Goal: Task Accomplishment & Management: Manage account settings

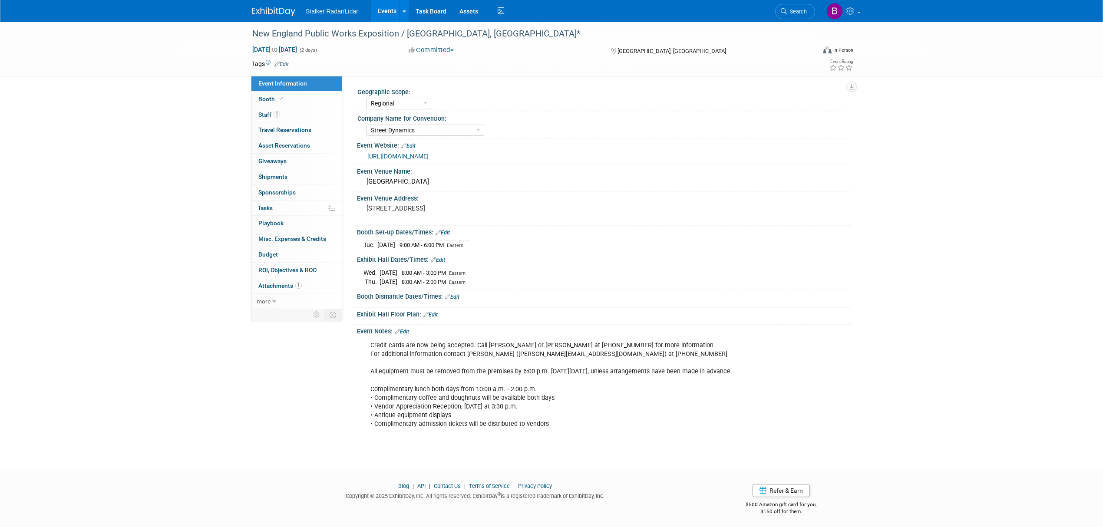
select select "Regional"
select select "Street Dynamics"
click at [794, 10] on span "Search" at bounding box center [797, 11] width 20 height 7
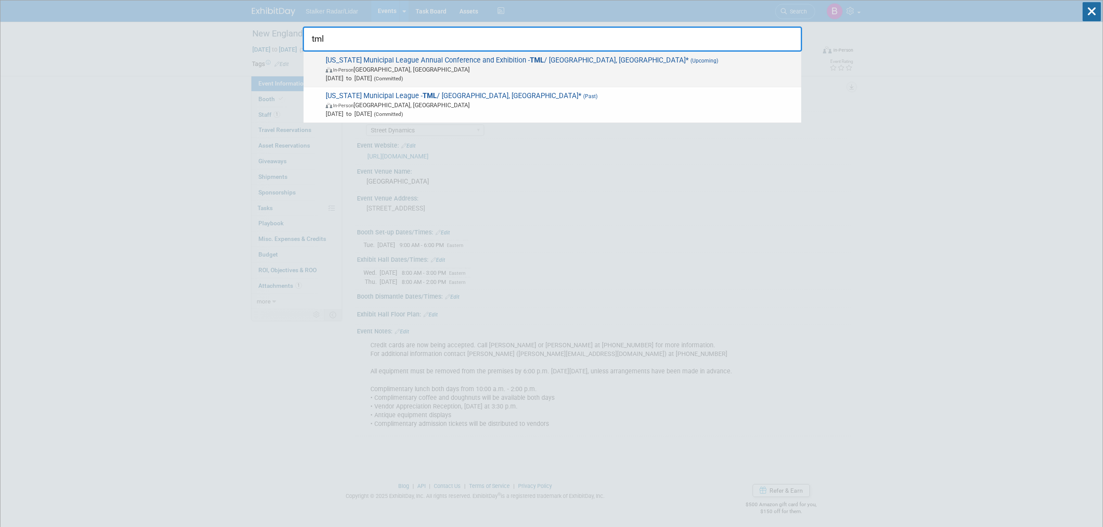
type input "tml"
click at [464, 70] on span "In-Person Fort Worth, TX" at bounding box center [561, 69] width 471 height 9
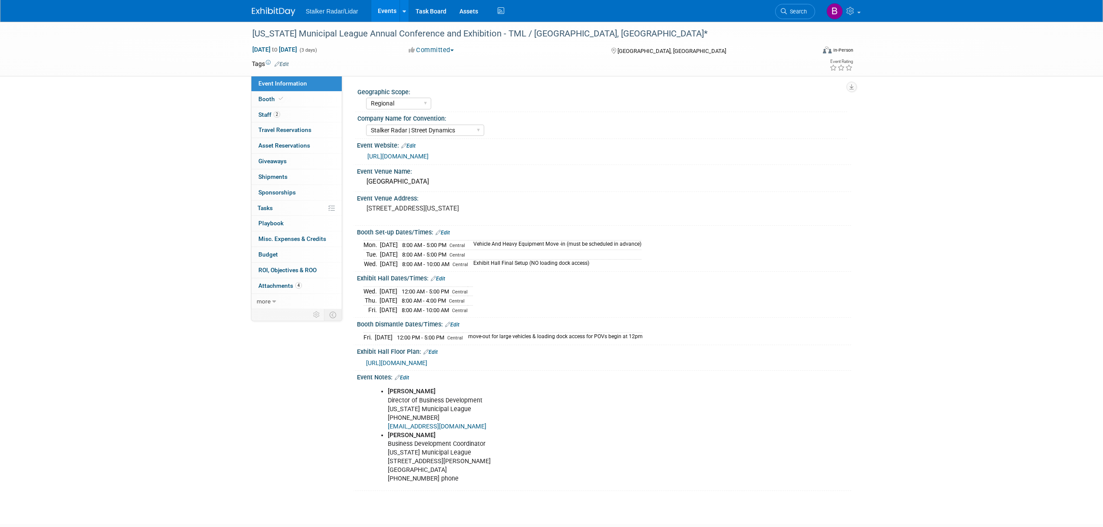
select select "Regional"
select select "Stalker Radar | Street Dynamics"
click at [400, 155] on link "https://tmlexhibits.org/" at bounding box center [397, 156] width 61 height 7
click at [792, 14] on span "Search" at bounding box center [797, 11] width 20 height 7
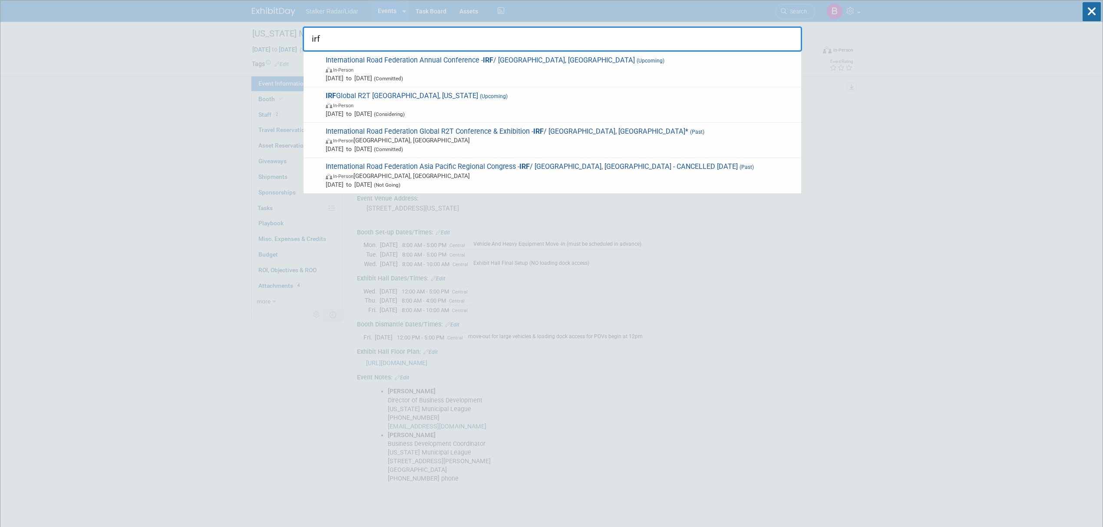
drag, startPoint x: 324, startPoint y: 39, endPoint x: 208, endPoint y: 34, distance: 116.5
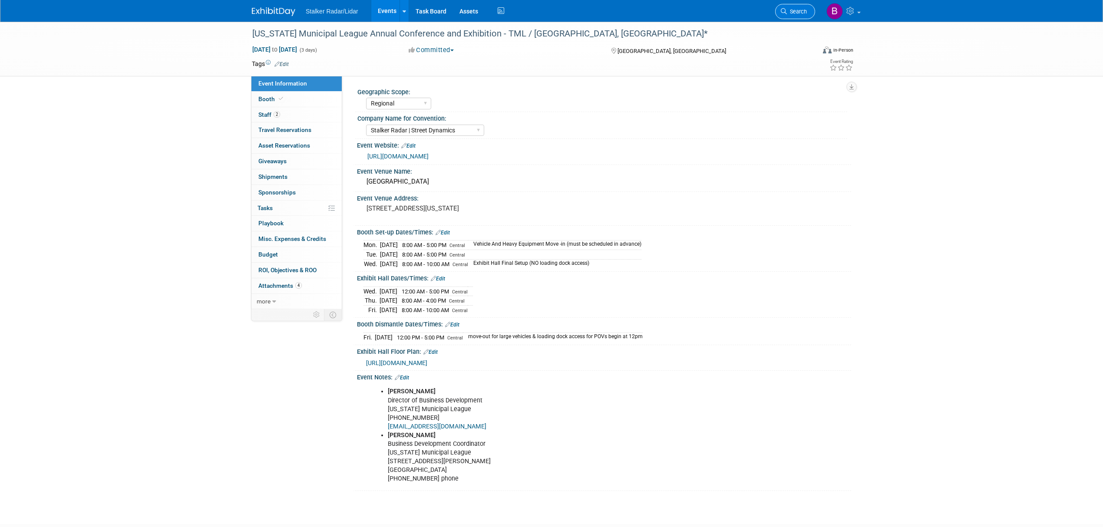
click at [800, 17] on link "Search" at bounding box center [795, 11] width 40 height 15
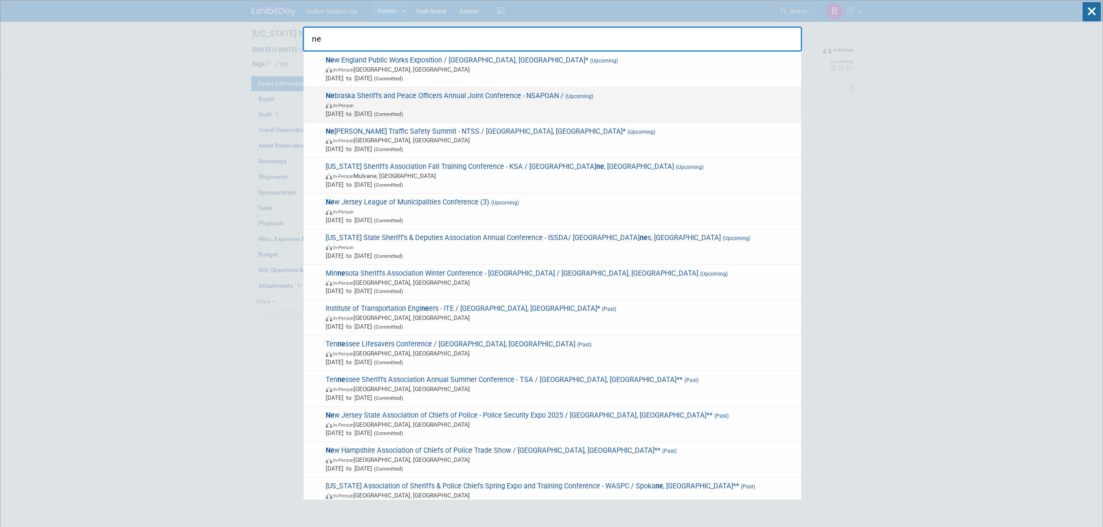
type input "ne"
click at [473, 98] on span "Ne braska Sheriffs and Peace Officers Annual Joint Conference - NSAPOAN / (Upco…" at bounding box center [560, 105] width 474 height 26
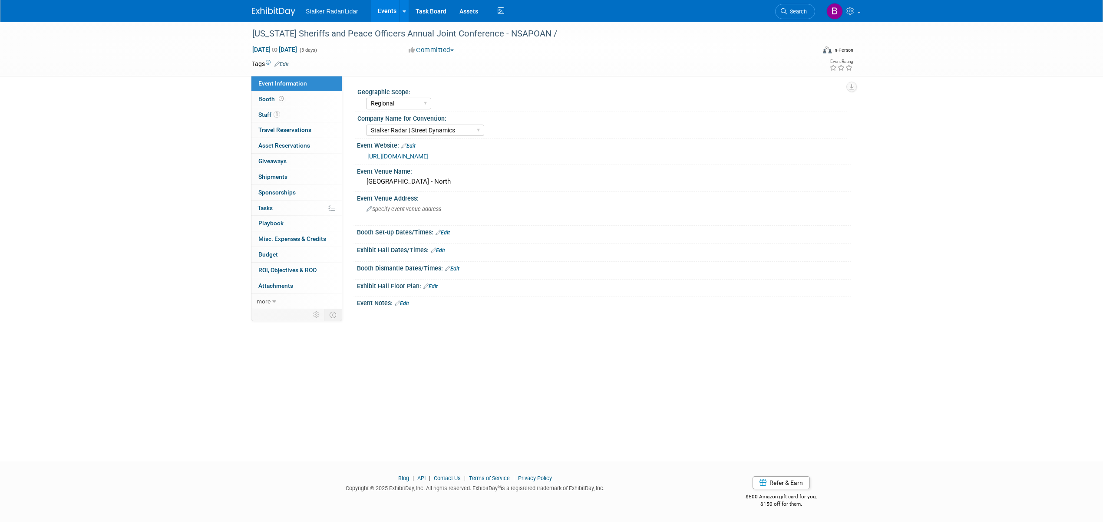
select select "Regional"
select select "Stalker Radar | Street Dynamics"
click at [280, 101] on icon at bounding box center [281, 98] width 5 height 5
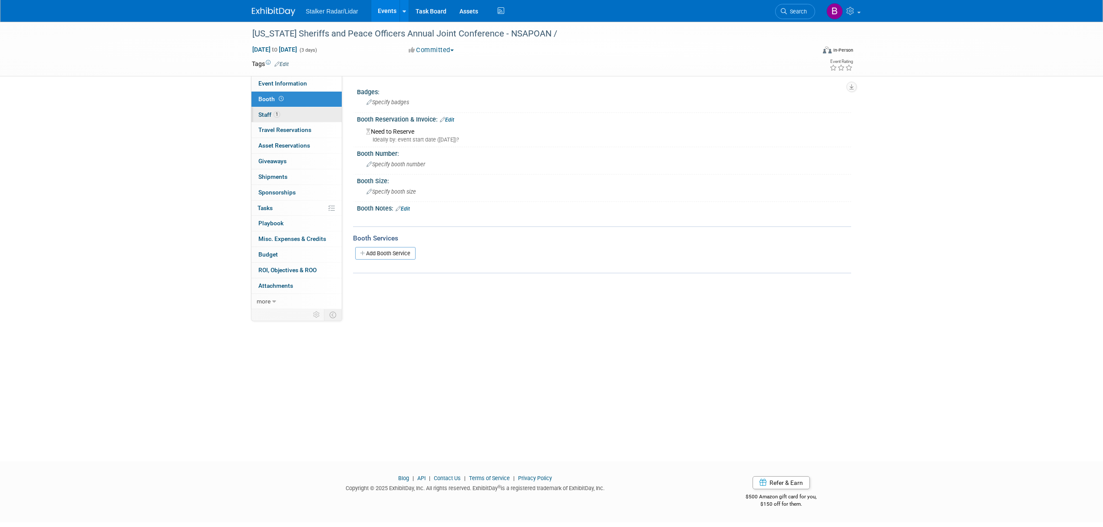
click at [282, 122] on link "1 Staff 1" at bounding box center [296, 114] width 90 height 15
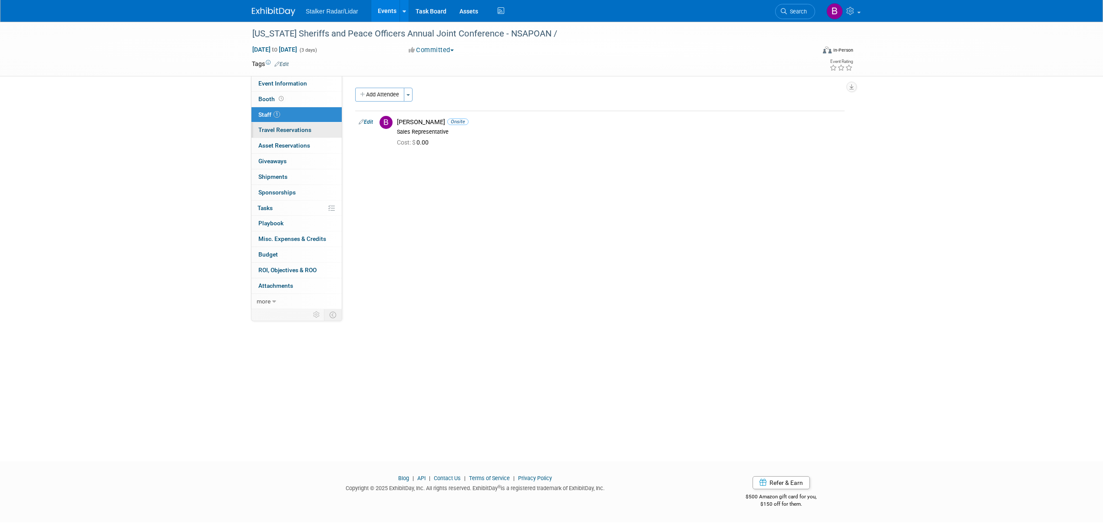
click at [299, 127] on span "Travel Reservations 0" at bounding box center [284, 129] width 53 height 7
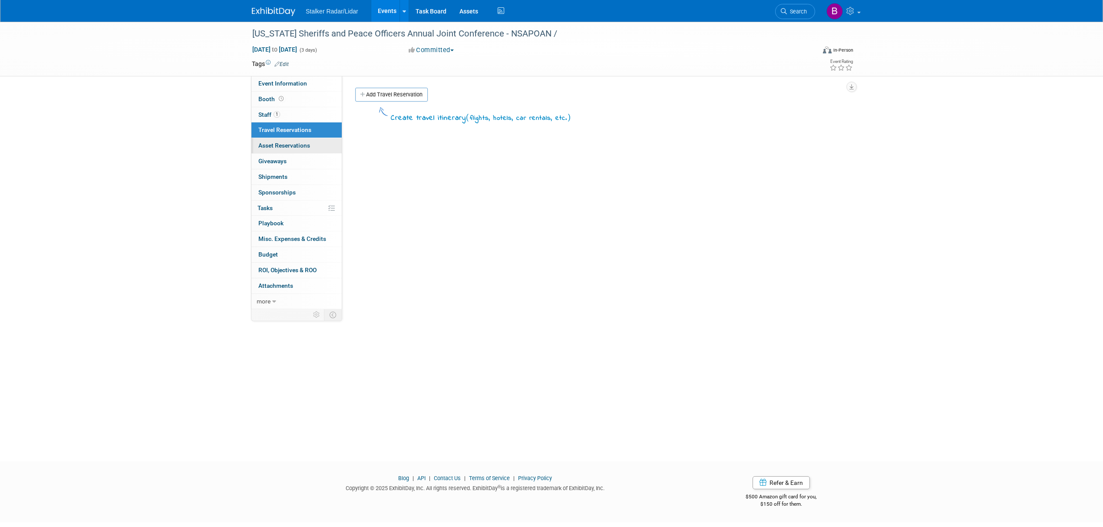
click at [299, 146] on span "Asset Reservations 0" at bounding box center [284, 145] width 52 height 7
click at [298, 162] on link "0 Giveaways 0" at bounding box center [296, 161] width 90 height 15
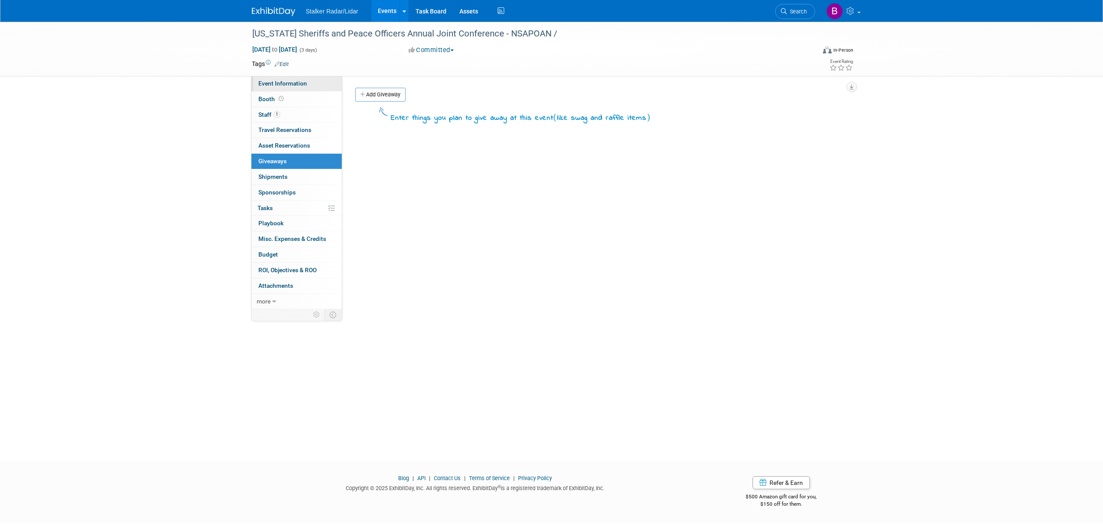
click at [284, 80] on span "Event Information" at bounding box center [282, 83] width 49 height 7
select select "Regional"
select select "Stalker Radar | Street Dynamics"
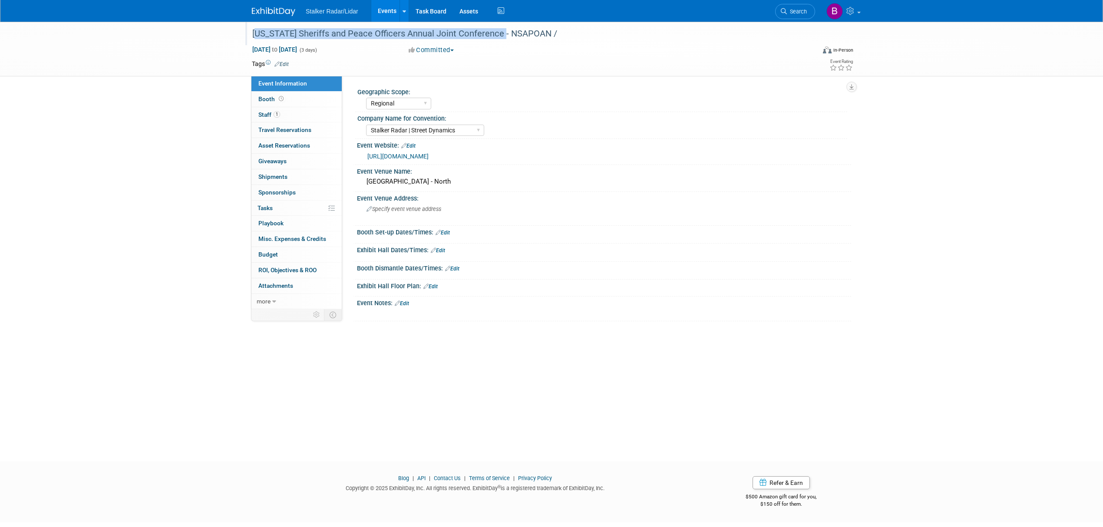
drag, startPoint x: 253, startPoint y: 30, endPoint x: 498, endPoint y: 40, distance: 246.0
click at [498, 40] on div "[US_STATE] Sheriffs and Peace Officers Annual Joint Conference - NSAPOAN /" at bounding box center [525, 34] width 553 height 16
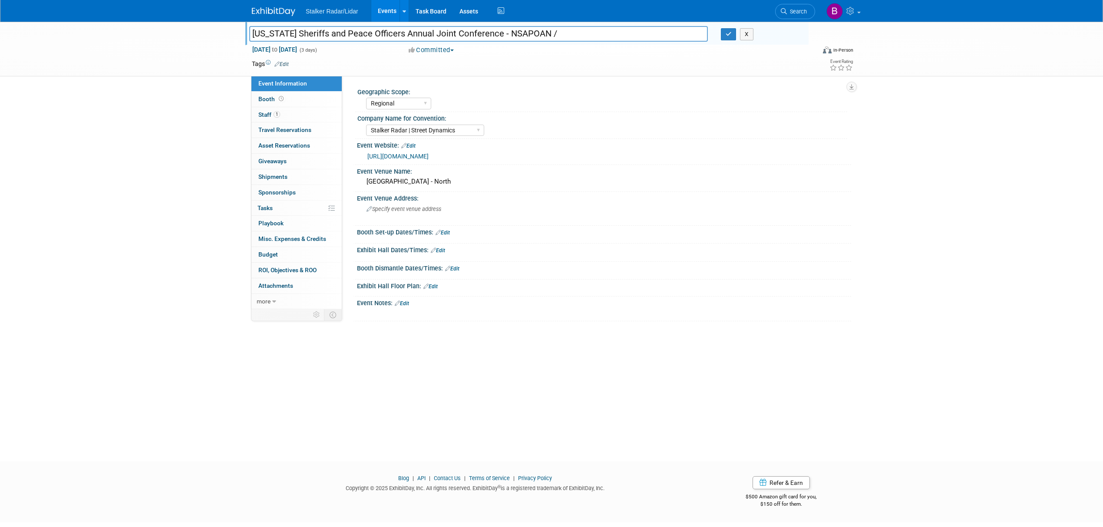
drag, startPoint x: 494, startPoint y: 33, endPoint x: 238, endPoint y: 28, distance: 256.3
click at [238, 28] on div "Nebraska Sheriffs and Peace Officers Annual Joint Conference - NSAPOAN / Nebras…" at bounding box center [551, 49] width 1103 height 55
click at [723, 36] on button "button" at bounding box center [729, 34] width 16 height 12
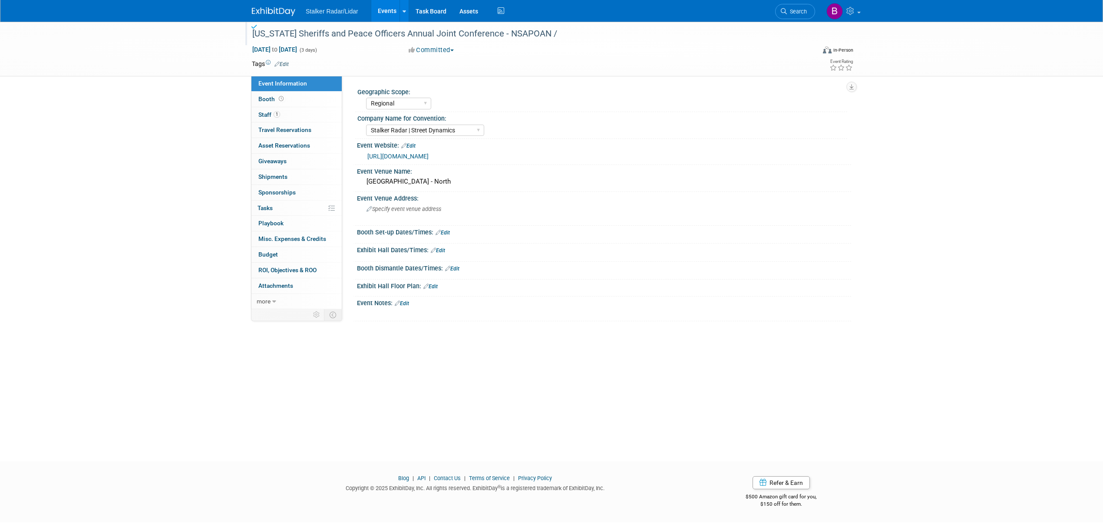
click at [386, 11] on link "Events" at bounding box center [387, 11] width 32 height 22
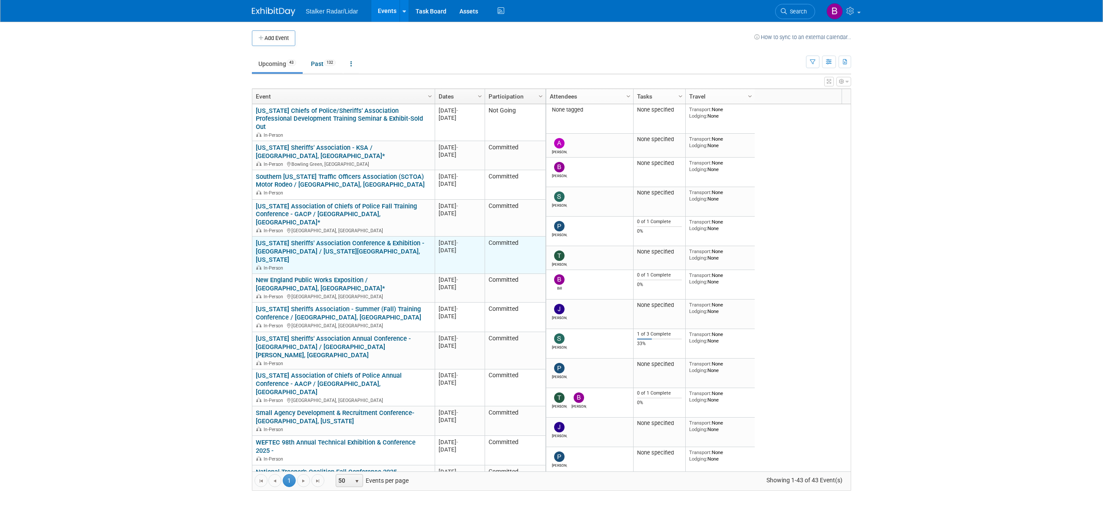
click at [338, 239] on link "[US_STATE] Sheriffs' Association Conference & Exhibition - [GEOGRAPHIC_DATA] / …" at bounding box center [340, 251] width 168 height 24
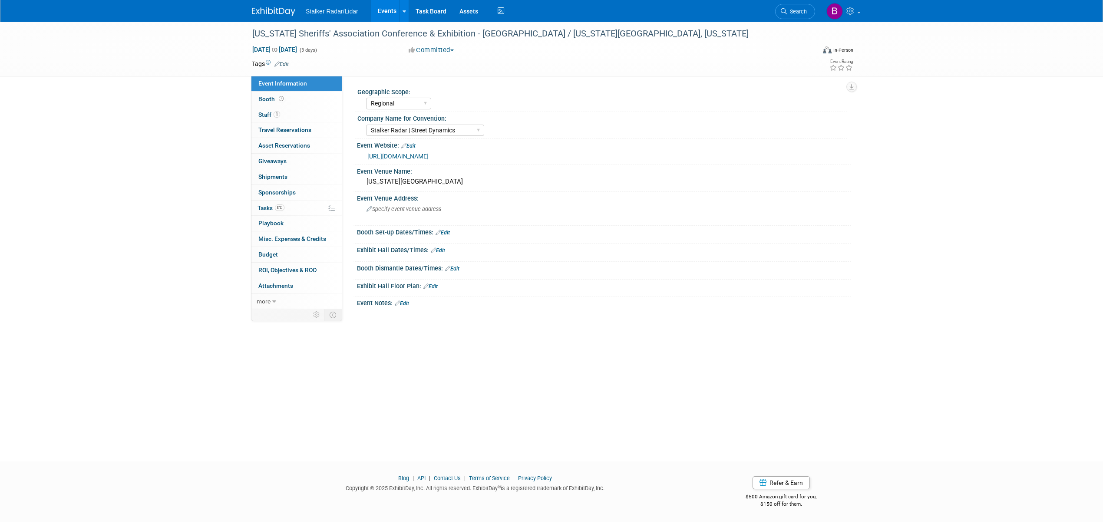
select select "Regional"
select select "Stalker Radar | Street Dynamics"
drag, startPoint x: 251, startPoint y: 32, endPoint x: 410, endPoint y: 37, distance: 159.4
click at [410, 37] on div "[US_STATE] Sheriffs' Association Conference & Exhibition - [GEOGRAPHIC_DATA] / …" at bounding box center [525, 34] width 553 height 16
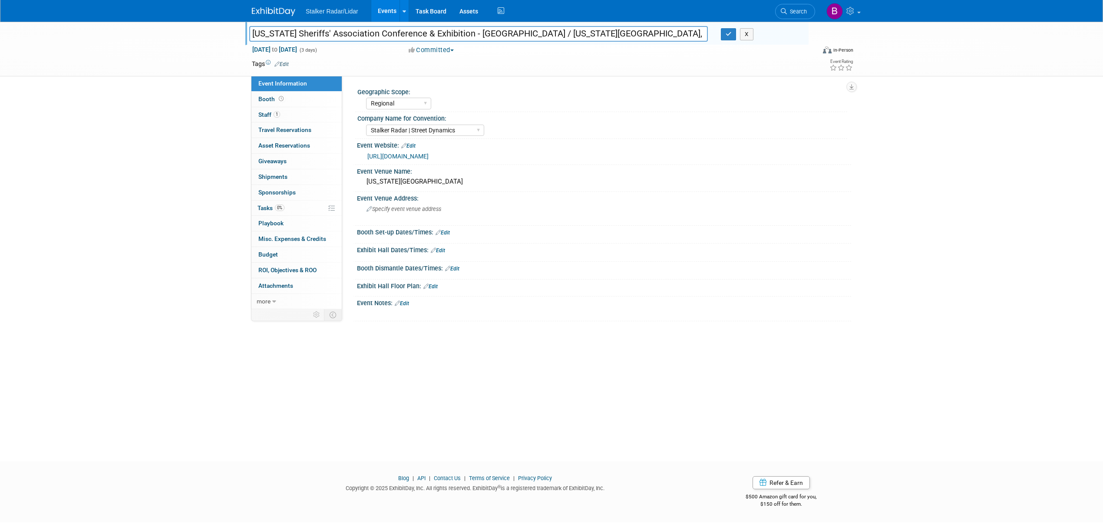
drag, startPoint x: 386, startPoint y: 32, endPoint x: 409, endPoint y: 28, distance: 22.9
click at [409, 28] on input "[US_STATE] Sheriffs' Association Conference & Exhibition - [GEOGRAPHIC_DATA] / …" at bounding box center [478, 33] width 459 height 15
drag, startPoint x: 410, startPoint y: 35, endPoint x: 238, endPoint y: 33, distance: 172.4
click at [238, 33] on div "[US_STATE] Sheriffs' Association Conference & Exhibition - [GEOGRAPHIC_DATA] / …" at bounding box center [551, 49] width 1103 height 55
click at [286, 98] on link "Booth" at bounding box center [296, 99] width 90 height 15
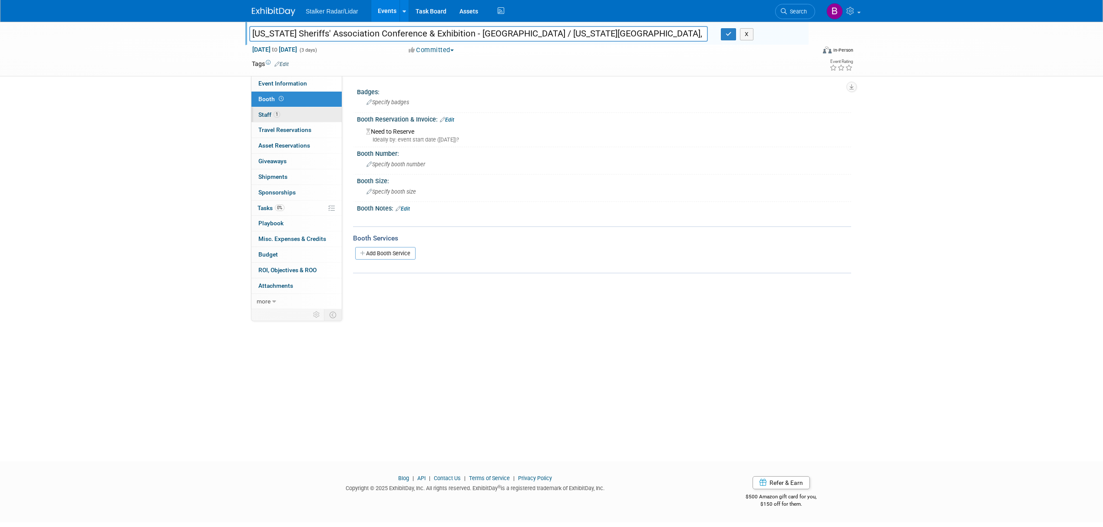
click at [285, 114] on link "1 Staff 1" at bounding box center [296, 114] width 90 height 15
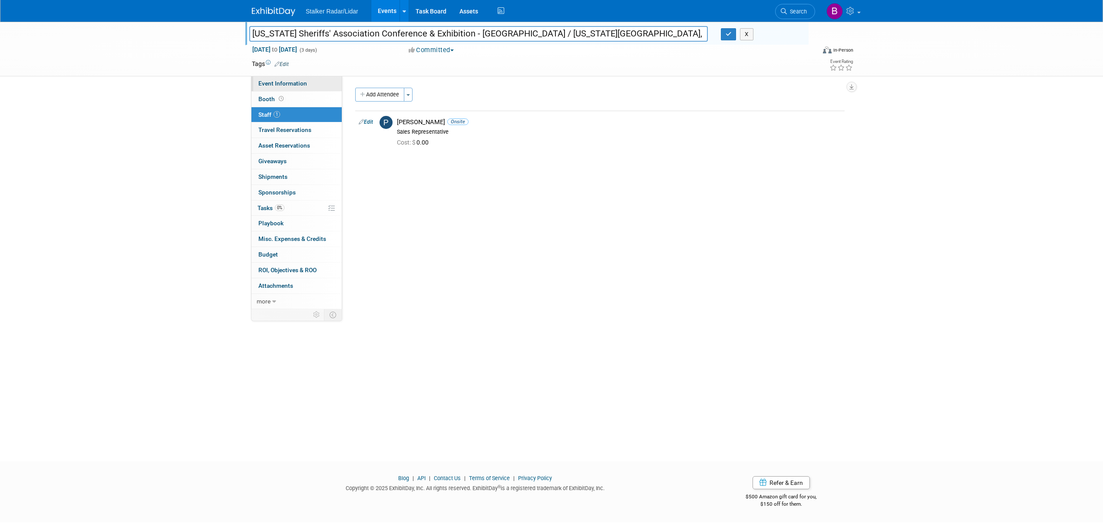
click at [290, 83] on span "Event Information" at bounding box center [282, 83] width 49 height 7
select select "Regional"
select select "Stalker Radar | Street Dynamics"
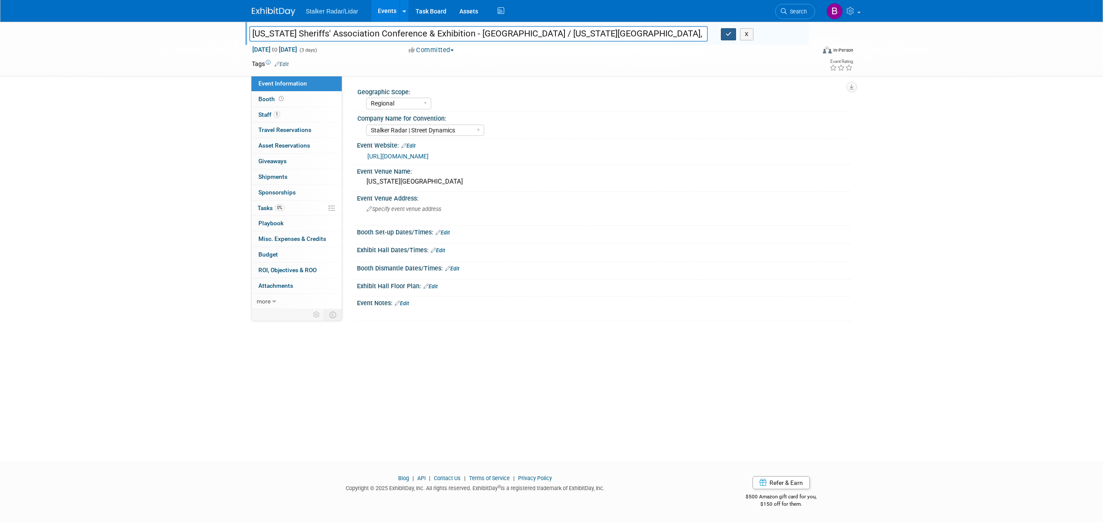
drag, startPoint x: 728, startPoint y: 33, endPoint x: 716, endPoint y: 36, distance: 12.9
click at [728, 33] on icon "button" at bounding box center [729, 34] width 6 height 6
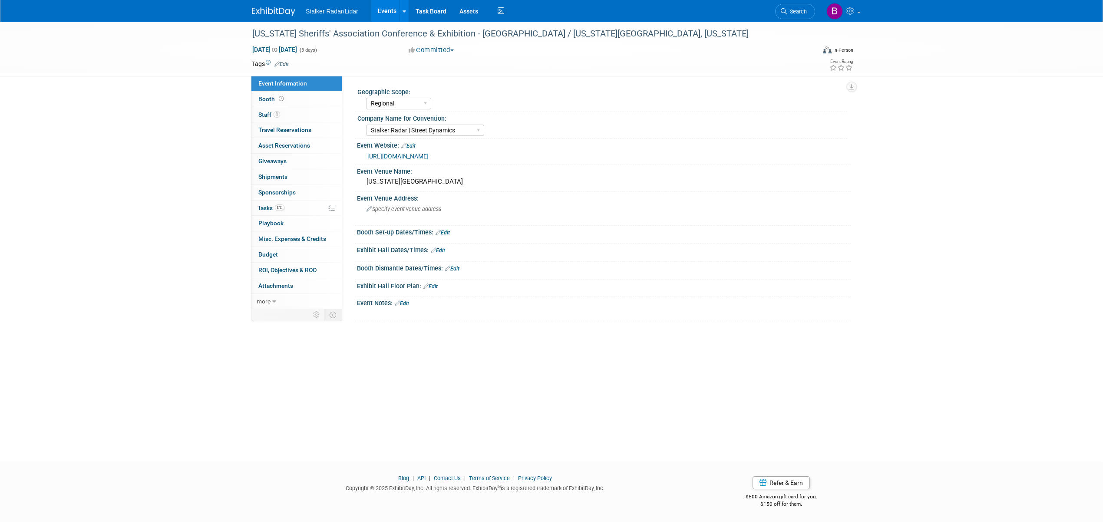
click at [380, 9] on link "Events" at bounding box center [387, 11] width 32 height 22
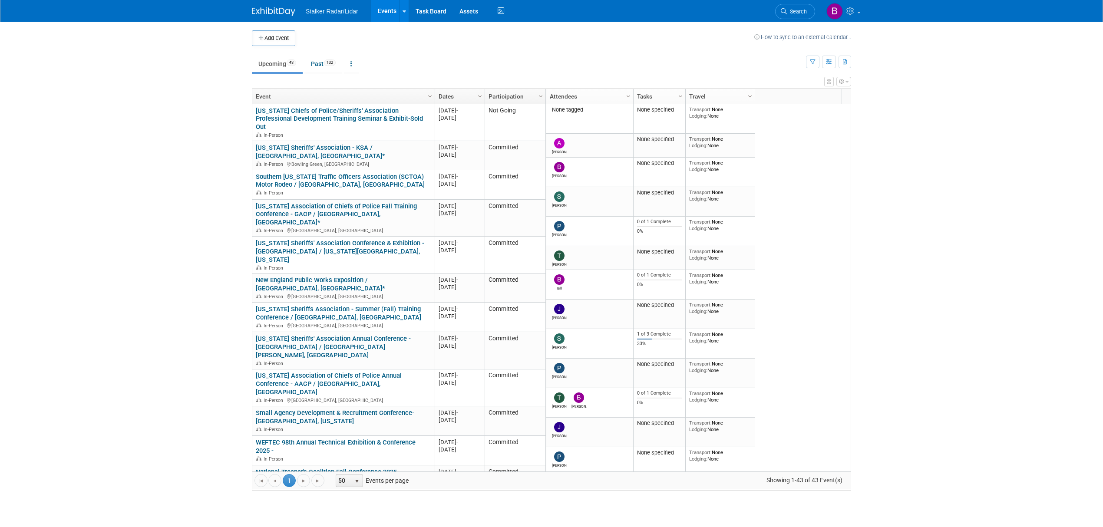
click at [390, 13] on link "Events" at bounding box center [387, 11] width 32 height 22
click at [789, 17] on link "Search" at bounding box center [795, 11] width 40 height 15
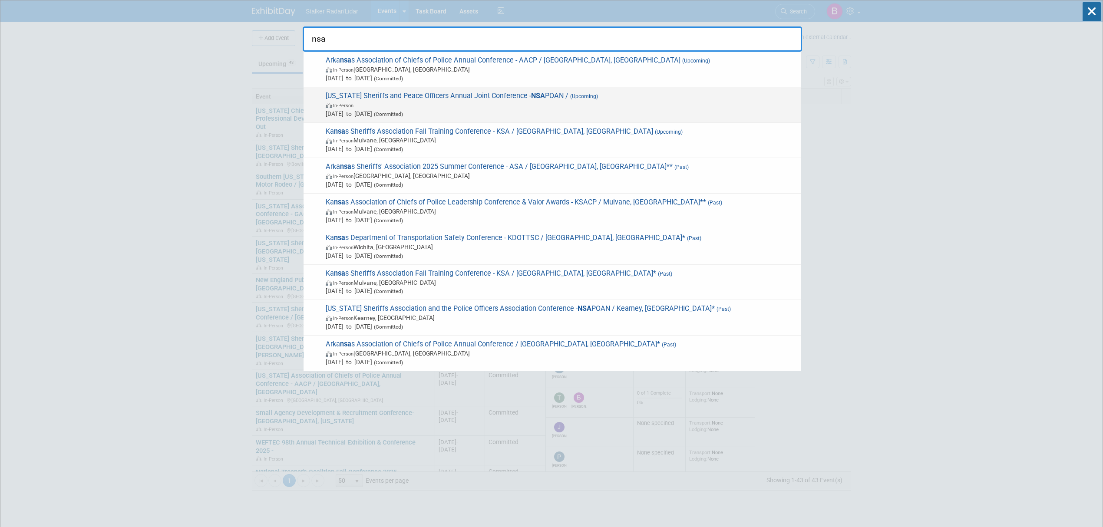
type input "nsa"
click at [422, 99] on span "Nebraska Sheriffs and Peace Officers Annual Joint Conference - NSA POAN / (Upco…" at bounding box center [560, 105] width 474 height 26
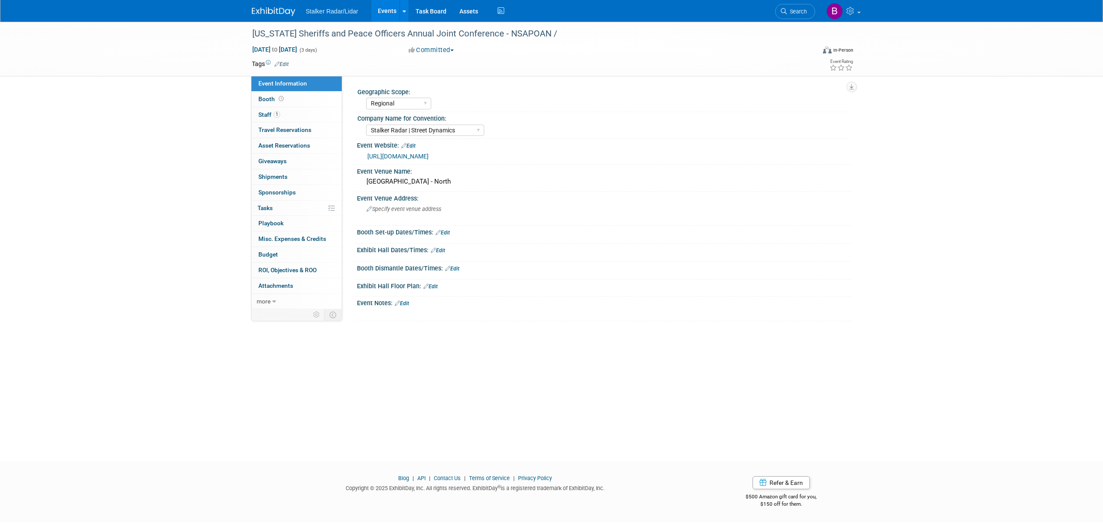
select select "Regional"
select select "Stalker Radar | Street Dynamics"
click at [402, 300] on div "Event Notes: Edit" at bounding box center [604, 302] width 494 height 11
click at [402, 309] on div at bounding box center [559, 313] width 391 height 9
click at [402, 305] on link "Edit" at bounding box center [402, 303] width 14 height 6
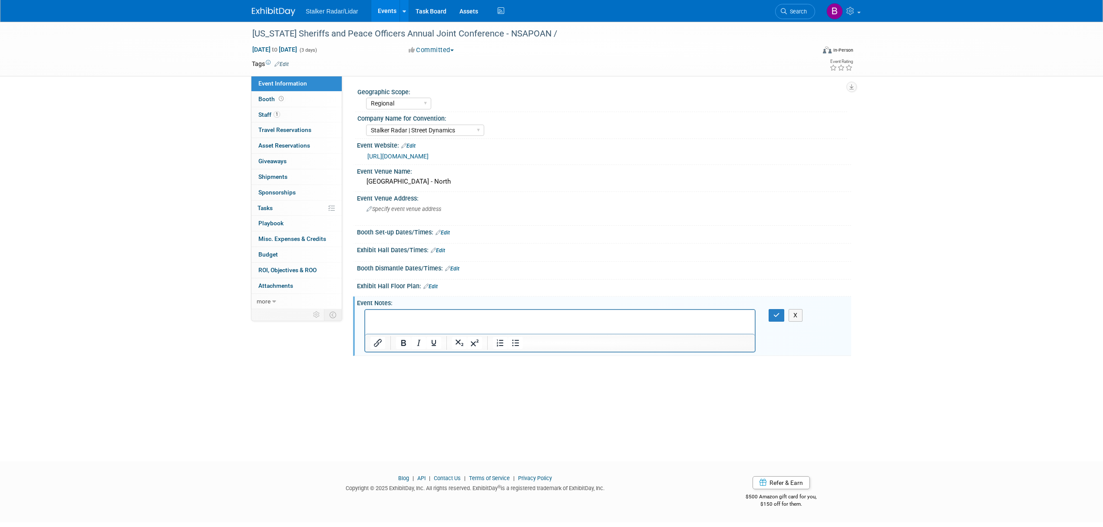
click at [400, 320] on p "Rich Text Area. Press ALT-0 for help." at bounding box center [560, 317] width 380 height 9
click at [272, 119] on link "1 Staff 1" at bounding box center [296, 114] width 90 height 15
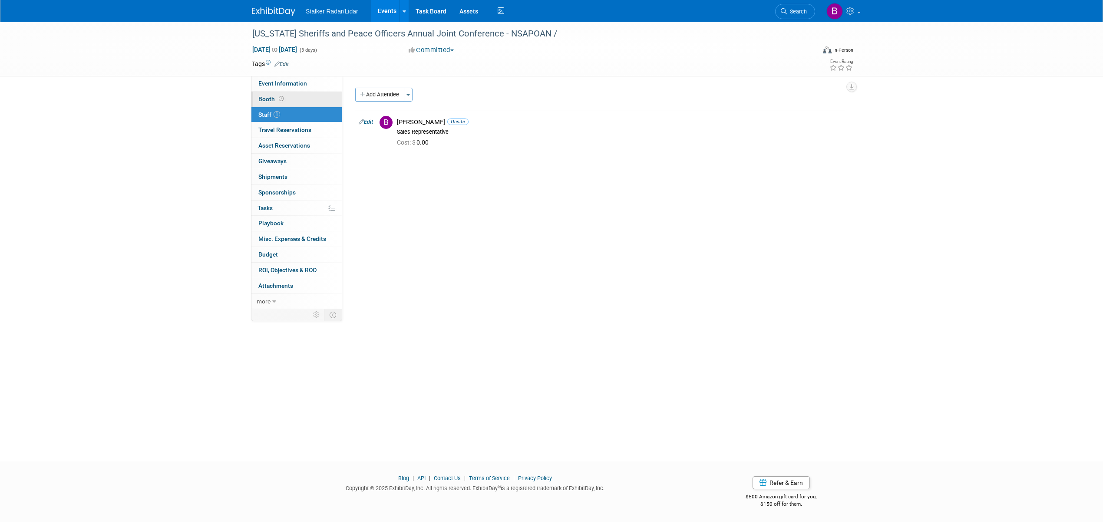
click at [274, 98] on span "Booth" at bounding box center [271, 99] width 27 height 7
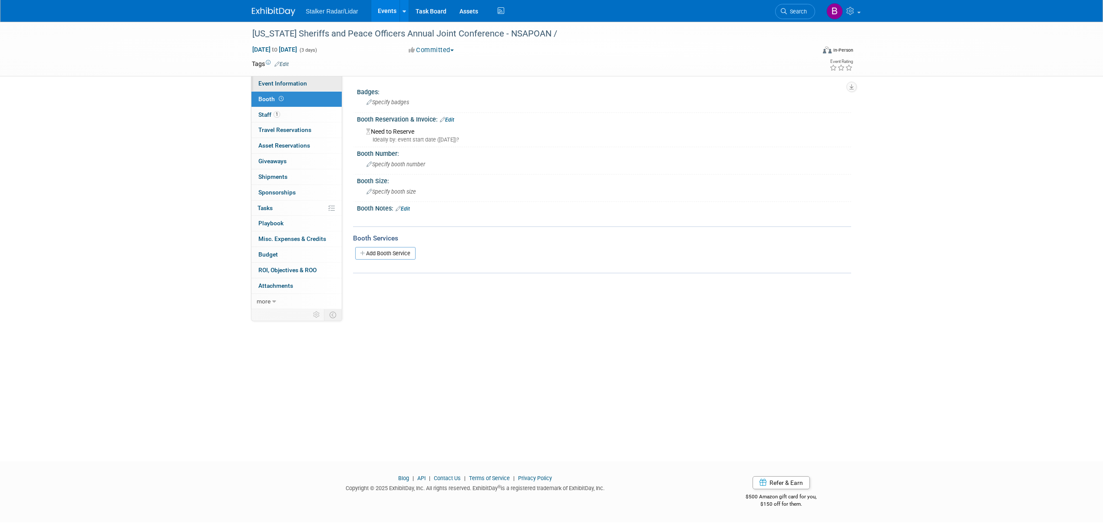
click at [281, 86] on span "Event Information" at bounding box center [282, 83] width 49 height 7
select select "Regional"
select select "Stalker Radar | Street Dynamics"
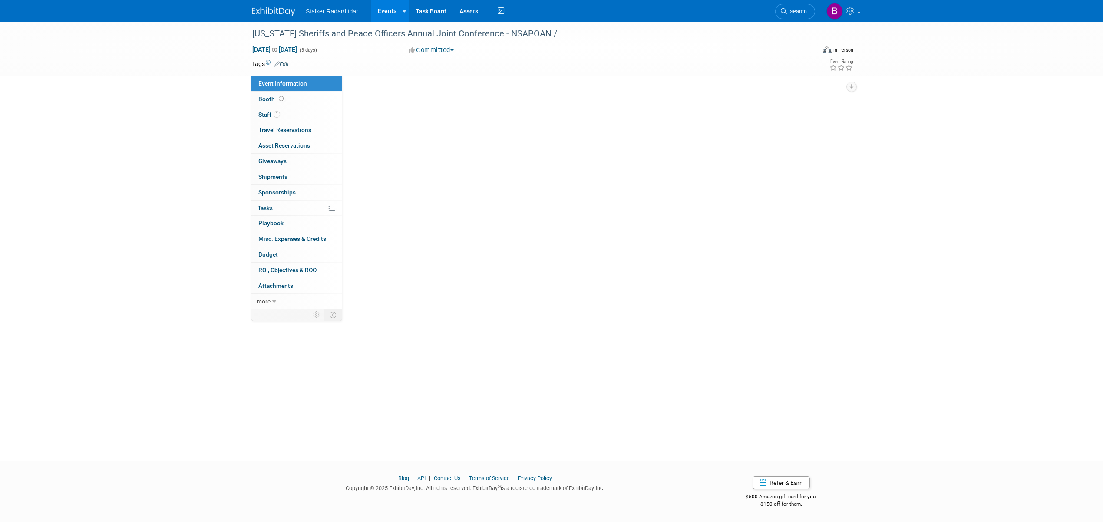
click at [282, 84] on span "Event Information" at bounding box center [282, 83] width 49 height 7
select select "Regional"
select select "Stalker Radar | Street Dynamics"
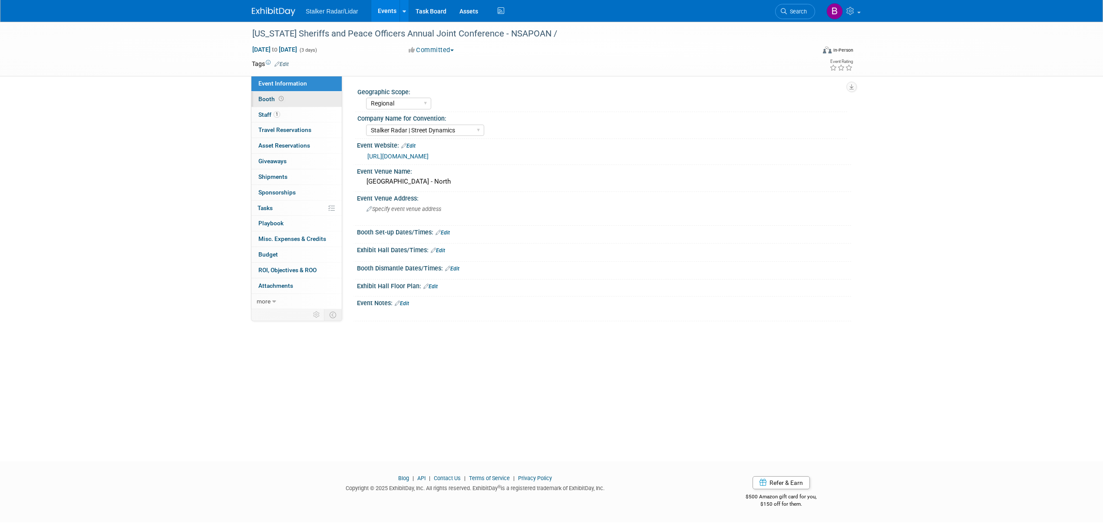
click at [280, 98] on icon at bounding box center [281, 98] width 5 height 5
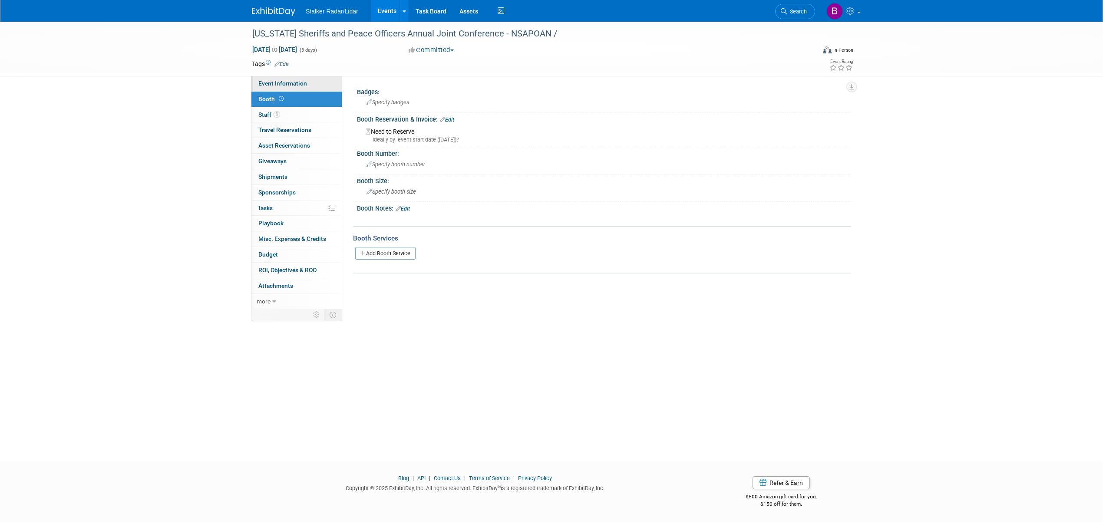
click at [267, 89] on link "Event Information" at bounding box center [296, 83] width 90 height 15
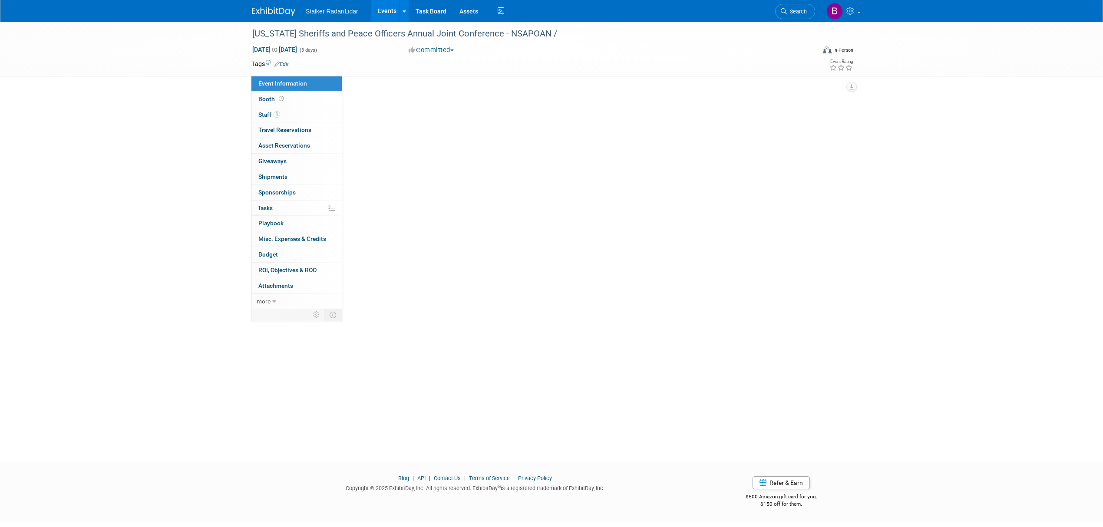
select select "Regional"
select select "Stalker Radar | Street Dynamics"
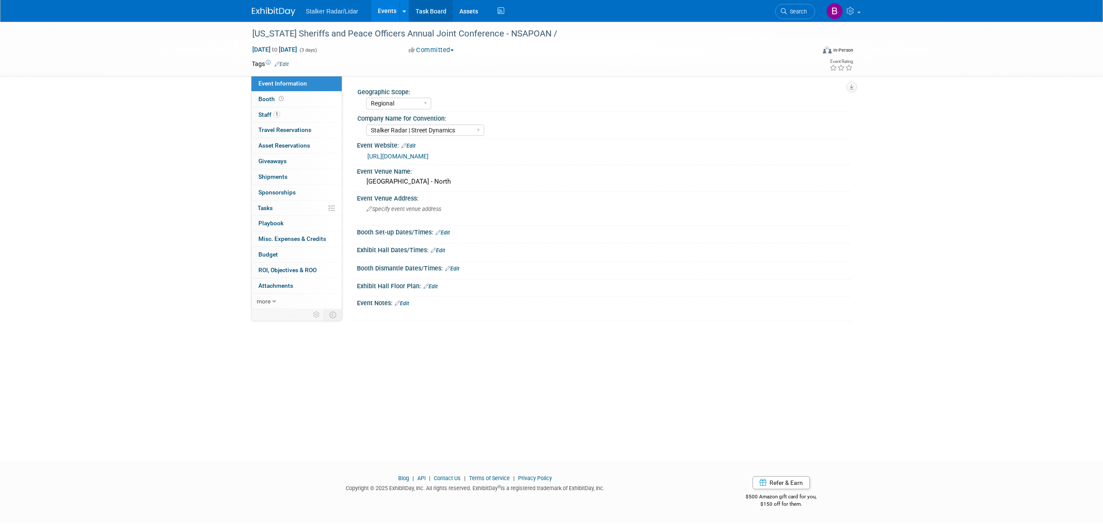
click at [431, 14] on link "Task Board" at bounding box center [431, 11] width 44 height 22
select select "Regional"
select select "Stalker Radar | Street Dynamics"
click at [385, 12] on link "Events" at bounding box center [387, 11] width 32 height 22
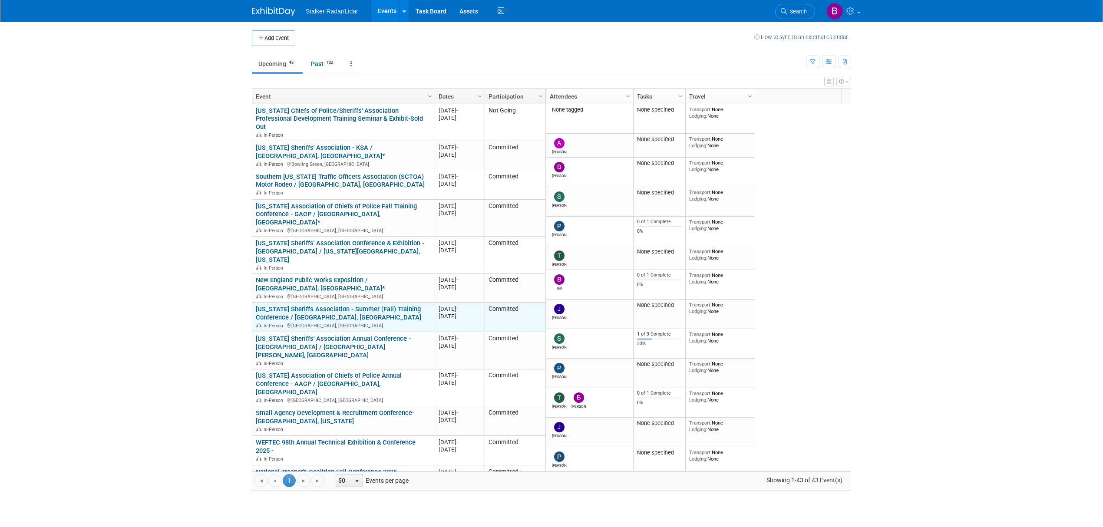
click at [347, 305] on link "[US_STATE] Sheriffs Association - Summer (Fall) Training Conference / [GEOGRAPH…" at bounding box center [338, 313] width 165 height 16
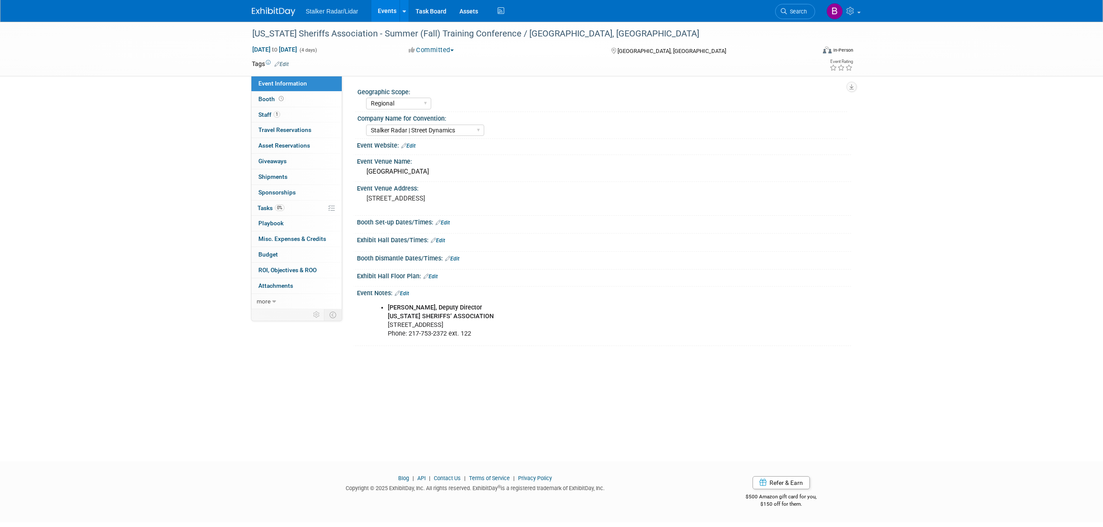
select select "Regional"
select select "Stalker Radar | Street Dynamics"
drag, startPoint x: 251, startPoint y: 33, endPoint x: 399, endPoint y: 32, distance: 148.5
click at [399, 32] on div "[US_STATE] Sheriffs Association - Summer (Fall) Training Conference / [GEOGRAPH…" at bounding box center [525, 34] width 553 height 16
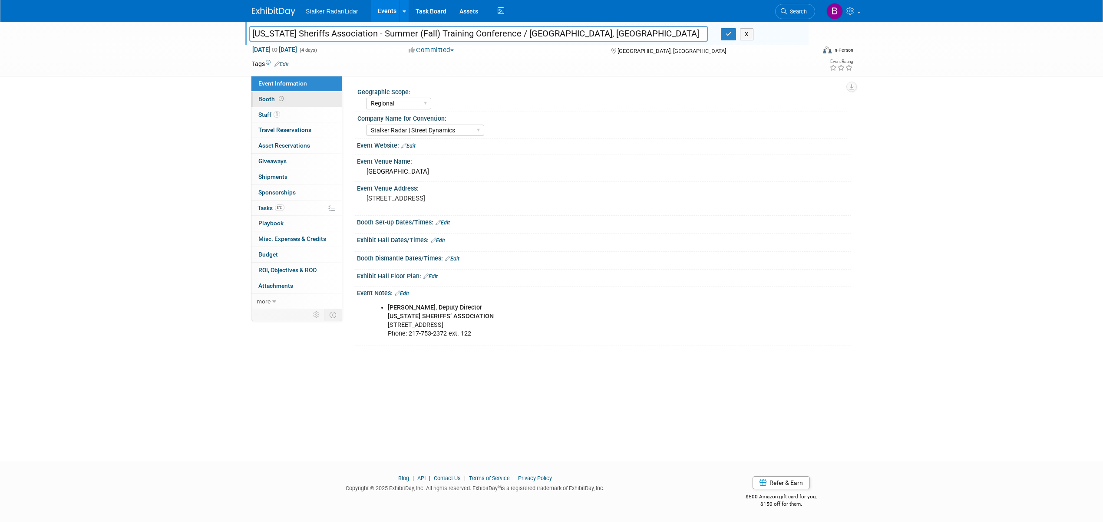
click at [281, 97] on icon at bounding box center [281, 98] width 5 height 5
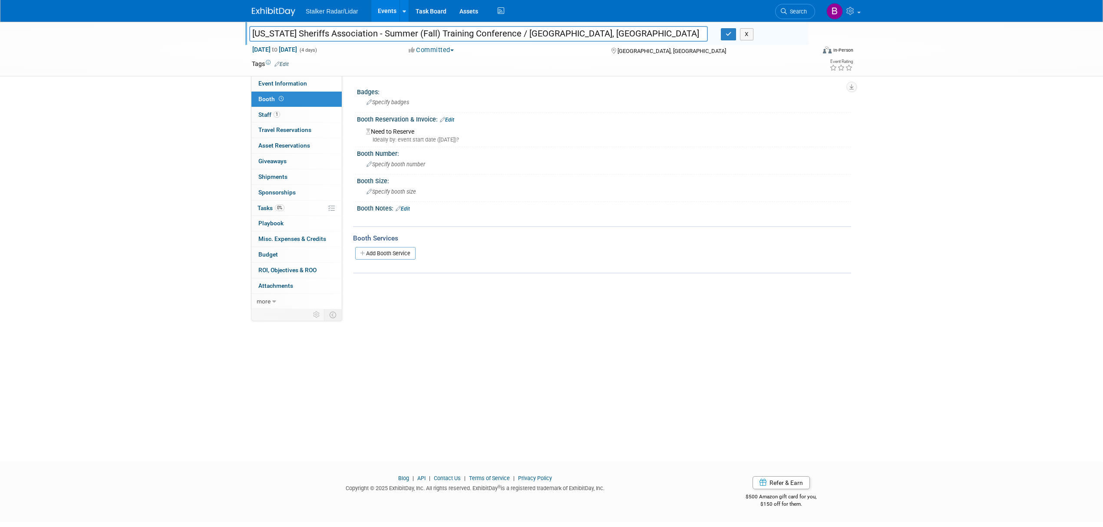
drag, startPoint x: 249, startPoint y: 32, endPoint x: 400, endPoint y: 30, distance: 150.7
click at [400, 30] on input "[US_STATE] Sheriffs Association - Summer (Fall) Training Conference / [GEOGRAPH…" at bounding box center [478, 33] width 459 height 15
click at [723, 34] on button "button" at bounding box center [729, 34] width 16 height 12
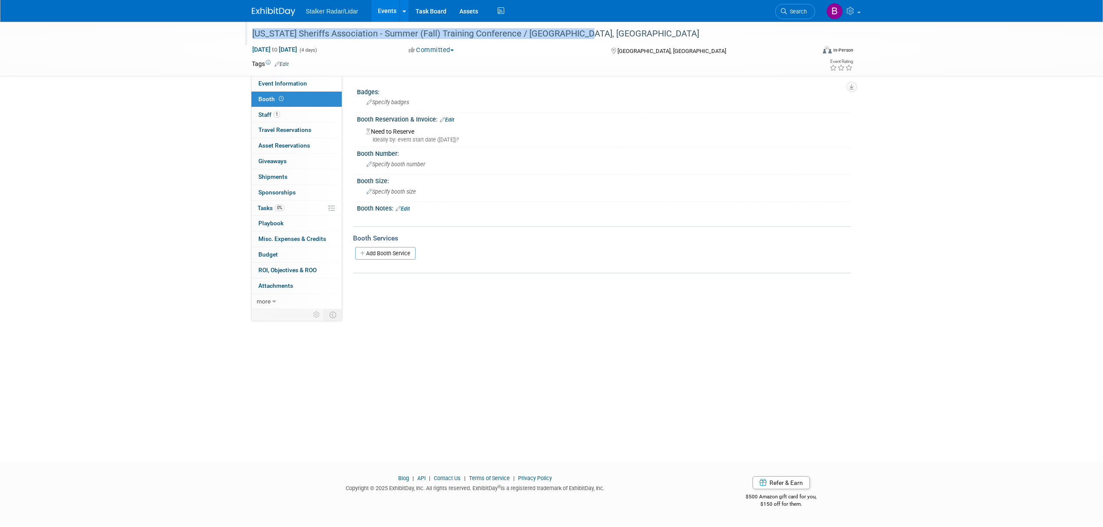
drag, startPoint x: 249, startPoint y: 32, endPoint x: 569, endPoint y: 34, distance: 319.6
click at [569, 34] on div "[US_STATE] Sheriffs Association - Summer (Fall) Training Conference / [GEOGRAPH…" at bounding box center [525, 34] width 553 height 16
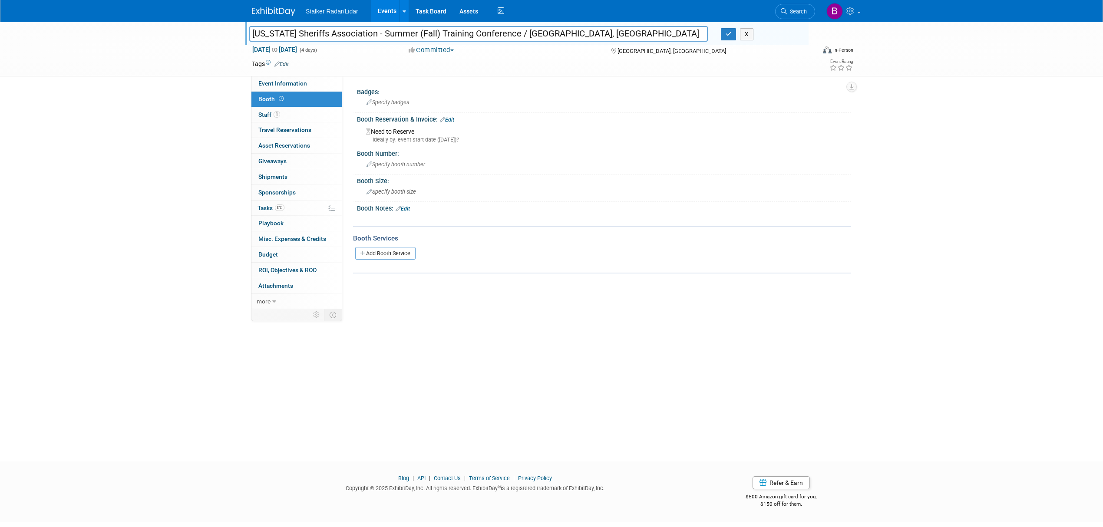
drag, startPoint x: 568, startPoint y: 34, endPoint x: 238, endPoint y: 33, distance: 330.0
click at [238, 33] on div "Illinois Sheriffs Association - Summer (Fall) Training Conference / East Peoria…" at bounding box center [551, 49] width 1103 height 55
click at [296, 115] on link "1 Staff 1" at bounding box center [296, 114] width 90 height 15
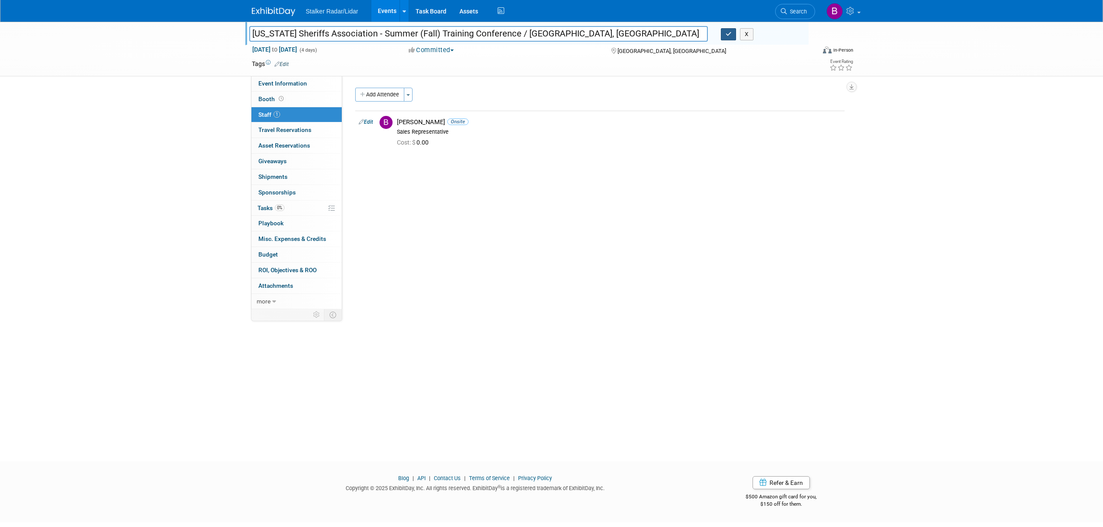
click at [723, 34] on button "button" at bounding box center [729, 34] width 16 height 12
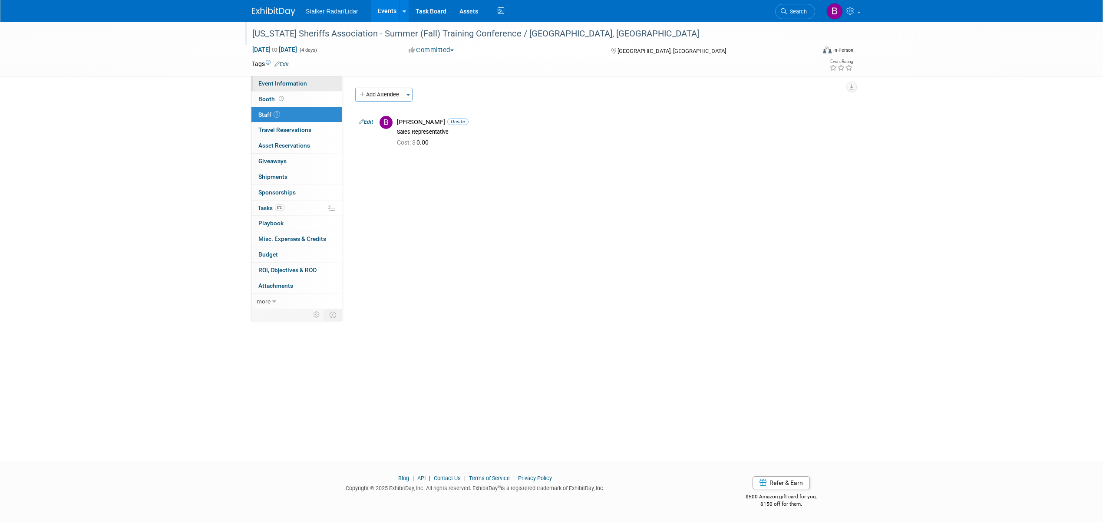
click at [279, 83] on span "Event Information" at bounding box center [282, 83] width 49 height 7
select select "Regional"
select select "Stalker Radar | Street Dynamics"
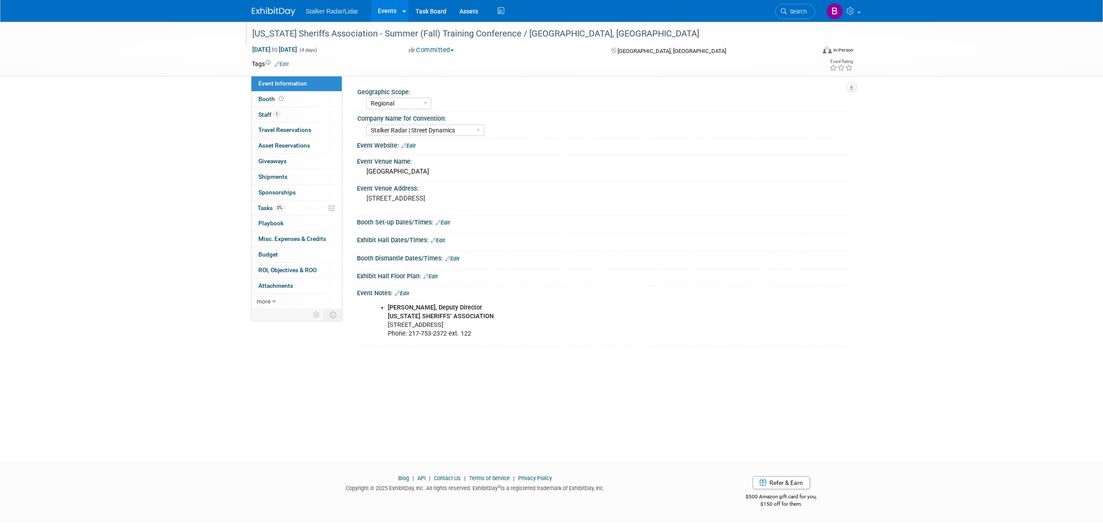
click at [385, 7] on link "Events" at bounding box center [387, 11] width 32 height 22
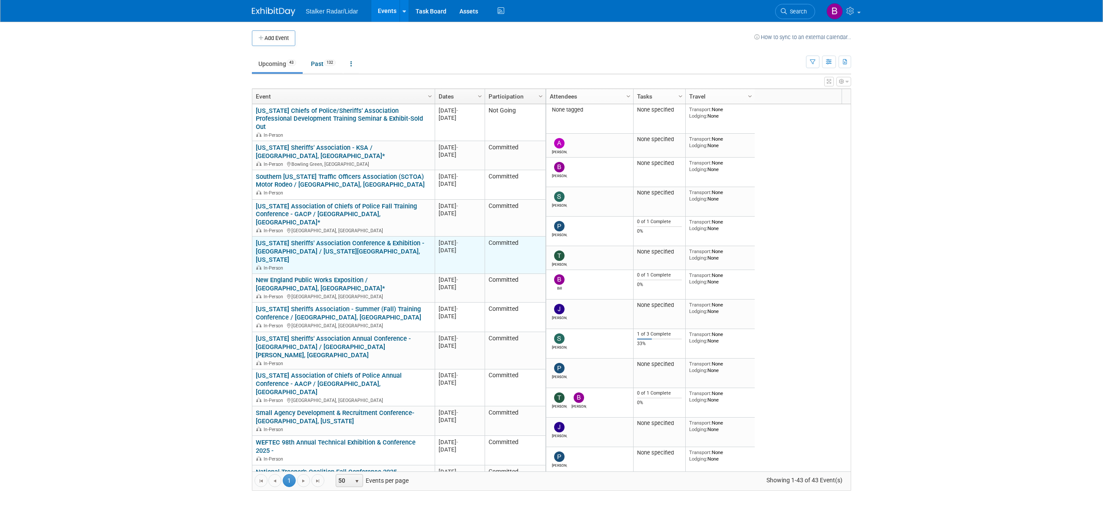
click at [390, 239] on link "[US_STATE] Sheriffs' Association Conference & Exhibition - [GEOGRAPHIC_DATA] / …" at bounding box center [340, 251] width 168 height 24
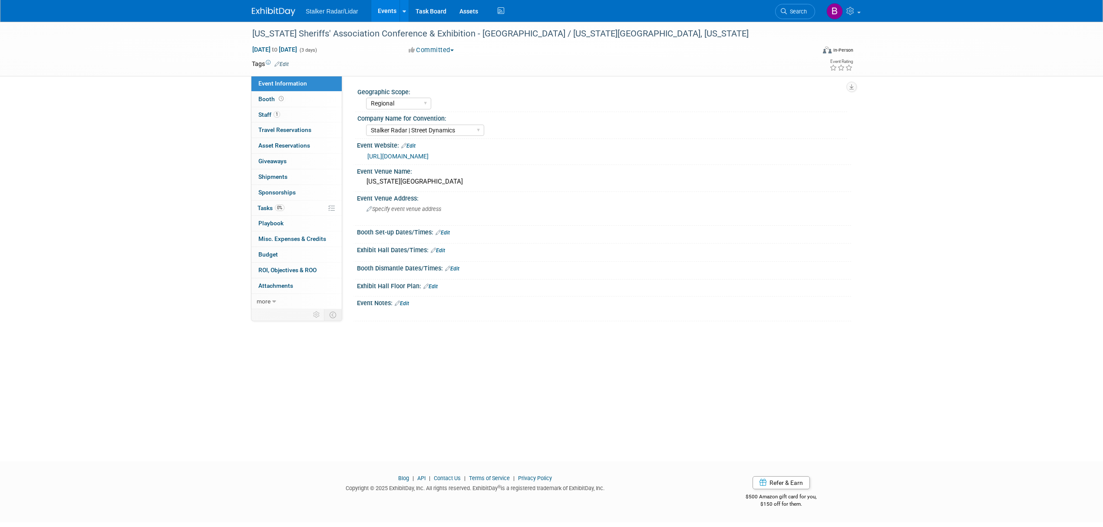
select select "Regional"
select select "Stalker Radar | Street Dynamics"
click at [400, 303] on icon at bounding box center [397, 303] width 5 height 6
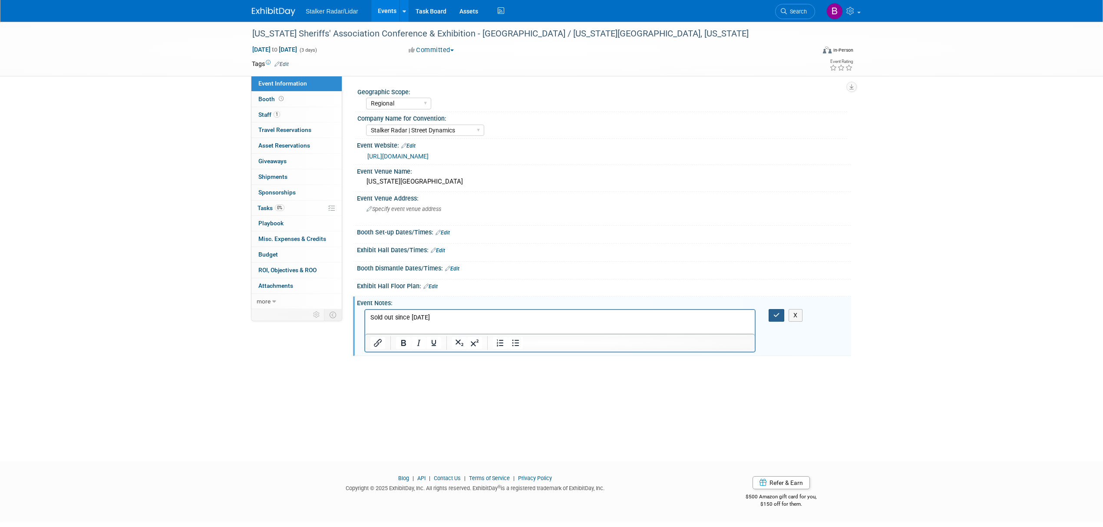
click at [772, 316] on button "button" at bounding box center [777, 315] width 16 height 13
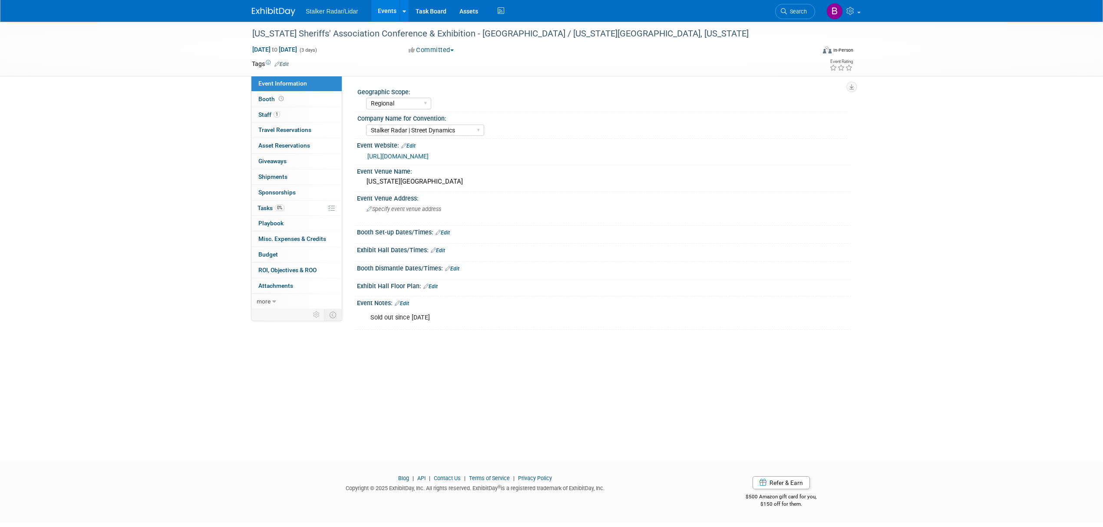
click at [428, 50] on button "Committed" at bounding box center [432, 50] width 52 height 9
click at [565, 114] on div "Company Name for Convention:" at bounding box center [602, 117] width 490 height 11
click at [275, 104] on link "Booth" at bounding box center [296, 99] width 90 height 15
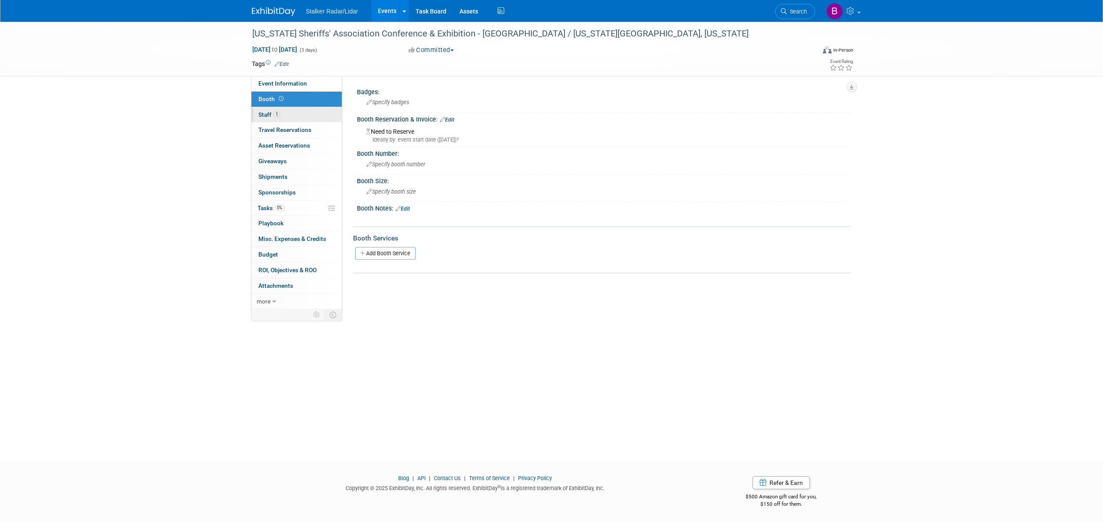
click at [275, 112] on span "1" at bounding box center [277, 114] width 7 height 7
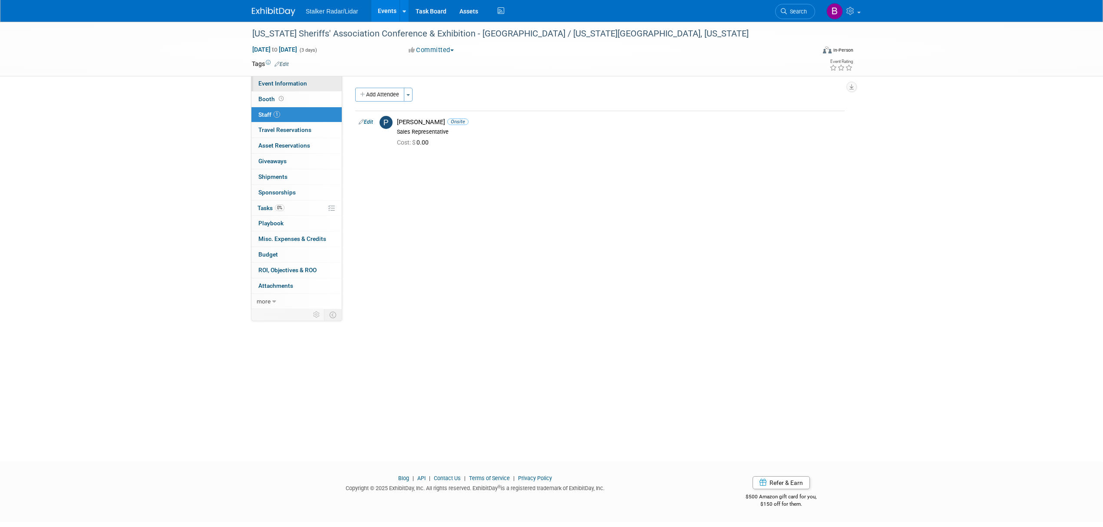
click at [284, 83] on span "Event Information" at bounding box center [282, 83] width 49 height 7
select select "Regional"
select select "Stalker Radar | Street Dynamics"
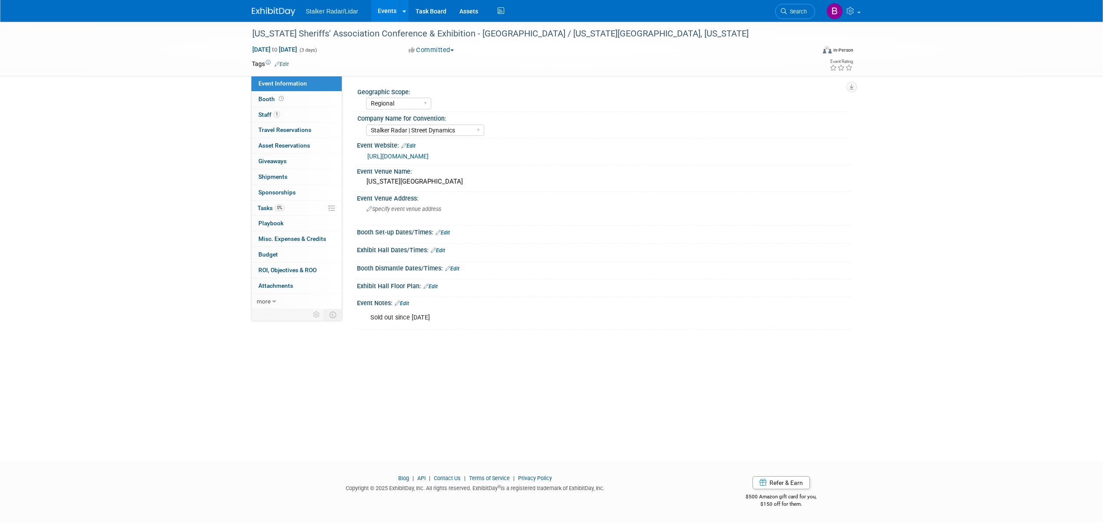
click at [440, 47] on button "Committed" at bounding box center [432, 50] width 52 height 9
click at [448, 85] on link "Not Going" at bounding box center [440, 89] width 69 height 12
click at [278, 78] on link "Event Information" at bounding box center [296, 83] width 90 height 15
select select "Regional"
select select "Stalker Radar | Street Dynamics"
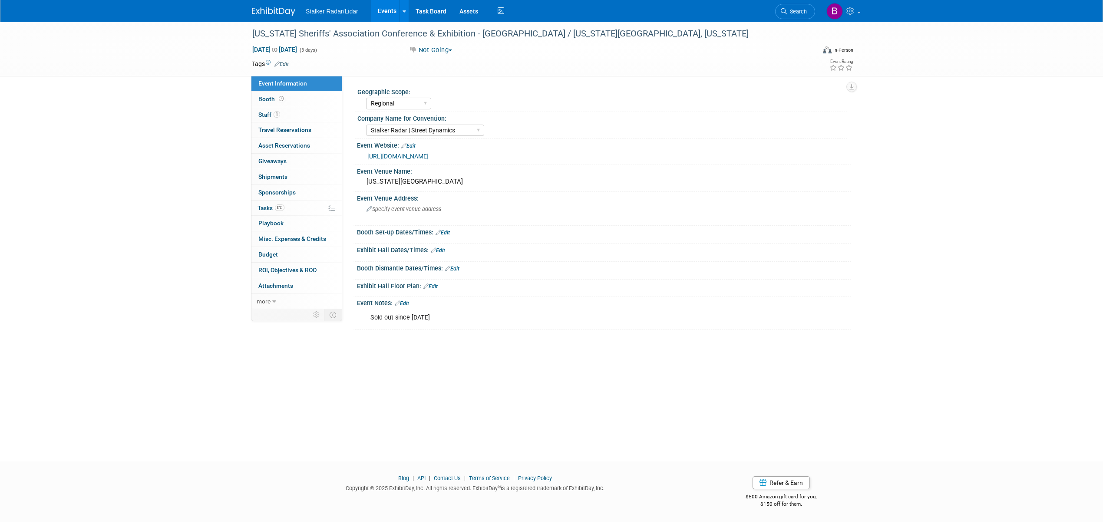
click at [382, 16] on link "Events" at bounding box center [387, 11] width 32 height 22
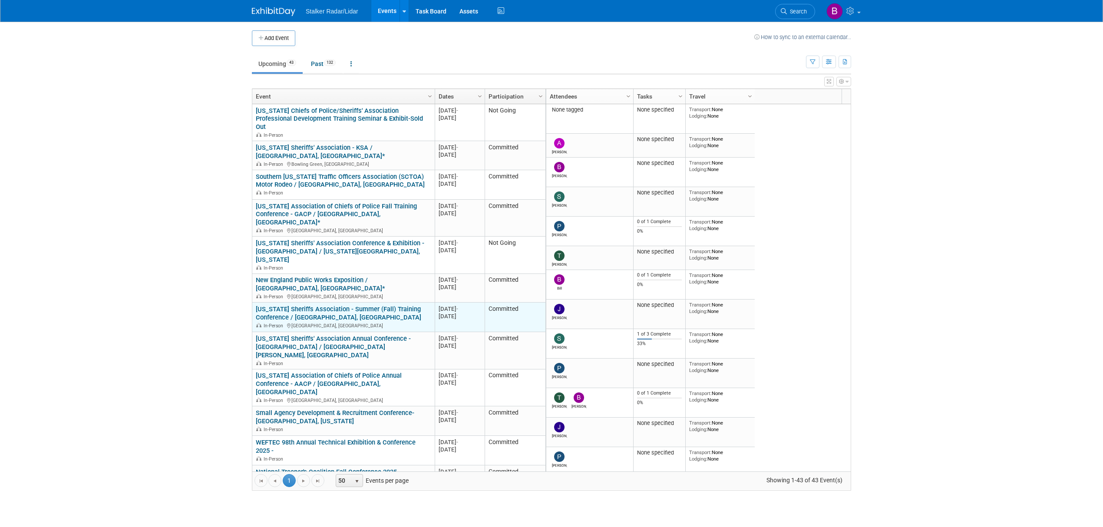
click at [386, 305] on link "[US_STATE] Sheriffs Association - Summer (Fall) Training Conference / [GEOGRAPH…" at bounding box center [338, 313] width 165 height 16
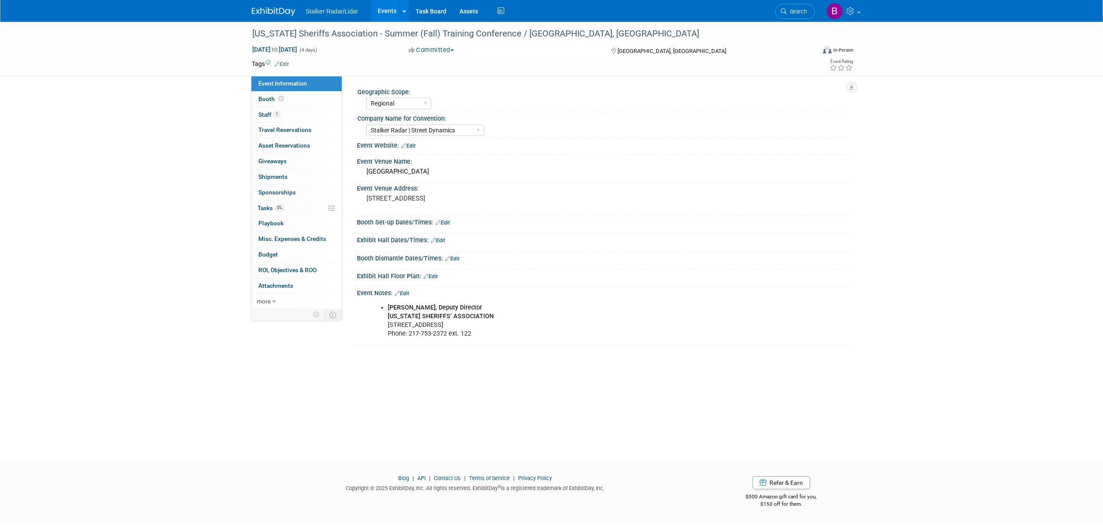
select select "Regional"
select select "Stalker Radar | Street Dynamics"
click at [443, 49] on button "Committed" at bounding box center [432, 50] width 52 height 9
click at [439, 89] on link "Not Going" at bounding box center [440, 89] width 69 height 12
click at [377, 9] on link "Events" at bounding box center [387, 11] width 32 height 22
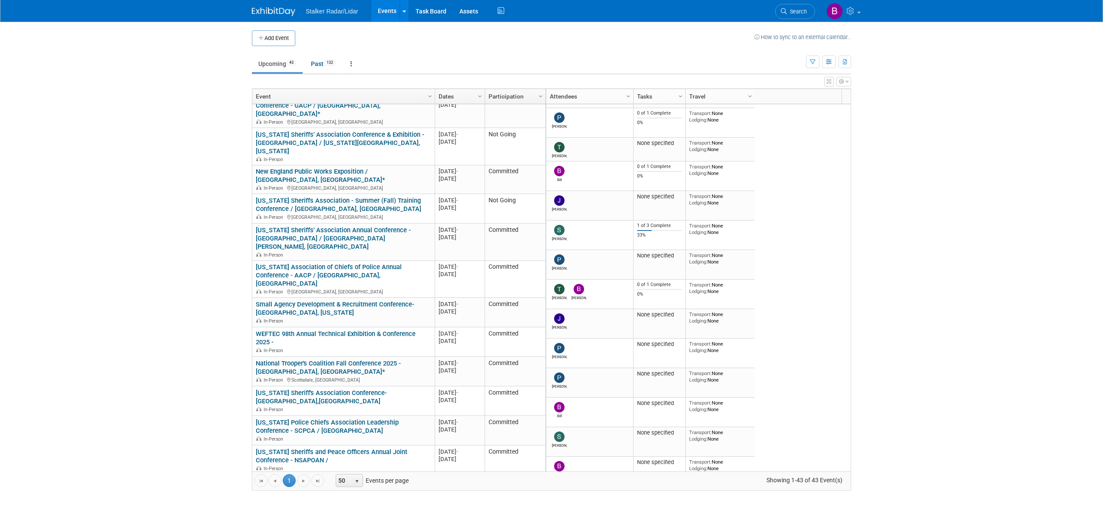
scroll to position [111, 0]
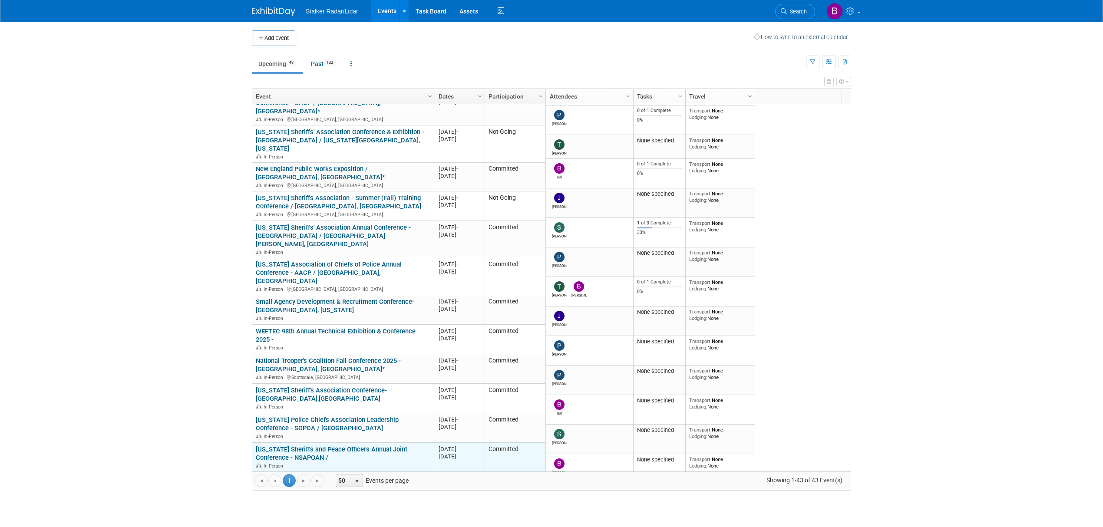
click at [346, 446] on link "[US_STATE] Sheriffs and Peace Officers Annual Joint Conference - NSAPOAN /" at bounding box center [332, 454] width 152 height 16
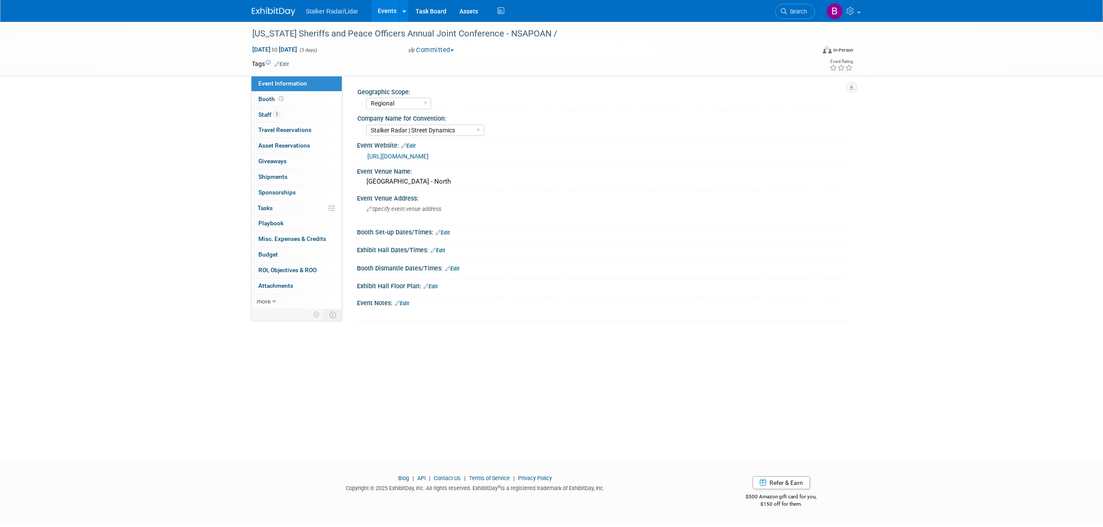
select select "Regional"
select select "Stalker Radar | Street Dynamics"
click at [451, 50] on button "Committed" at bounding box center [432, 50] width 52 height 9
click at [449, 86] on link "Not Going" at bounding box center [440, 89] width 69 height 12
click at [283, 86] on span "Event Information" at bounding box center [282, 83] width 49 height 7
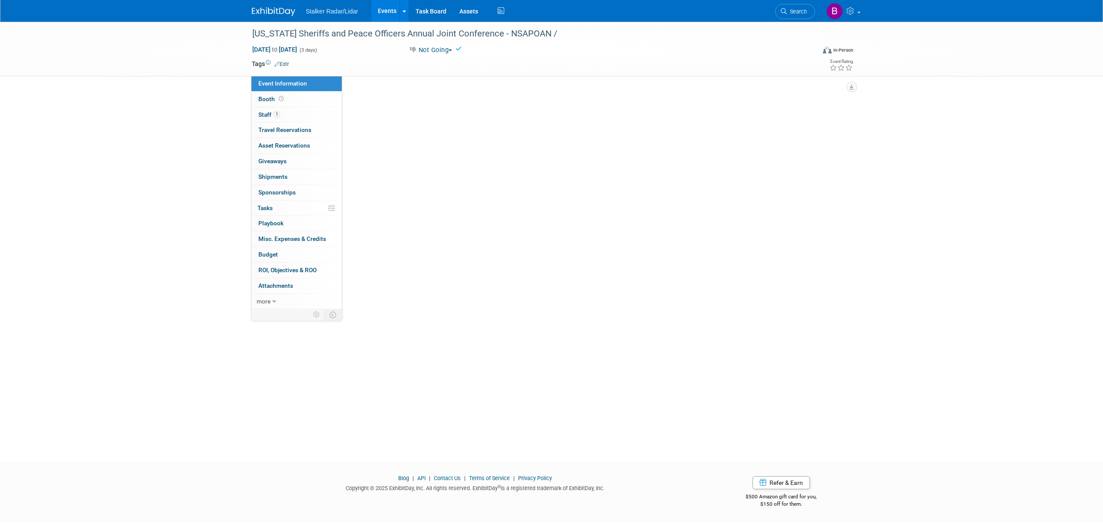
select select "Regional"
select select "Stalker Radar | Street Dynamics"
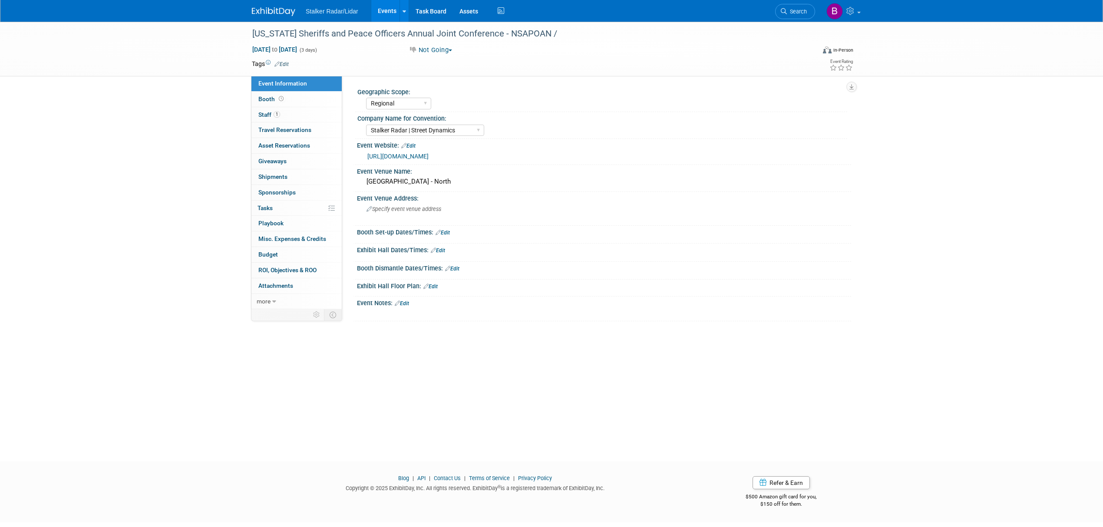
click at [384, 11] on link "Events" at bounding box center [387, 11] width 32 height 22
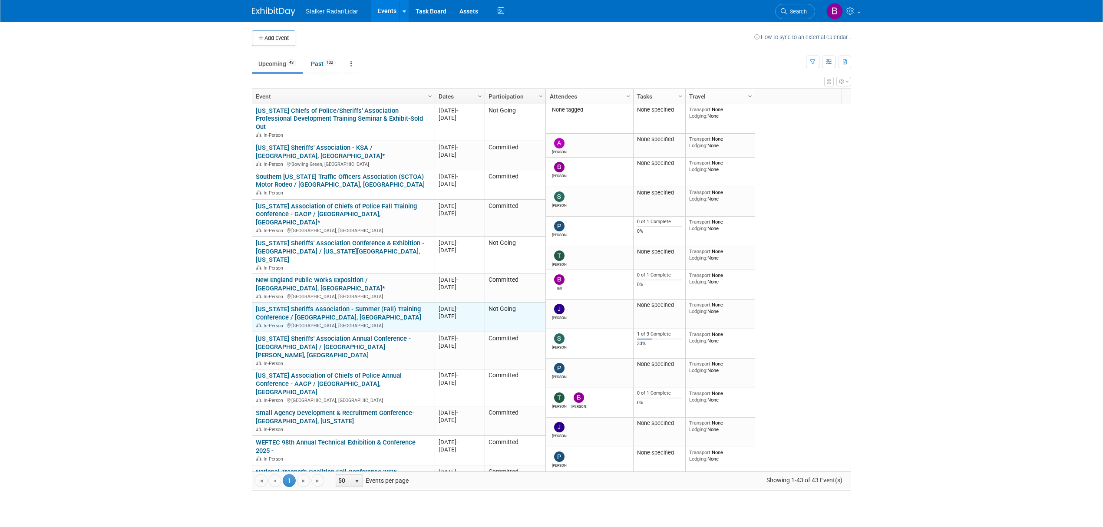
click at [308, 305] on link "[US_STATE] Sheriffs Association - Summer (Fall) Training Conference / [GEOGRAPH…" at bounding box center [338, 313] width 165 height 16
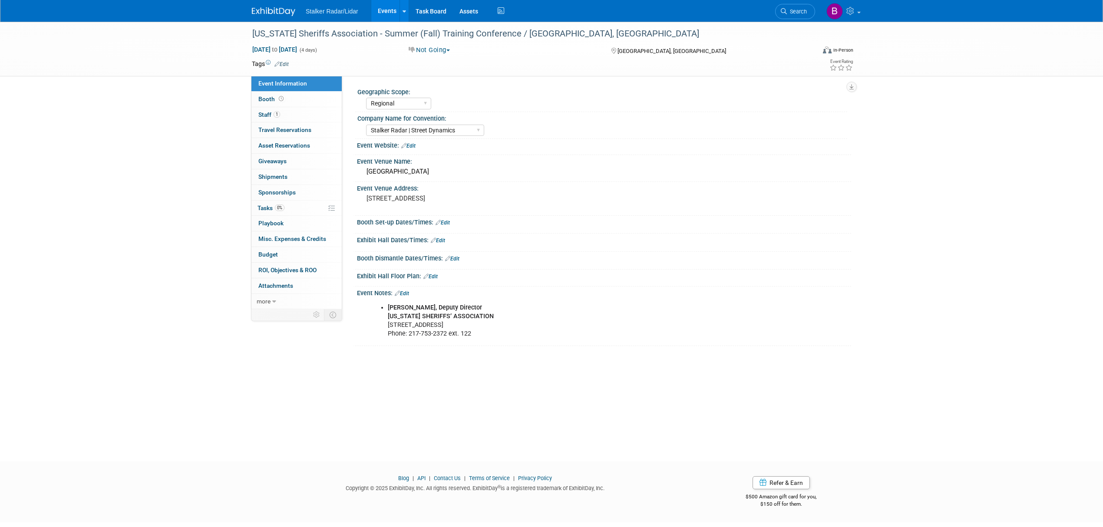
select select "Regional"
select select "Stalker Radar | Street Dynamics"
click at [413, 289] on div "Event Notes: Edit" at bounding box center [604, 292] width 494 height 11
click at [409, 293] on link "Edit" at bounding box center [402, 293] width 14 height 6
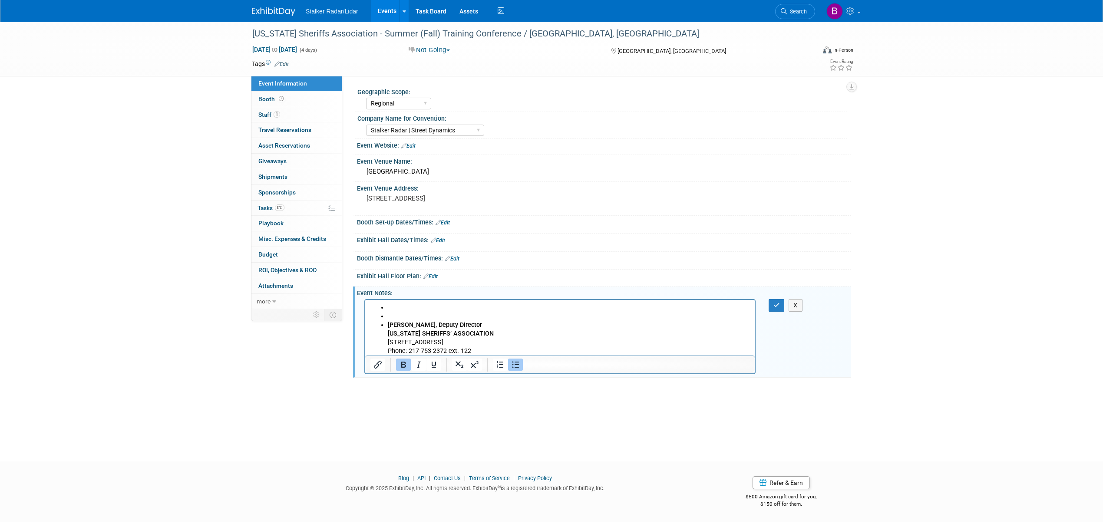
drag, startPoint x: 391, startPoint y: 310, endPoint x: 363, endPoint y: 310, distance: 28.2
click at [365, 310] on html "Teri Schroeder, Deputy Director ILLINOIS SHERIFFS’ ASSOCIATION 3050 Montvale Dr…" at bounding box center [560, 328] width 390 height 56
click at [769, 306] on button "button" at bounding box center [777, 305] width 16 height 13
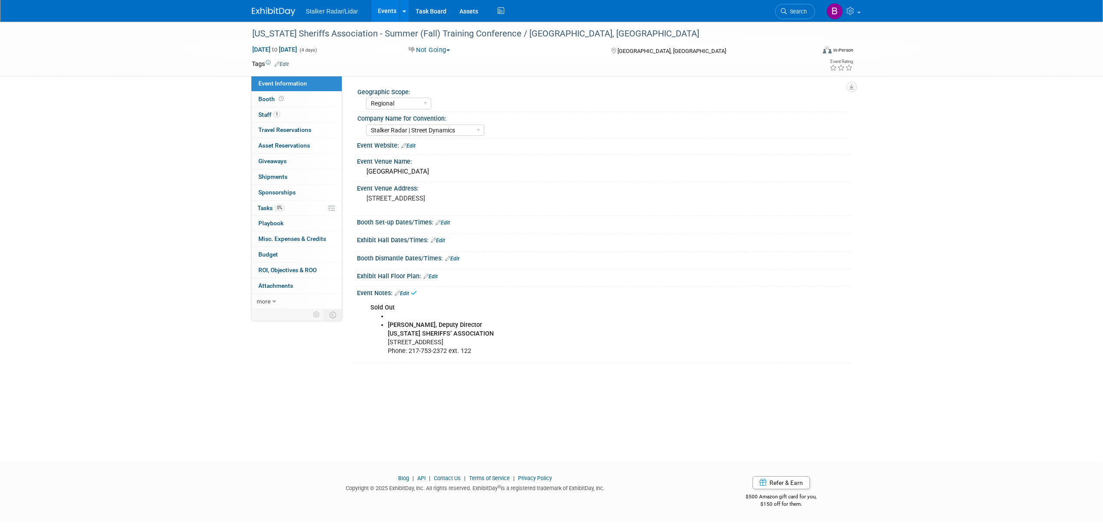
click at [384, 14] on link "Events" at bounding box center [387, 11] width 32 height 22
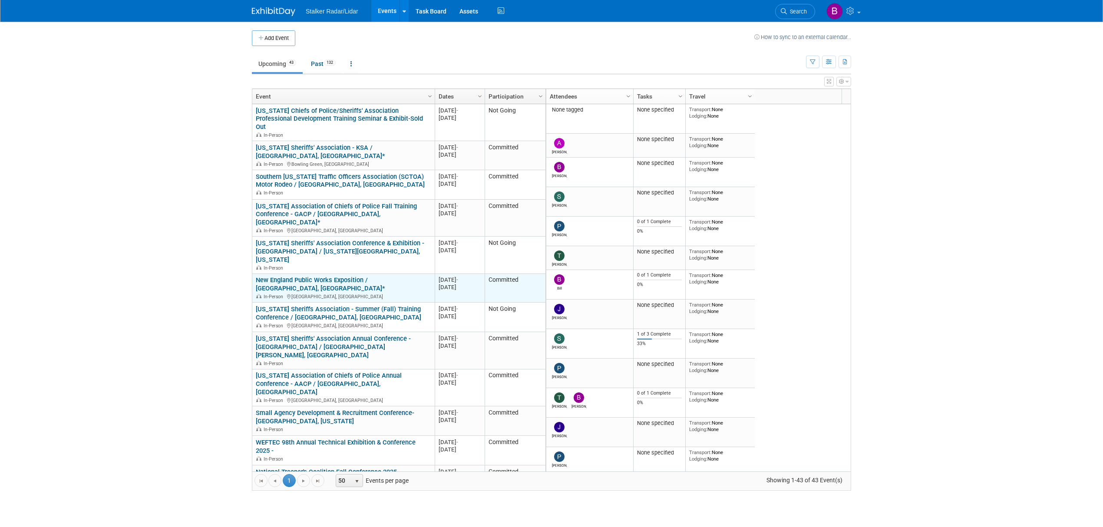
click at [384, 293] on div "In-Person Marlborough, MA" at bounding box center [343, 296] width 175 height 7
click at [383, 276] on link "New England Public Works Exposition / [GEOGRAPHIC_DATA], [GEOGRAPHIC_DATA]*" at bounding box center [320, 284] width 129 height 16
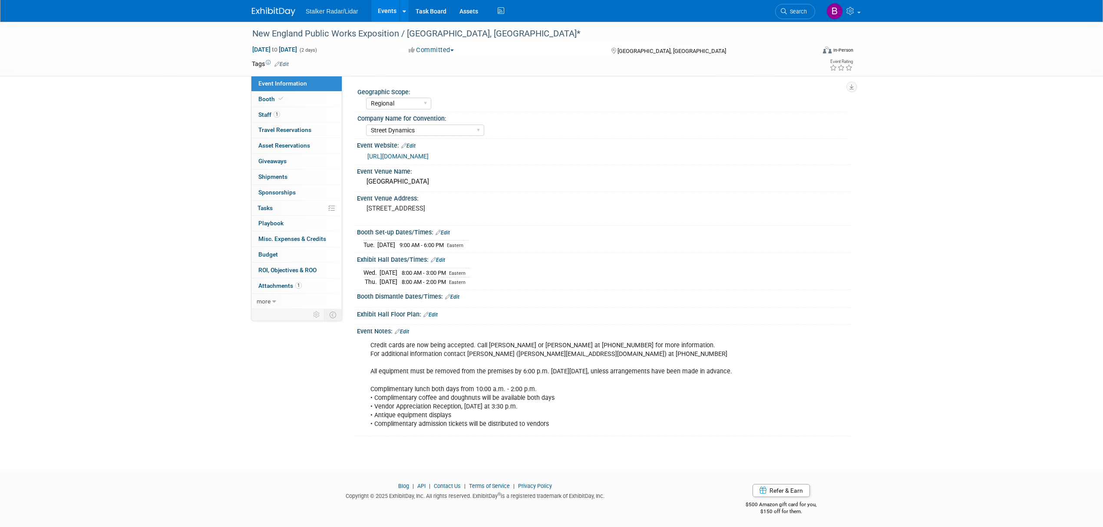
select select "Regional"
select select "Street Dynamics"
click at [287, 104] on link "Booth" at bounding box center [296, 99] width 90 height 15
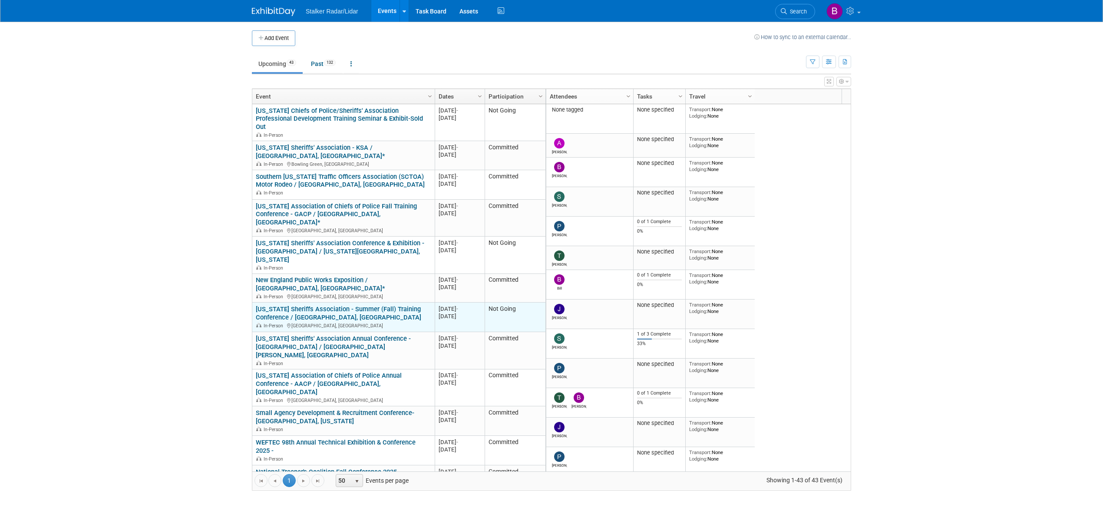
click at [350, 305] on div "Illinois Sheriffs Association - Summer (Fall) Training Conference / East Peoria…" at bounding box center [343, 316] width 175 height 23
click at [381, 305] on link "Illinois Sheriffs Association - Summer (Fall) Training Conference / East Peoria…" at bounding box center [338, 313] width 165 height 16
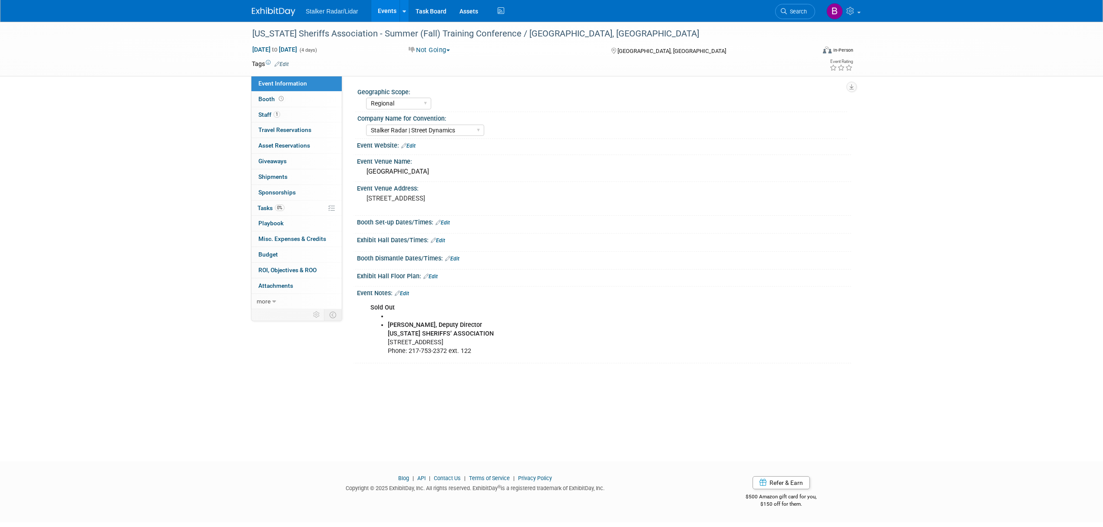
select select "Regional"
select select "Stalker Radar | Street Dynamics"
click at [551, 37] on div "[US_STATE] Sheriffs Association - Summer (Fall) Training Conference / [GEOGRAPH…" at bounding box center [525, 34] width 553 height 16
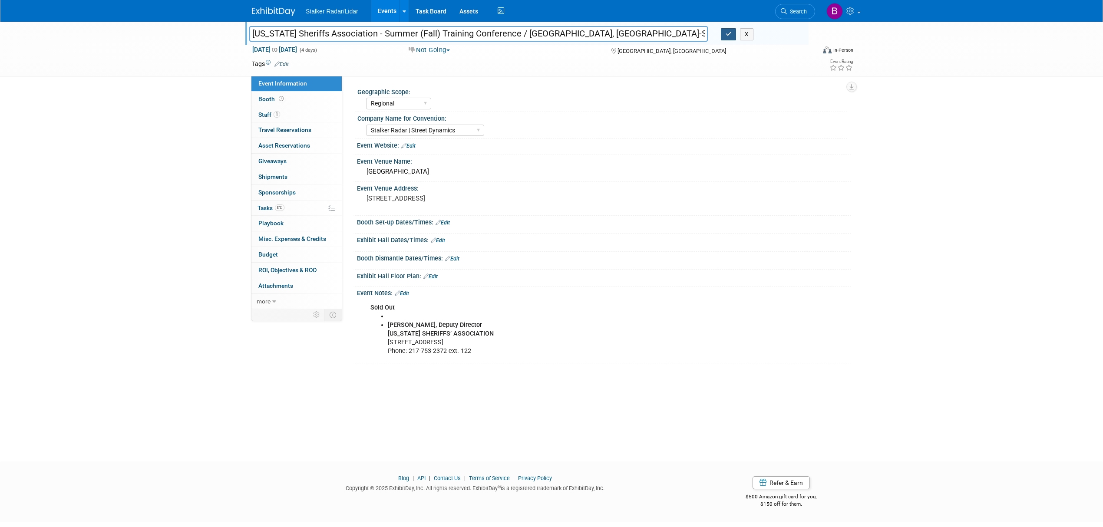
type input "[US_STATE] Sheriffs Association - Summer (Fall) Training Conference / [GEOGRAPH…"
click at [723, 34] on button "button" at bounding box center [729, 34] width 16 height 12
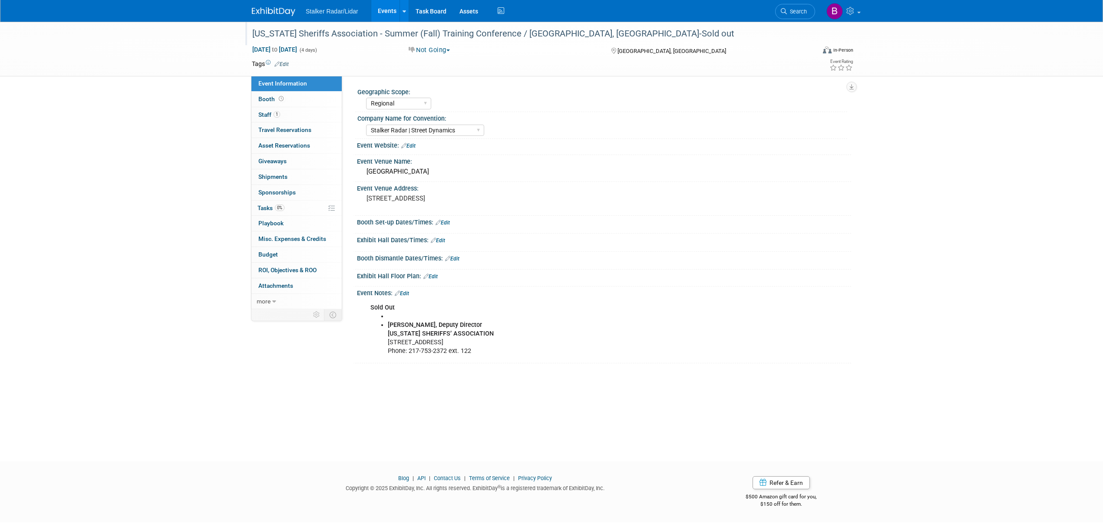
click at [376, 6] on link "Events" at bounding box center [387, 11] width 32 height 22
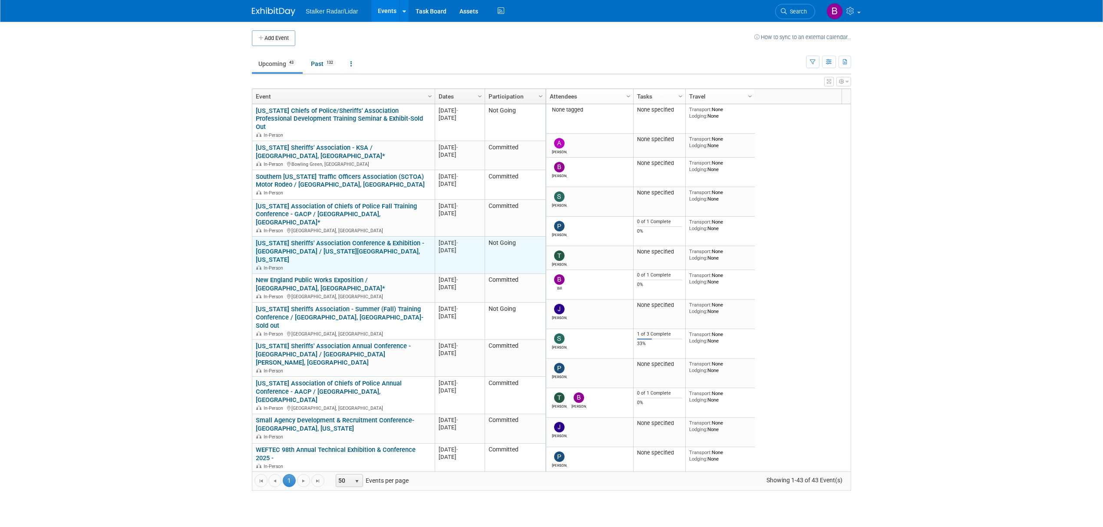
click at [388, 239] on link "Virginia Sheriffs' Association Conference & Exhibition - VSA / Virginia Beach, …" at bounding box center [340, 251] width 168 height 24
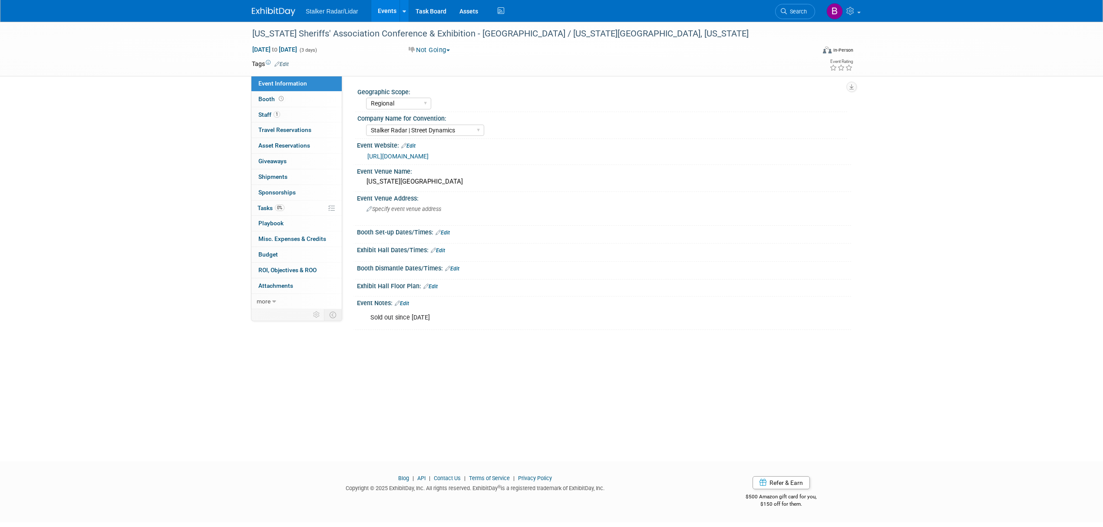
select select "Regional"
select select "Stalker Radar | Street Dynamics"
click at [560, 30] on div "Virginia Sheriffs' Association Conference & Exhibition - VSA / Virginia Beach, …" at bounding box center [525, 34] width 553 height 16
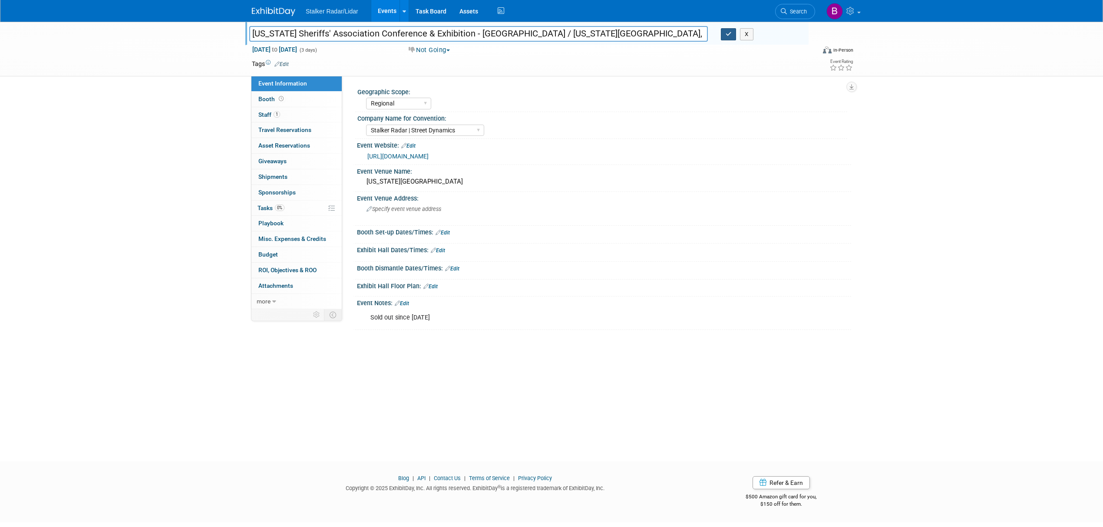
type input "[US_STATE] Sheriffs' Association Conference & Exhibition - [GEOGRAPHIC_DATA] / …"
click at [721, 33] on button "button" at bounding box center [729, 34] width 16 height 12
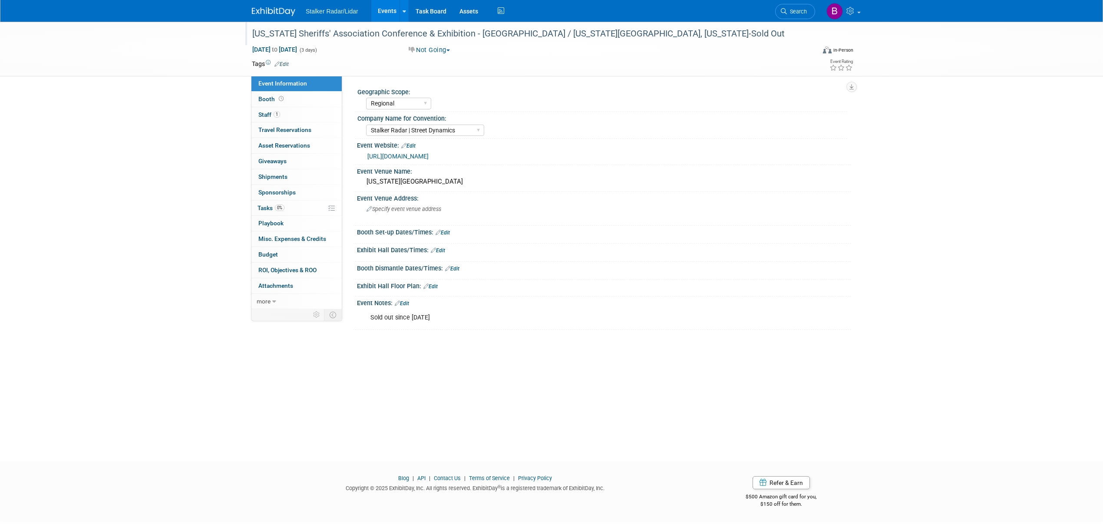
click at [376, 5] on link "Events" at bounding box center [387, 11] width 32 height 22
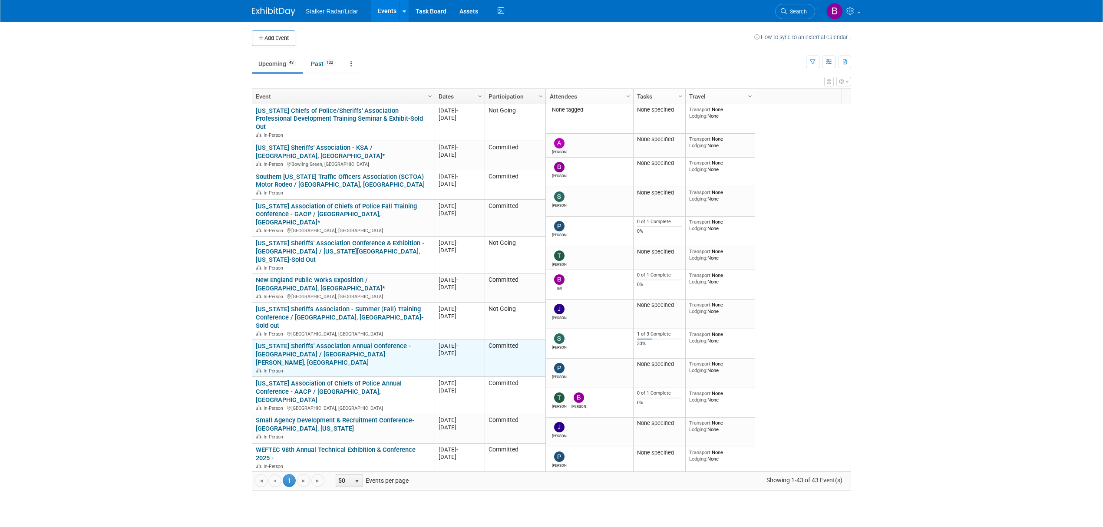
click at [357, 342] on link "[US_STATE] Sheriffs' Association Annual Conference - [GEOGRAPHIC_DATA] / [GEOGR…" at bounding box center [333, 354] width 155 height 24
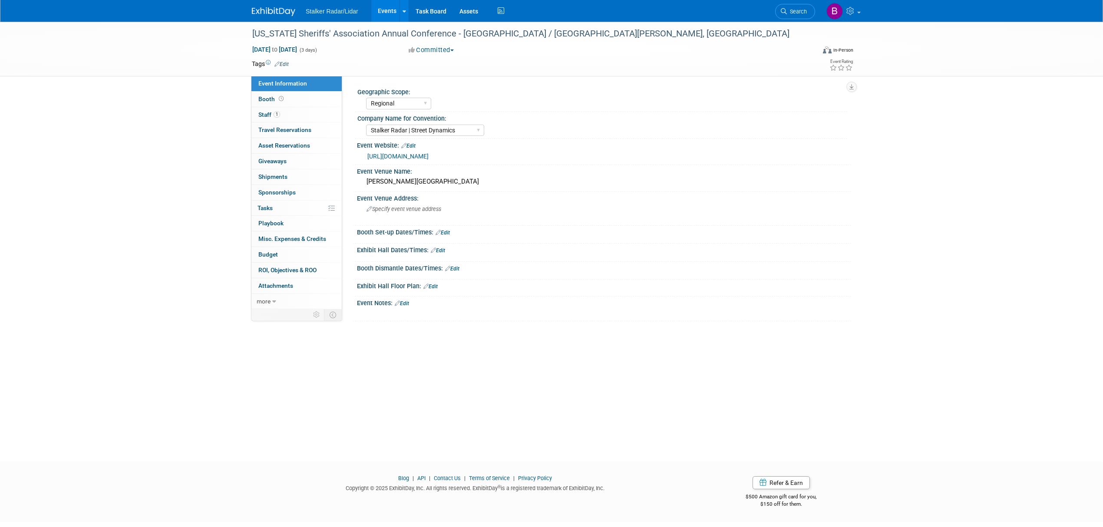
select select "Regional"
select select "Stalker Radar | Street Dynamics"
click at [429, 158] on link "[URL][DOMAIN_NAME]" at bounding box center [397, 156] width 61 height 7
drag, startPoint x: 252, startPoint y: 34, endPoint x: 431, endPoint y: 37, distance: 178.5
click at [431, 37] on div "[US_STATE] Sheriffs' Association Annual Conference - [GEOGRAPHIC_DATA] / [GEOGR…" at bounding box center [525, 34] width 553 height 16
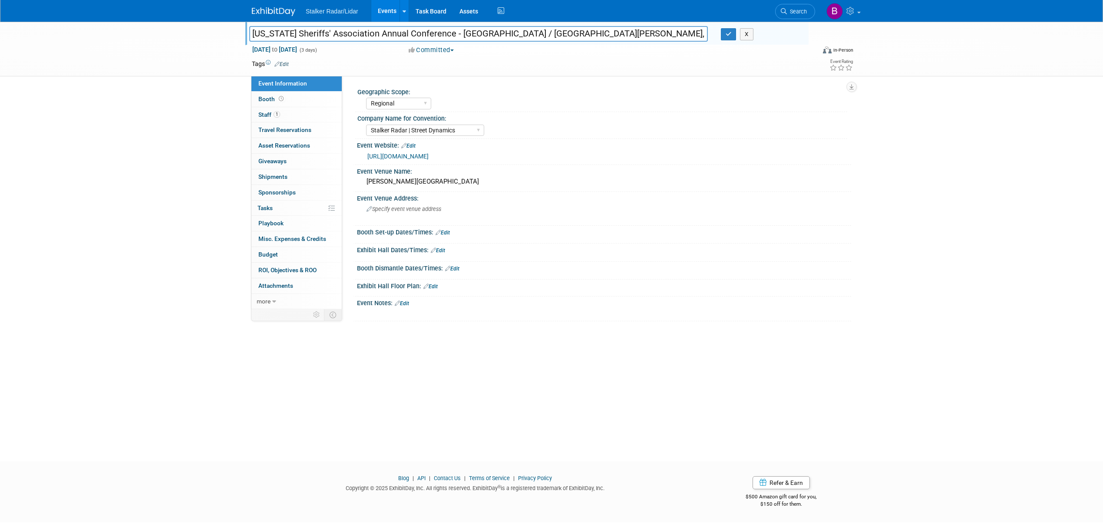
drag, startPoint x: 402, startPoint y: 34, endPoint x: 374, endPoint y: 36, distance: 28.3
click at [374, 36] on input "[US_STATE] Sheriffs' Association Annual Conference - [GEOGRAPHIC_DATA] / [GEOGR…" at bounding box center [478, 33] width 459 height 15
drag, startPoint x: 429, startPoint y: 32, endPoint x: 238, endPoint y: 31, distance: 190.6
click at [238, 31] on div "Utah Sheriffs' Association Annual Conference - USA / St. George, UT Utah Sherif…" at bounding box center [551, 49] width 1103 height 55
click at [722, 36] on button "button" at bounding box center [729, 34] width 16 height 12
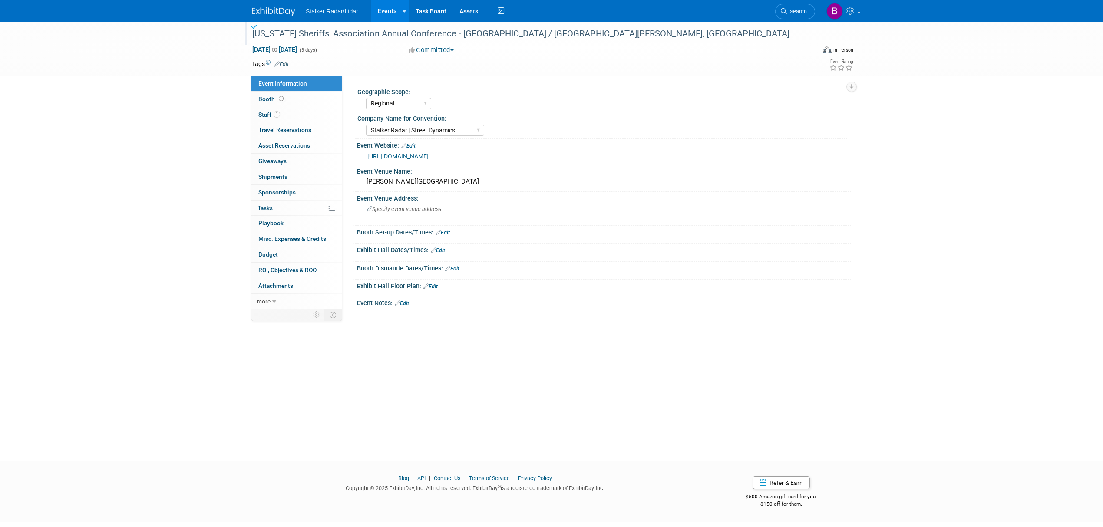
click at [379, 14] on link "Events" at bounding box center [387, 11] width 32 height 22
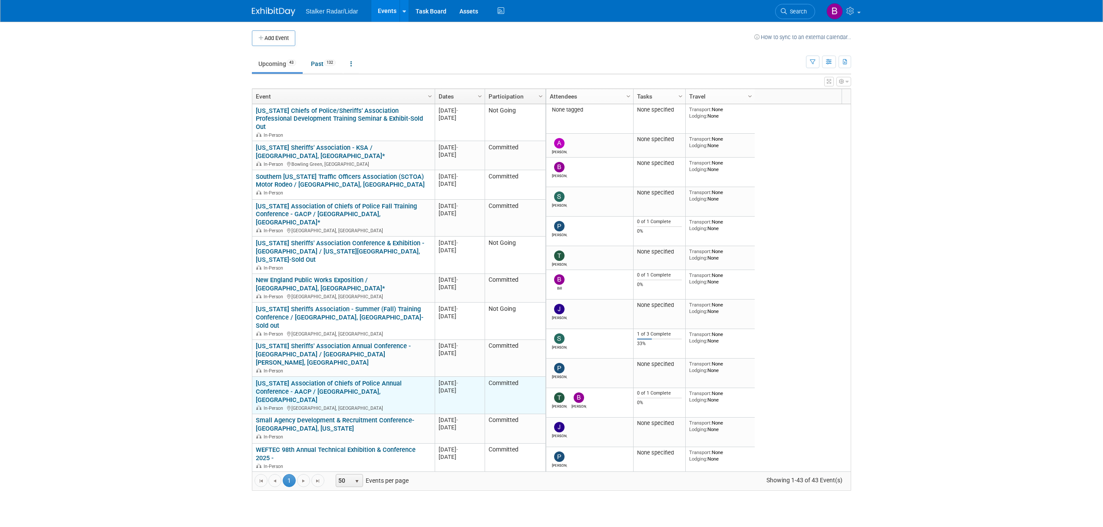
click at [318, 380] on link "[US_STATE] Association of Chiefs of Police Annual Conference - AACP / [GEOGRAPH…" at bounding box center [329, 392] width 146 height 24
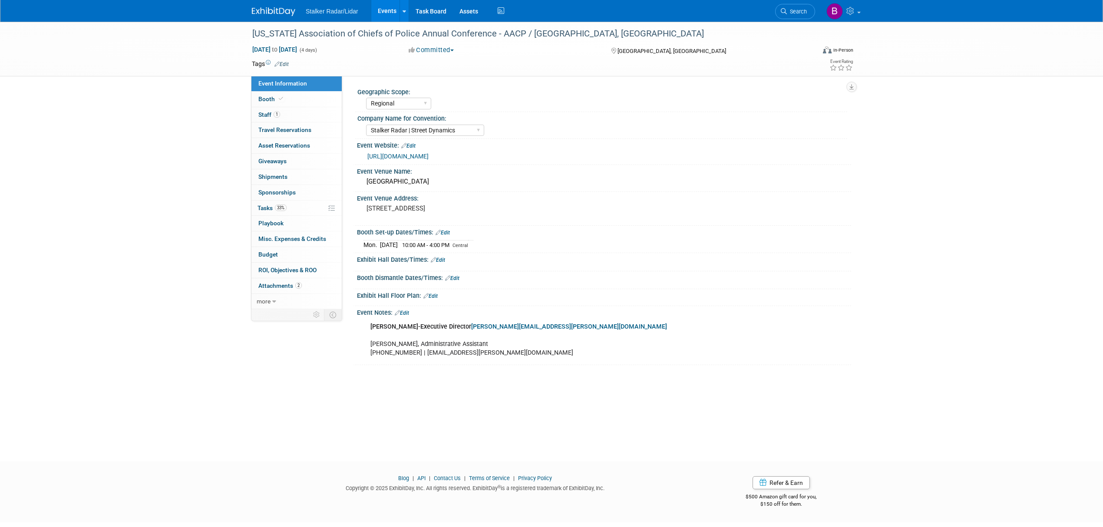
select select "Regional"
select select "Stalker Radar | Street Dynamics"
click at [405, 155] on link "[URL][DOMAIN_NAME]" at bounding box center [397, 156] width 61 height 7
click at [490, 325] on b "gary.sipes@arkchiefs.org" at bounding box center [569, 326] width 196 height 7
click at [282, 96] on span at bounding box center [281, 99] width 8 height 7
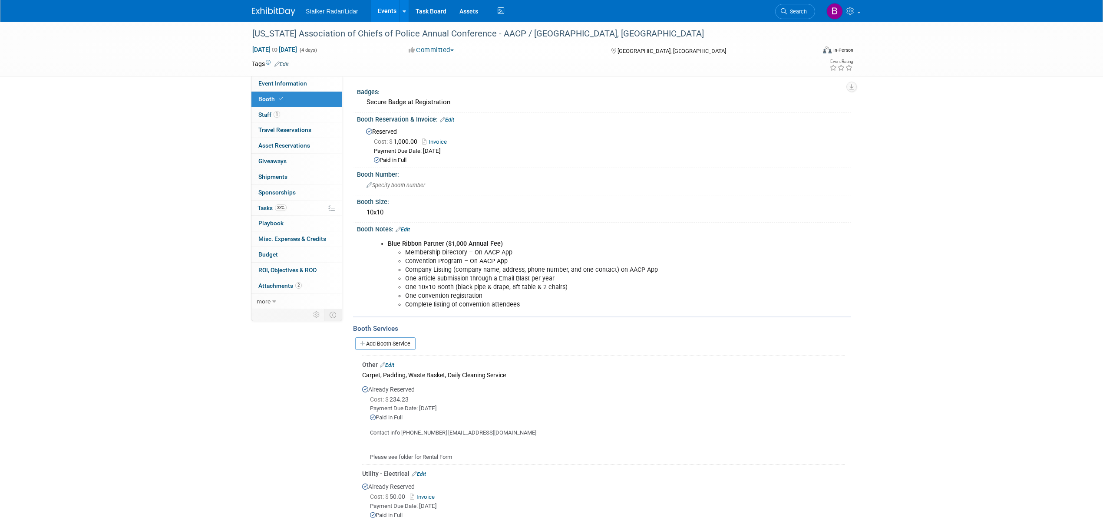
click at [386, 9] on link "Events" at bounding box center [387, 11] width 32 height 22
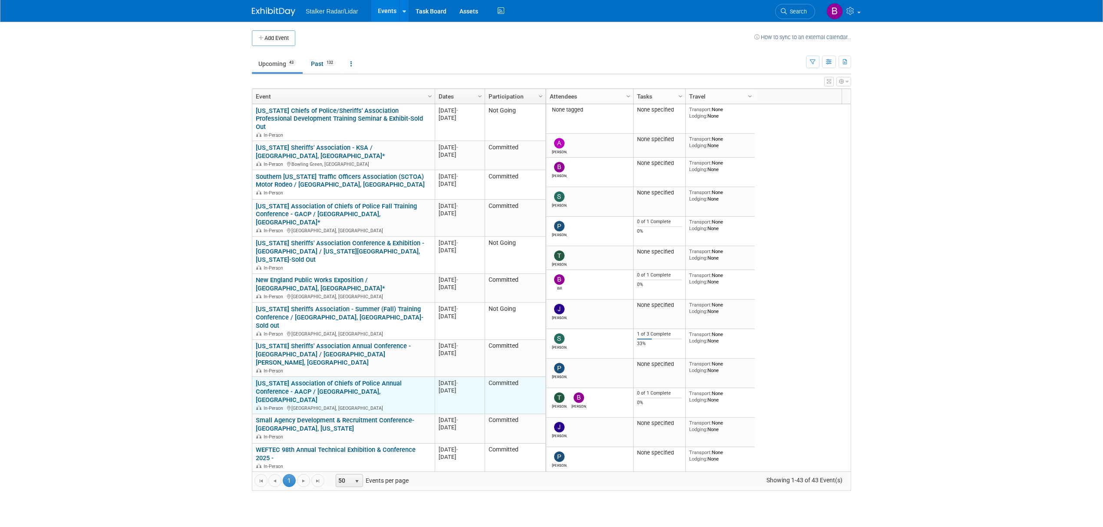
click at [348, 380] on link "[US_STATE] Association of Chiefs of Police Annual Conference - AACP / [GEOGRAPH…" at bounding box center [329, 392] width 146 height 24
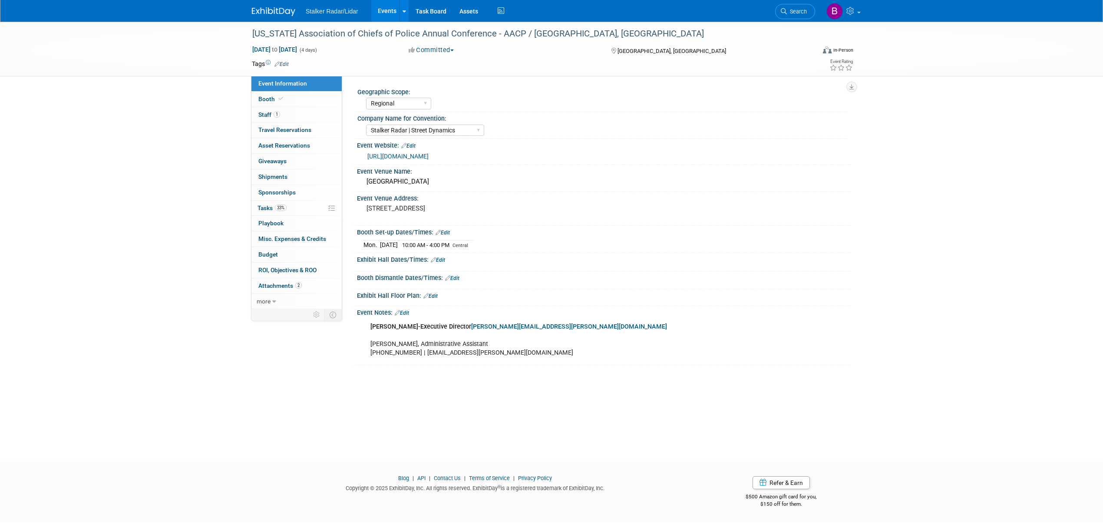
select select "Regional"
select select "Stalker Radar | Street Dynamics"
click at [380, 11] on link "Events" at bounding box center [387, 11] width 32 height 22
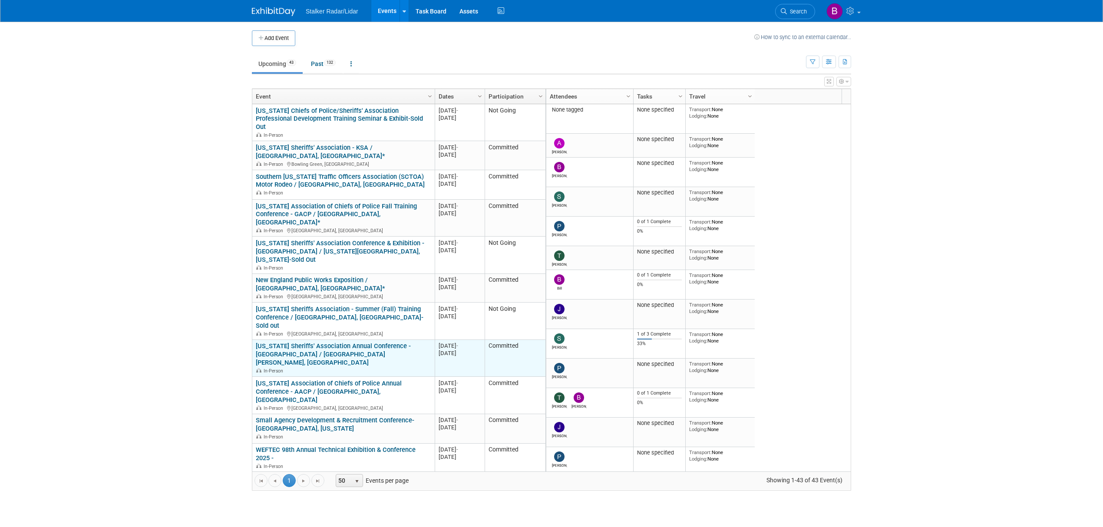
click at [307, 342] on link "[US_STATE] Sheriffs' Association Annual Conference - [GEOGRAPHIC_DATA] / [GEOGR…" at bounding box center [333, 354] width 155 height 24
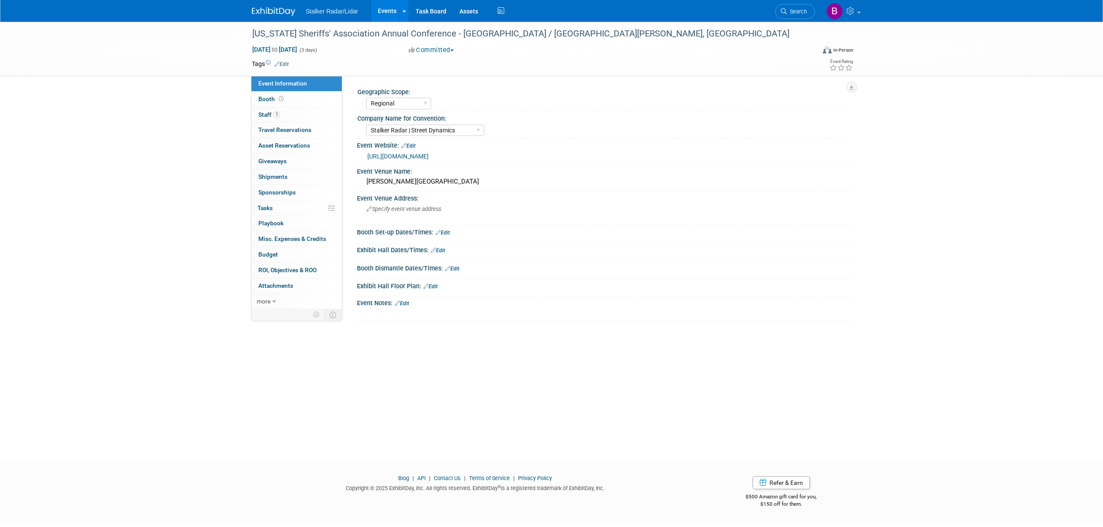
select select "Regional"
select select "Stalker Radar | Street Dynamics"
click at [287, 92] on link "Booth" at bounding box center [296, 99] width 90 height 15
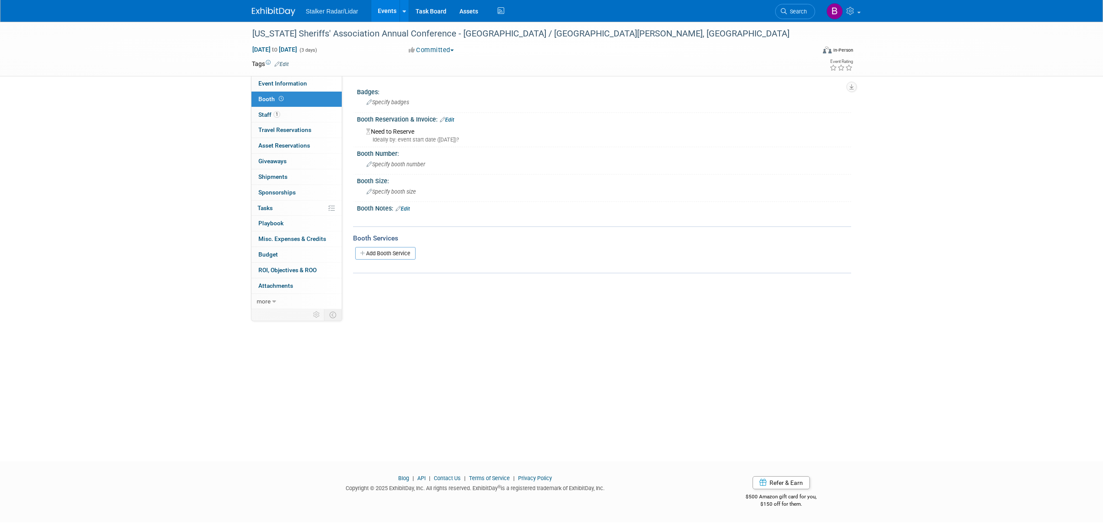
click at [387, 10] on link "Events" at bounding box center [387, 11] width 32 height 22
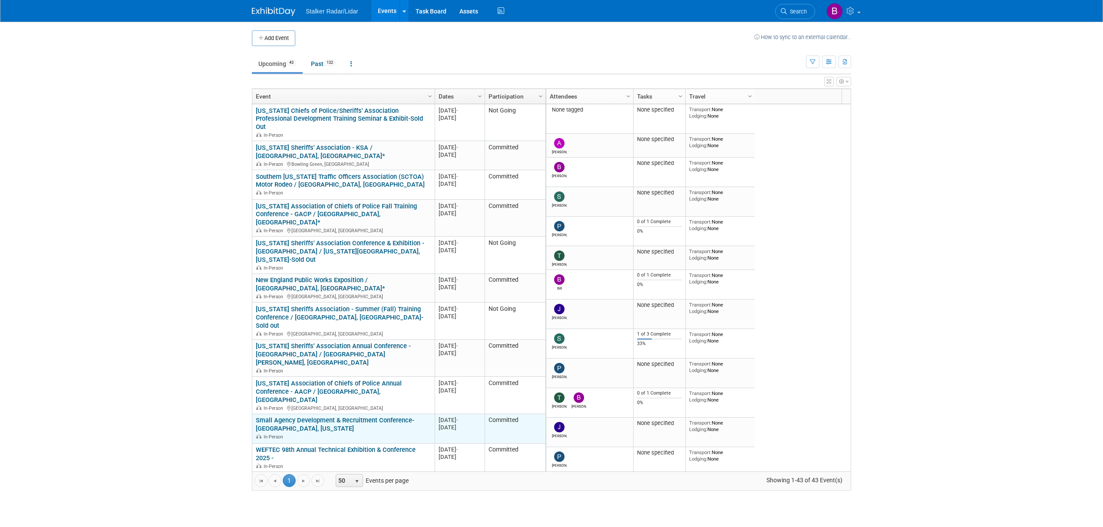
click at [323, 416] on link "Small Agency Development & Recruitment Conference- [GEOGRAPHIC_DATA], [US_STATE]" at bounding box center [335, 424] width 158 height 16
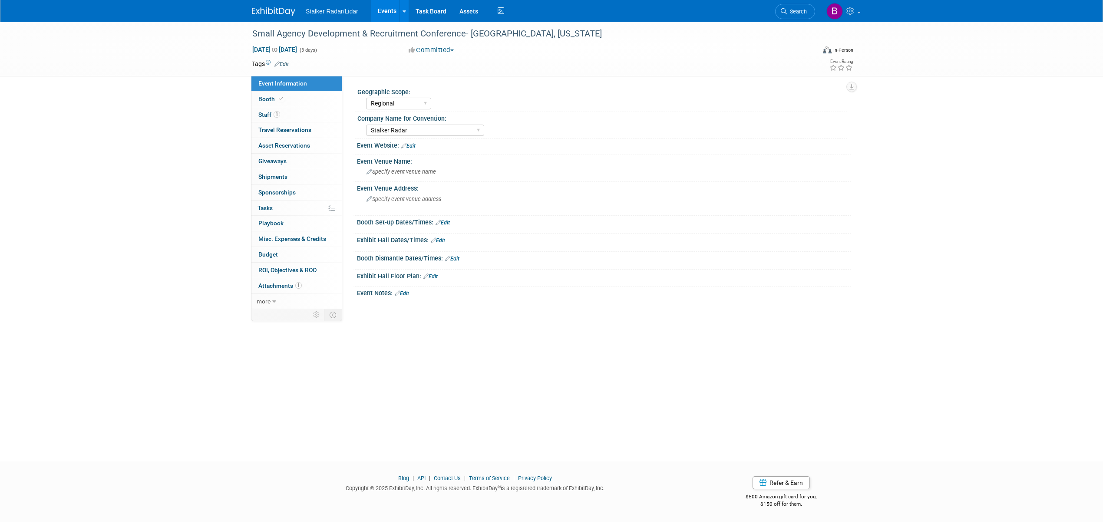
select select "Regional"
select select "Stalker Radar"
click at [287, 106] on link "Booth" at bounding box center [296, 99] width 90 height 15
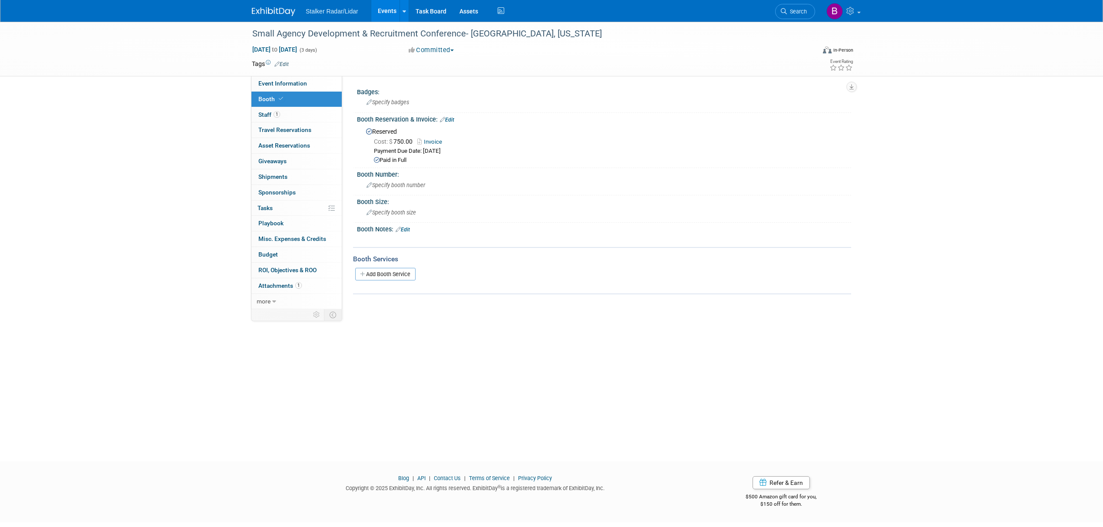
click at [384, 8] on link "Events" at bounding box center [387, 11] width 32 height 22
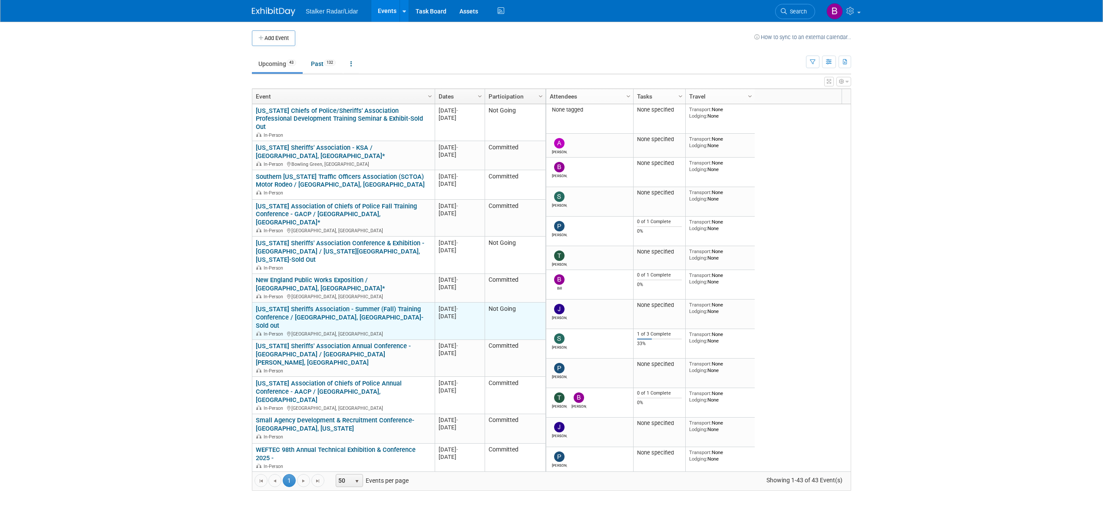
click at [336, 305] on link "[US_STATE] Sheriffs Association - Summer (Fall) Training Conference / [GEOGRAPH…" at bounding box center [340, 317] width 168 height 24
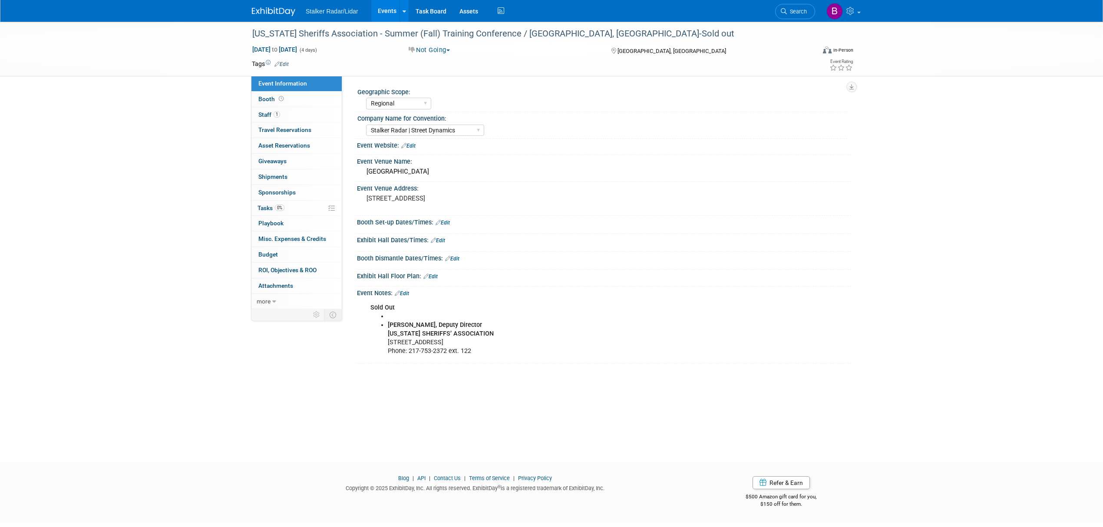
select select "Regional"
select select "Stalker Radar | Street Dynamics"
click at [285, 97] on link "Booth" at bounding box center [296, 99] width 90 height 15
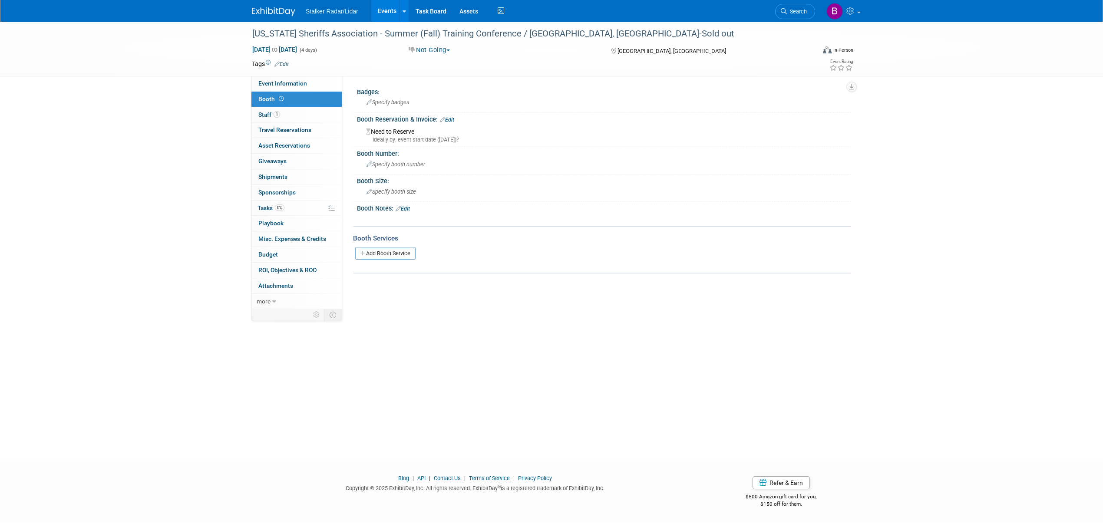
click at [383, 9] on link "Events" at bounding box center [387, 11] width 32 height 22
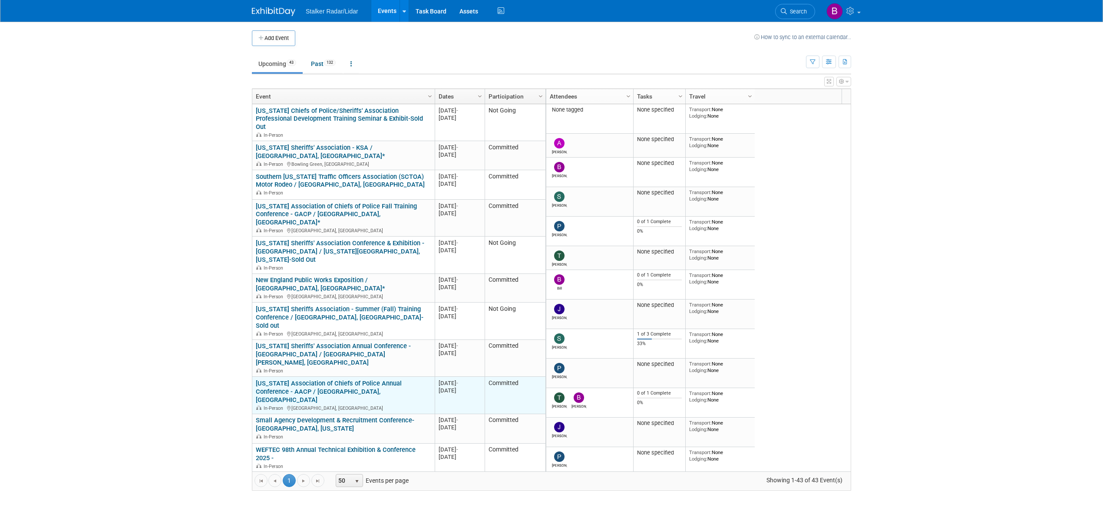
click at [379, 380] on link "Arkansas Association of Chiefs of Police Annual Conference - AACP / Hot Springs…" at bounding box center [329, 392] width 146 height 24
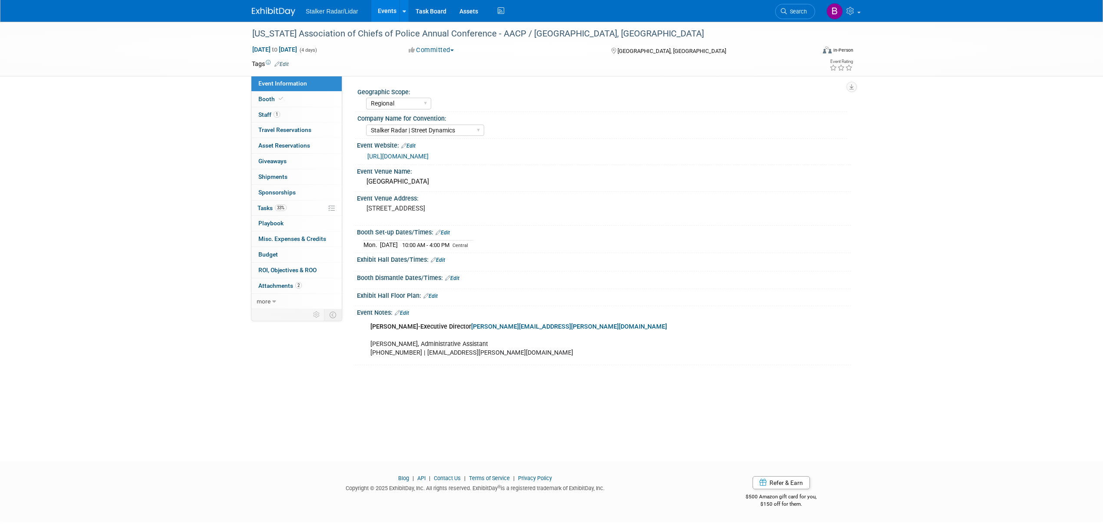
select select "Regional"
select select "Stalker Radar | Street Dynamics"
click at [560, 33] on div "Arkansas Association of Chiefs of Police Annual Conference - AACP / Hot Springs…" at bounding box center [525, 34] width 553 height 16
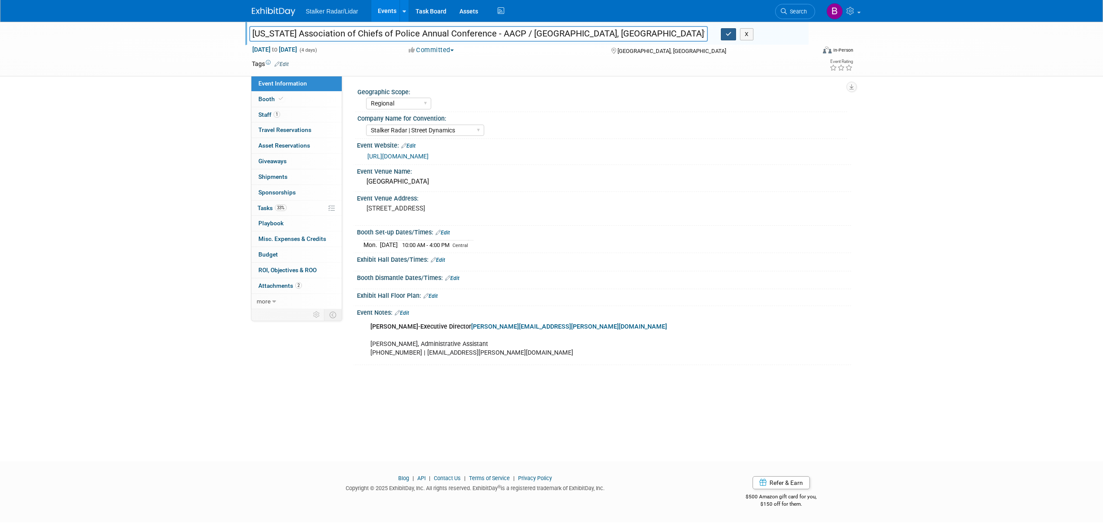
type input "[US_STATE] Association of Chiefs of Police Annual Conference - AACP / [GEOGRAPH…"
click at [728, 37] on icon "button" at bounding box center [729, 34] width 6 height 6
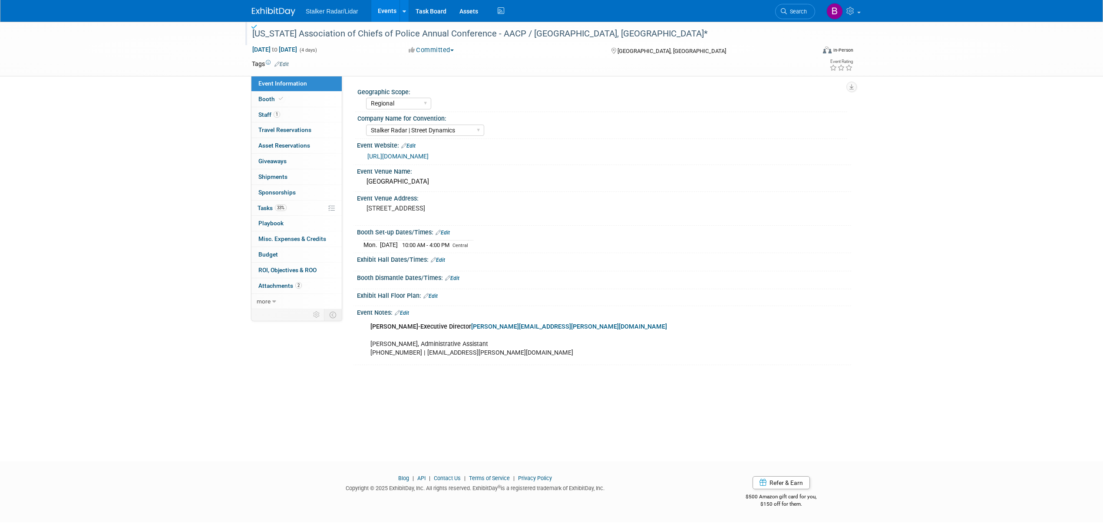
click at [381, 8] on link "Events" at bounding box center [387, 11] width 32 height 22
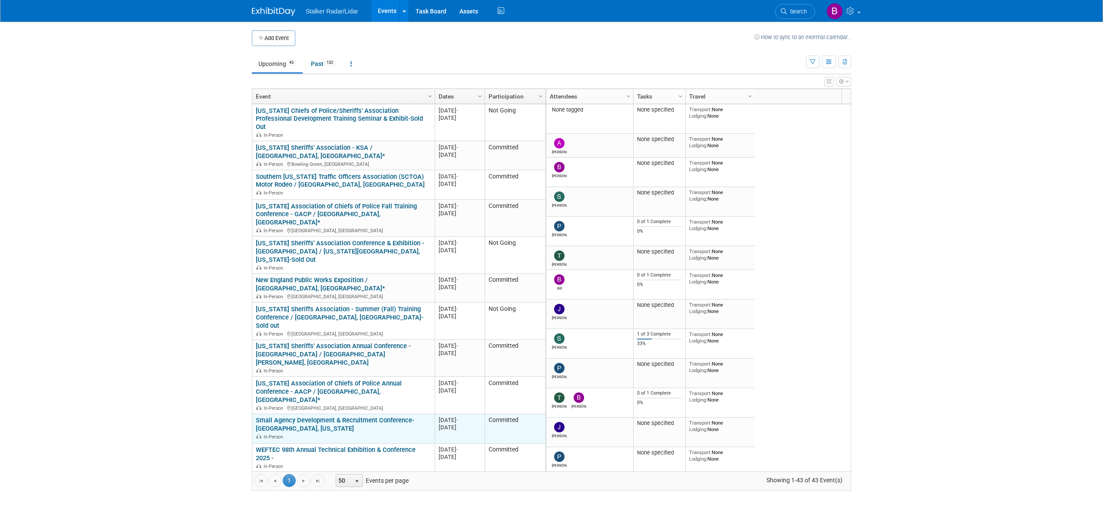
click at [338, 416] on link "Small Agency Development & Recruitment Conference- [GEOGRAPHIC_DATA], [US_STATE]" at bounding box center [335, 424] width 158 height 16
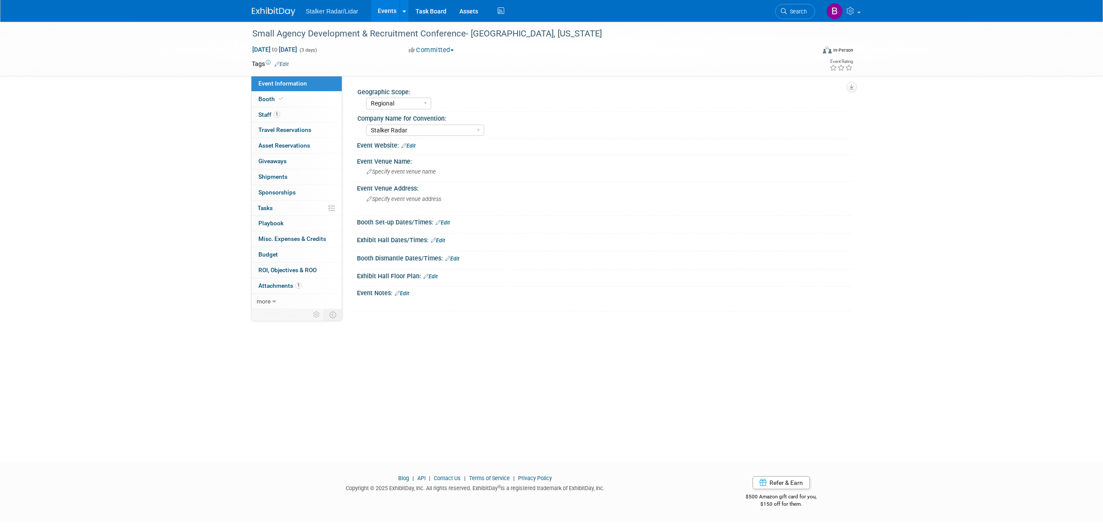
select select "Regional"
select select "Stalker Radar"
click at [294, 96] on link "Booth" at bounding box center [296, 99] width 90 height 15
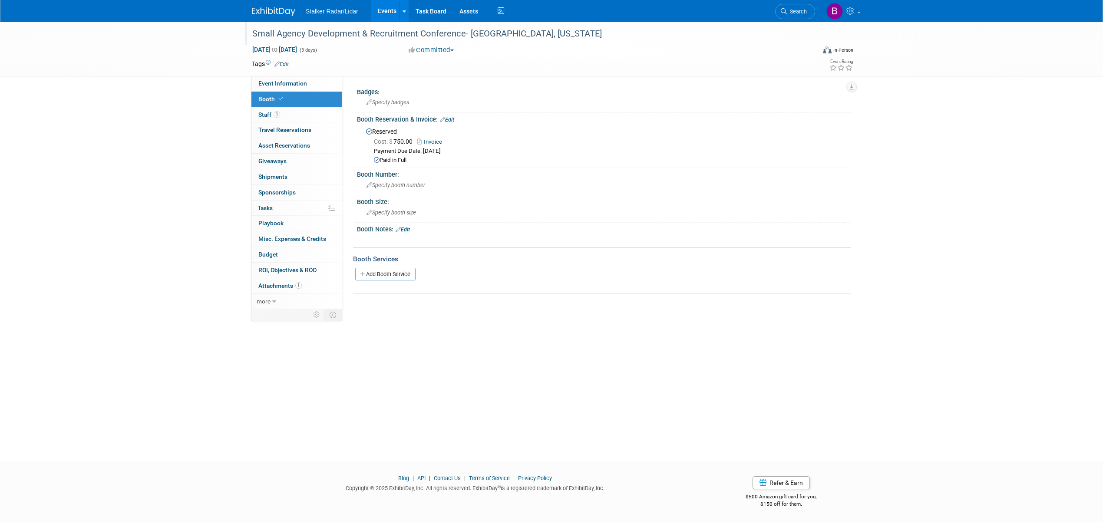
click at [493, 33] on div "Small Agency Development & Recruitment Conference- Ankeny, Iowa" at bounding box center [525, 34] width 553 height 16
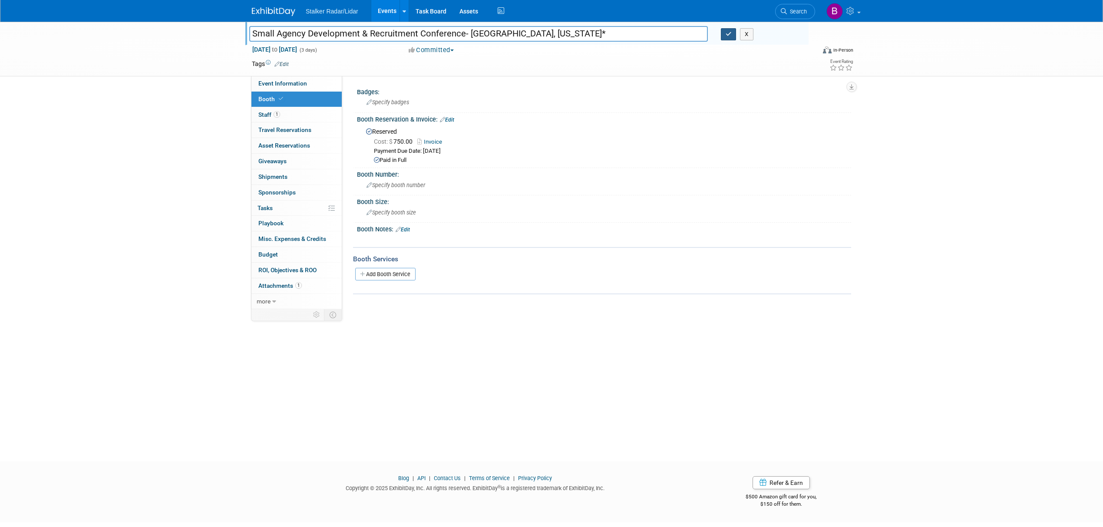
type input "Small Agency Development & Recruitment Conference- [GEOGRAPHIC_DATA], [US_STATE…"
click at [723, 32] on button "button" at bounding box center [729, 34] width 16 height 12
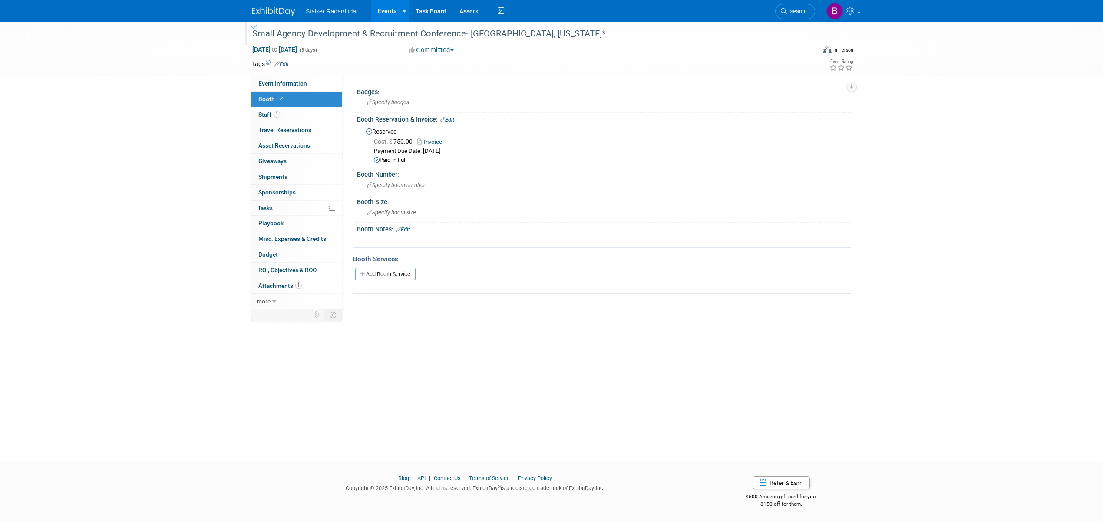
click at [384, 11] on link "Events" at bounding box center [387, 11] width 32 height 22
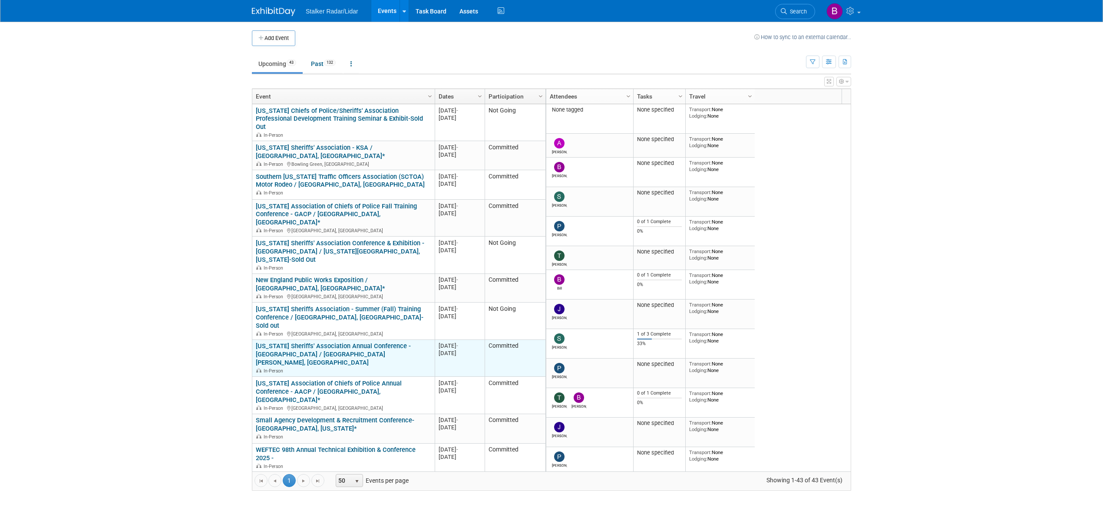
click at [359, 342] on link "[US_STATE] Sheriffs' Association Annual Conference - [GEOGRAPHIC_DATA] / [GEOGR…" at bounding box center [333, 354] width 155 height 24
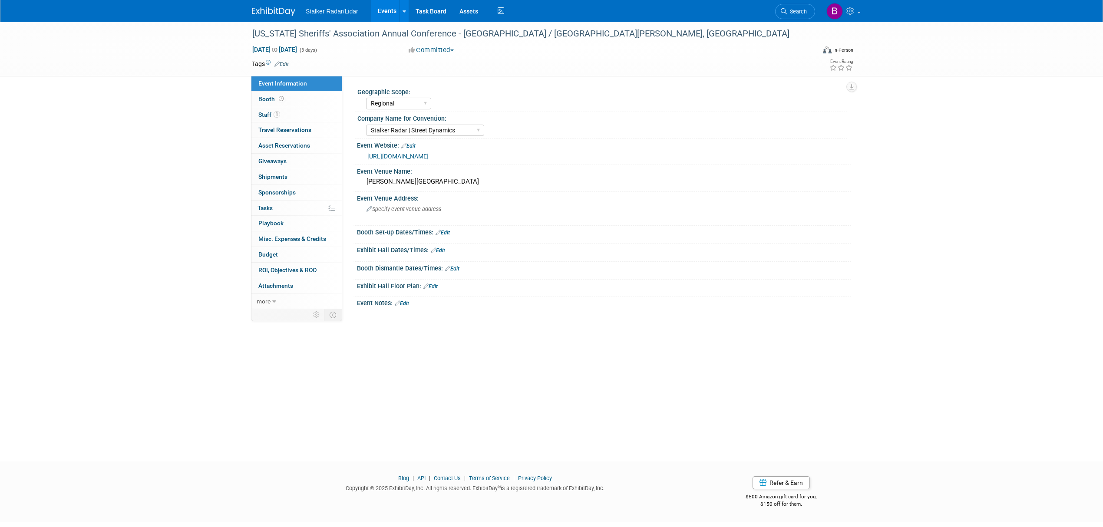
select select "Regional"
select select "Stalker Radar | Street Dynamics"
click at [281, 96] on link "Booth" at bounding box center [296, 99] width 90 height 15
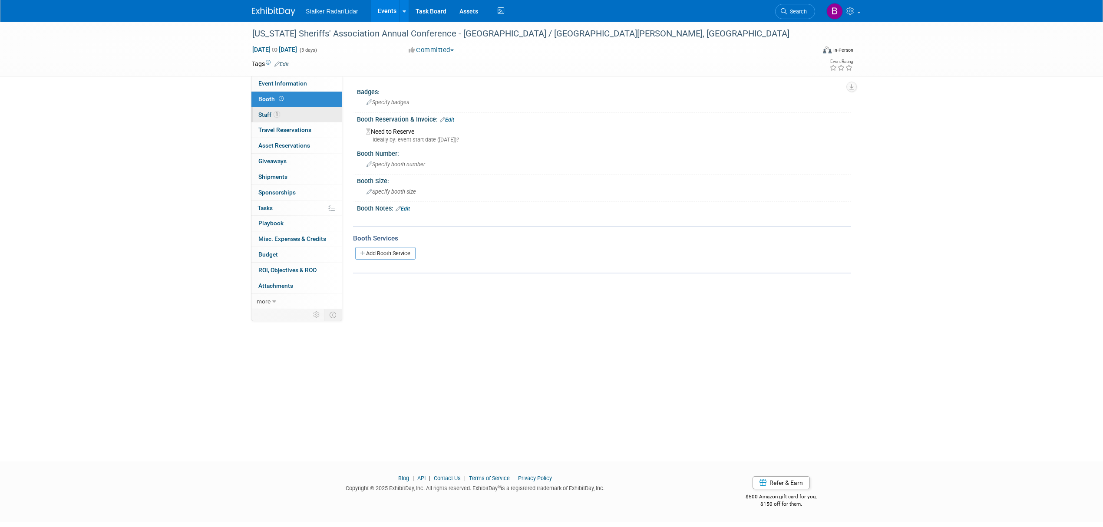
click at [280, 112] on span "1" at bounding box center [277, 114] width 7 height 7
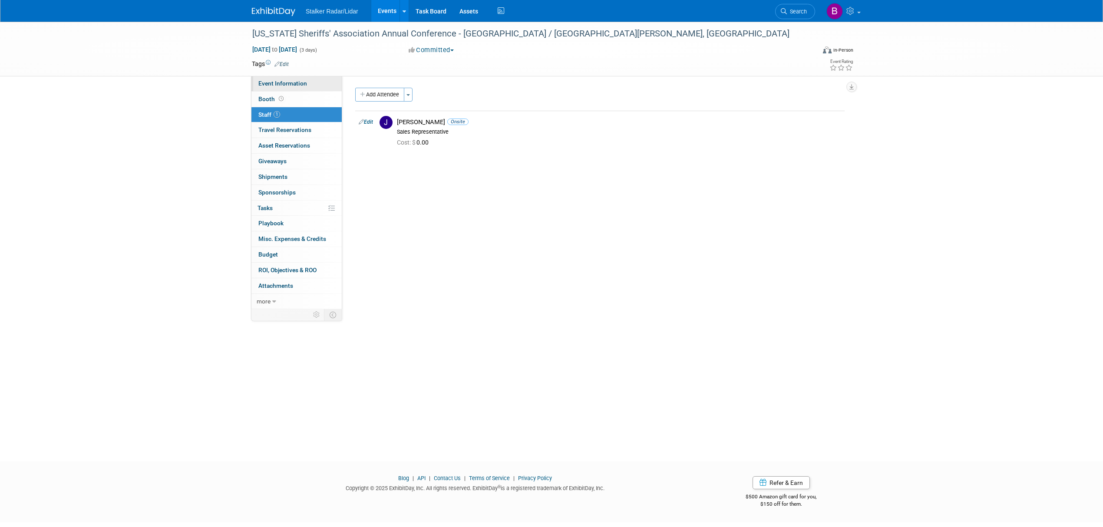
click at [273, 84] on span "Event Information" at bounding box center [282, 83] width 49 height 7
select select "Regional"
select select "Stalker Radar | Street Dynamics"
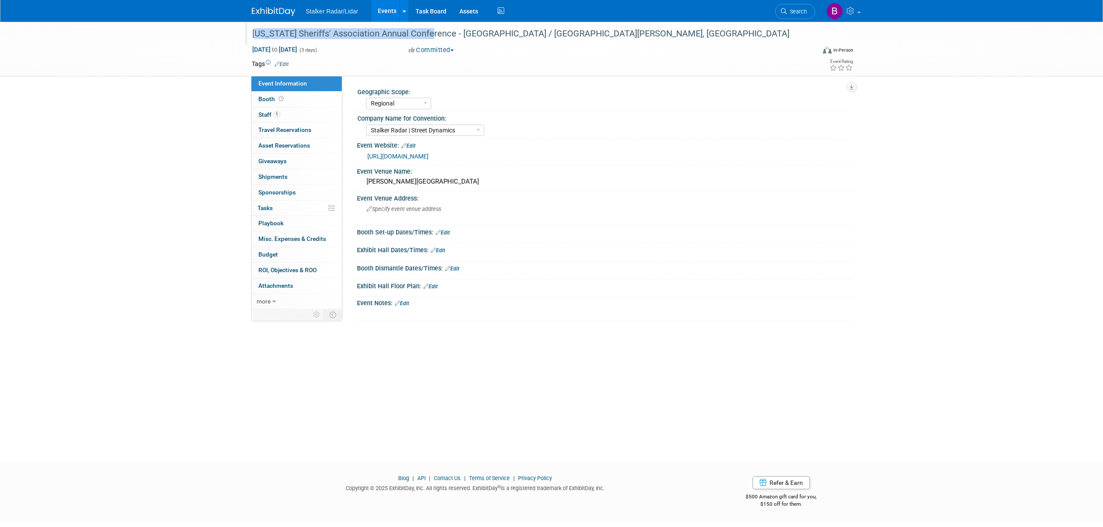
drag, startPoint x: 251, startPoint y: 31, endPoint x: 428, endPoint y: 36, distance: 177.2
click at [428, 36] on div "[US_STATE] Sheriffs' Association Annual Conference - [GEOGRAPHIC_DATA] / [GEOGR…" at bounding box center [525, 34] width 553 height 16
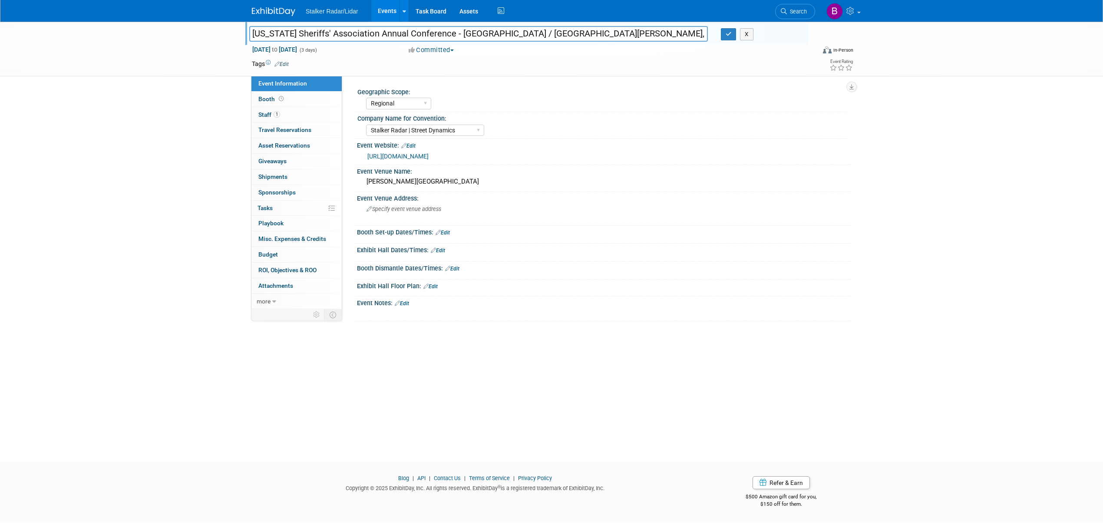
drag, startPoint x: 400, startPoint y: 33, endPoint x: 426, endPoint y: 30, distance: 26.3
click at [426, 30] on input "[US_STATE] Sheriffs' Association Annual Conference - [GEOGRAPHIC_DATA] / [GEOGR…" at bounding box center [478, 33] width 459 height 15
drag, startPoint x: 426, startPoint y: 32, endPoint x: 245, endPoint y: 31, distance: 180.6
click at [245, 31] on div "[US_STATE] Sheriffs' Association Annual Conference - [GEOGRAPHIC_DATA] / [GEOGR…" at bounding box center [479, 34] width 472 height 13
click at [409, 157] on link "https://utahsheriffsassociation.com/conference/" at bounding box center [397, 156] width 61 height 7
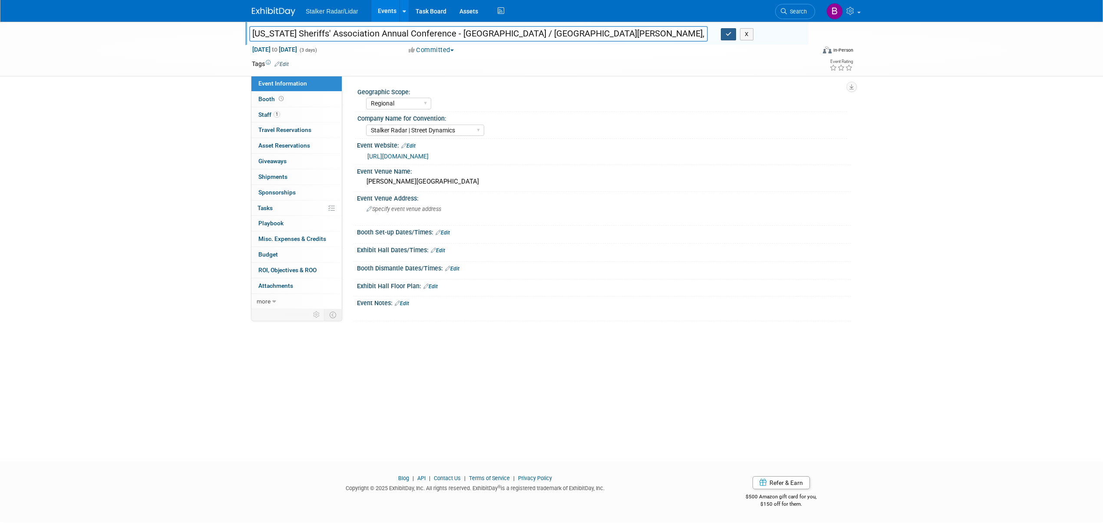
click at [722, 35] on button "button" at bounding box center [729, 34] width 16 height 12
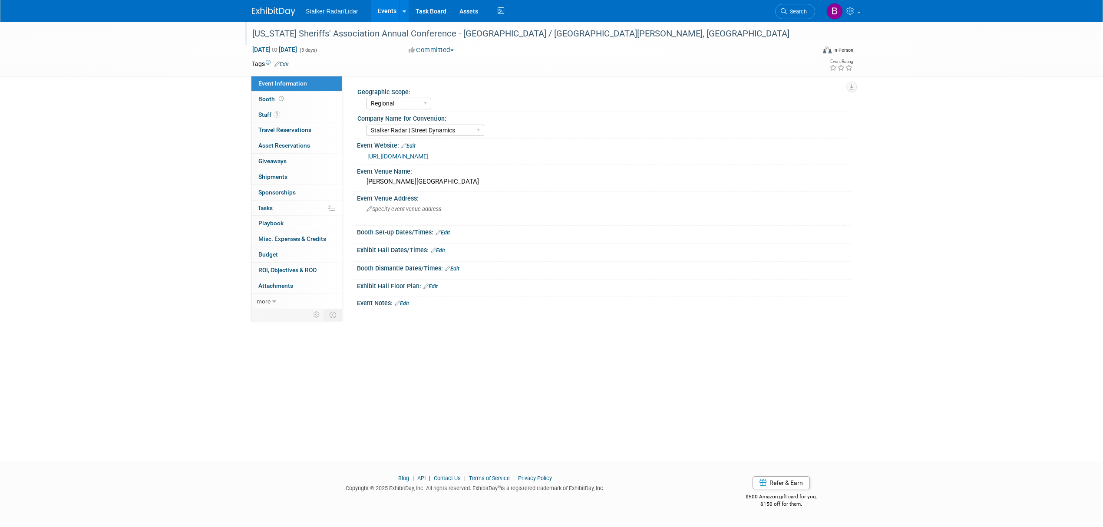
click at [386, 10] on link "Events" at bounding box center [387, 11] width 32 height 22
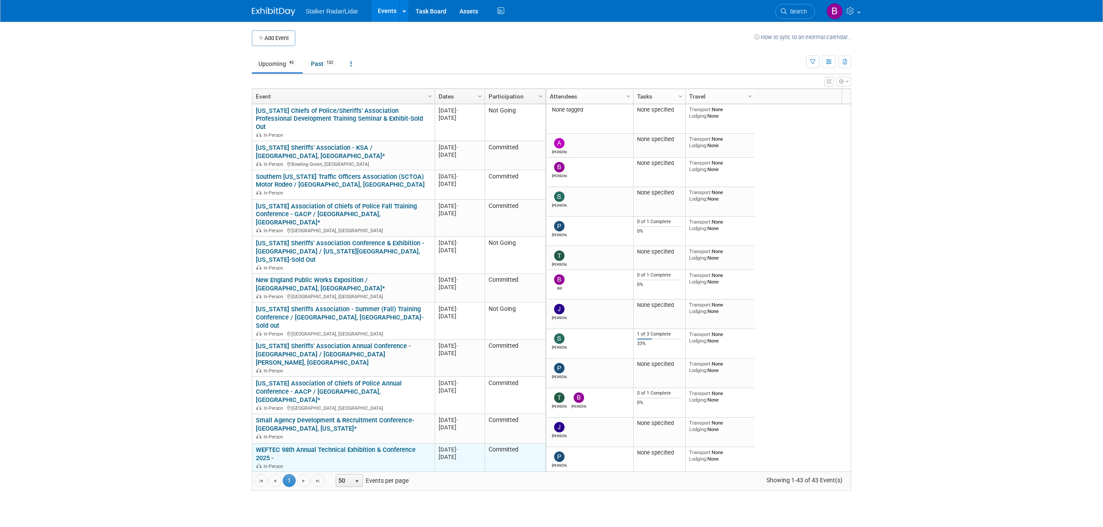
click at [333, 446] on link "WEFTEC 98th Annual Technical Exhibition & Conference 2025 -" at bounding box center [336, 454] width 160 height 16
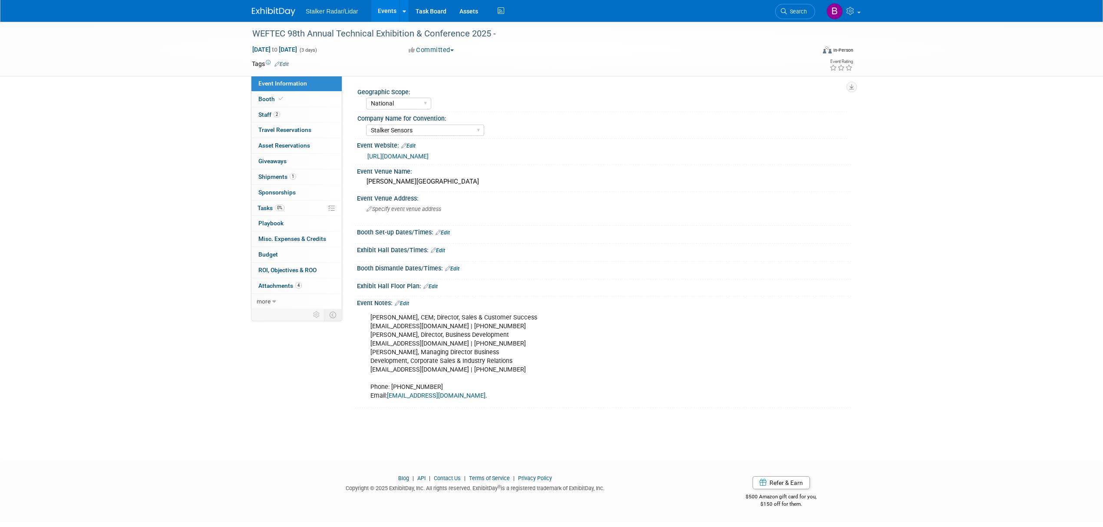
select select "National"
select select "Stalker Sensors"
click at [485, 30] on div "WEFTEC 98th Annual Technical Exhibition & Conference 2025 -" at bounding box center [525, 34] width 553 height 16
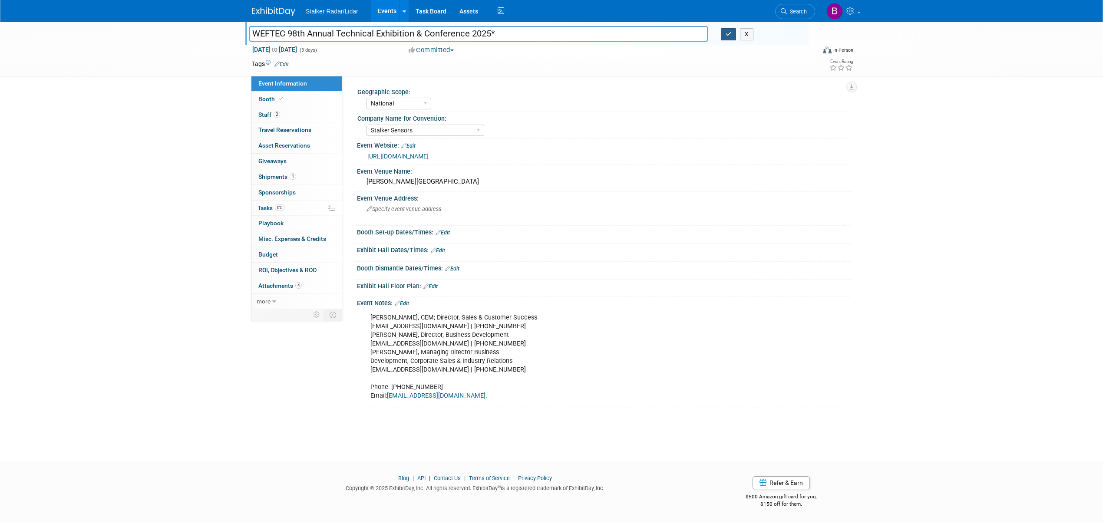
type input "WEFTEC 98th Annual Technical Exhibition & Conference 2025*"
click at [724, 36] on button "button" at bounding box center [729, 34] width 16 height 12
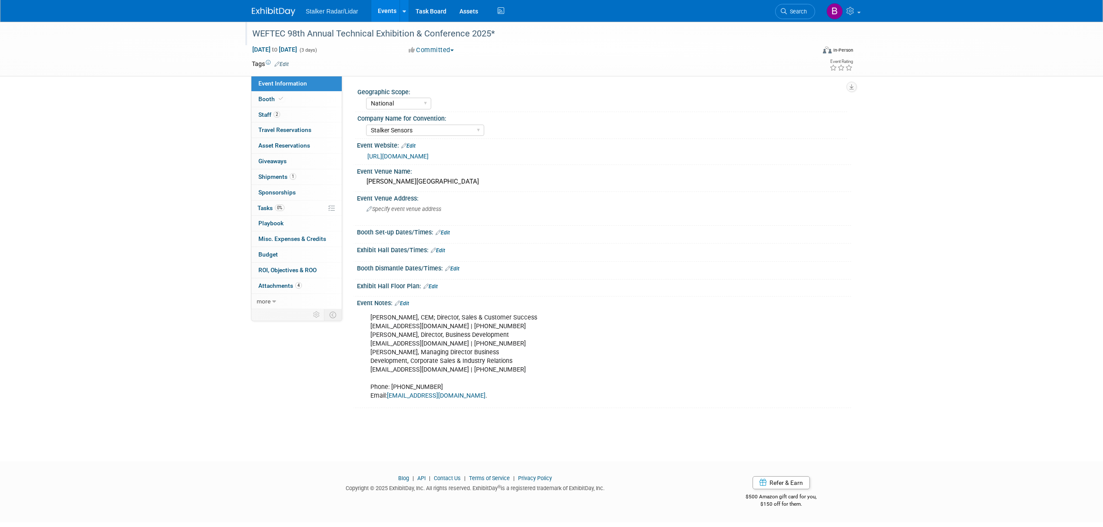
click at [388, 9] on link "Events" at bounding box center [387, 11] width 32 height 22
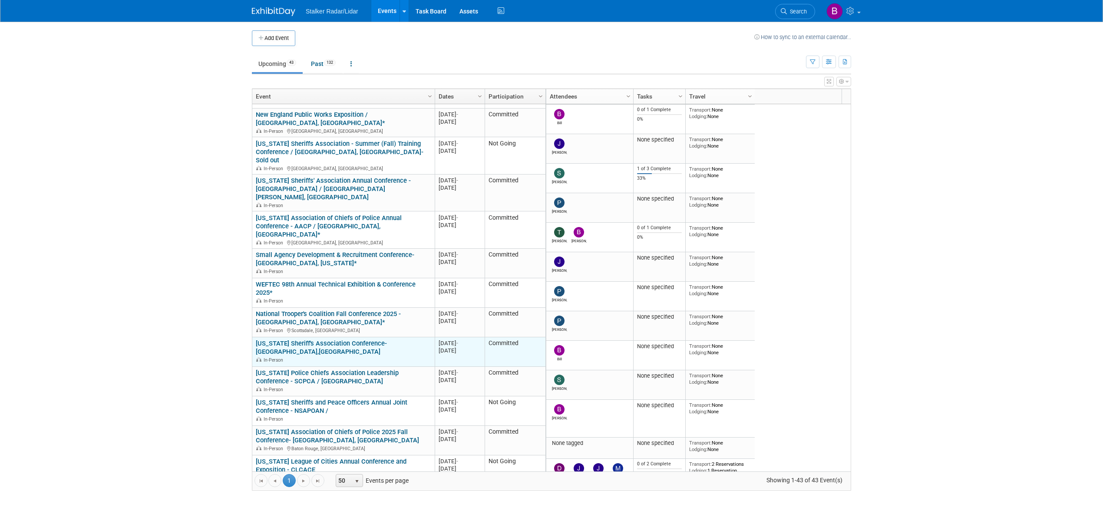
click at [332, 340] on link "South Dakota Sheriff's Association Conference- Watertown,SD" at bounding box center [321, 348] width 131 height 16
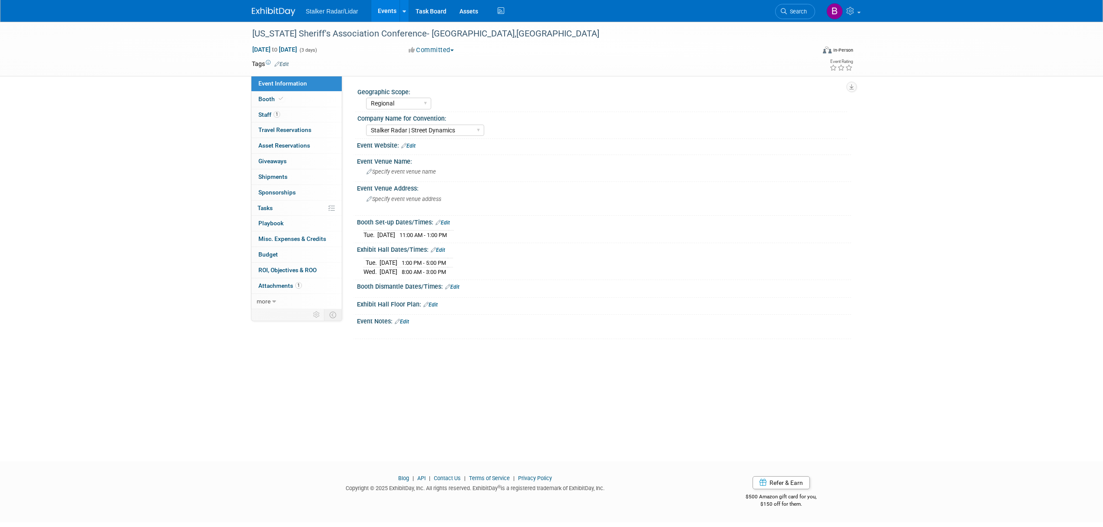
select select "Regional"
select select "Stalker Radar | Street Dynamics"
click at [299, 92] on link "Booth" at bounding box center [296, 99] width 90 height 15
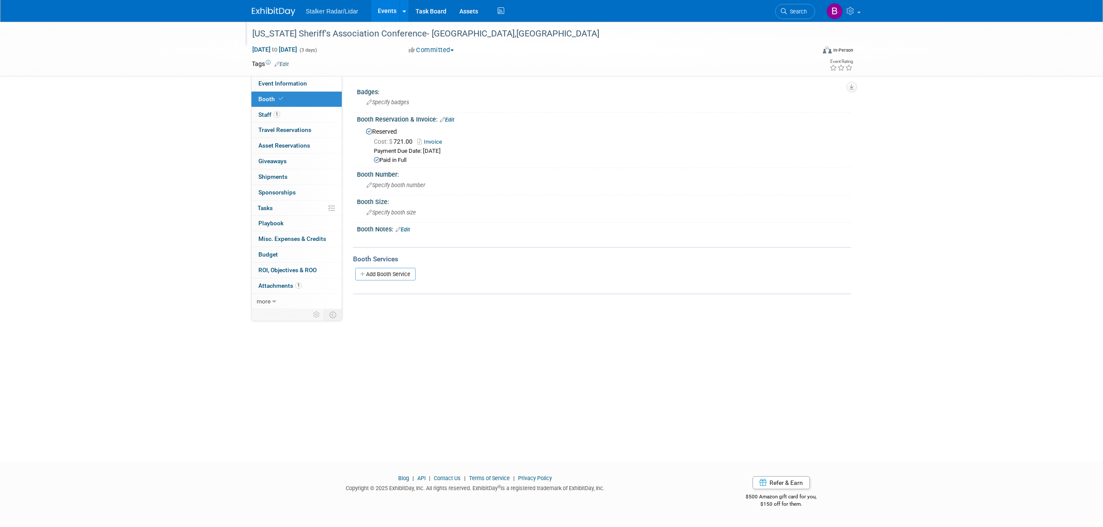
click at [477, 31] on div "South Dakota Sheriff's Association Conference- Watertown,SD" at bounding box center [525, 34] width 553 height 16
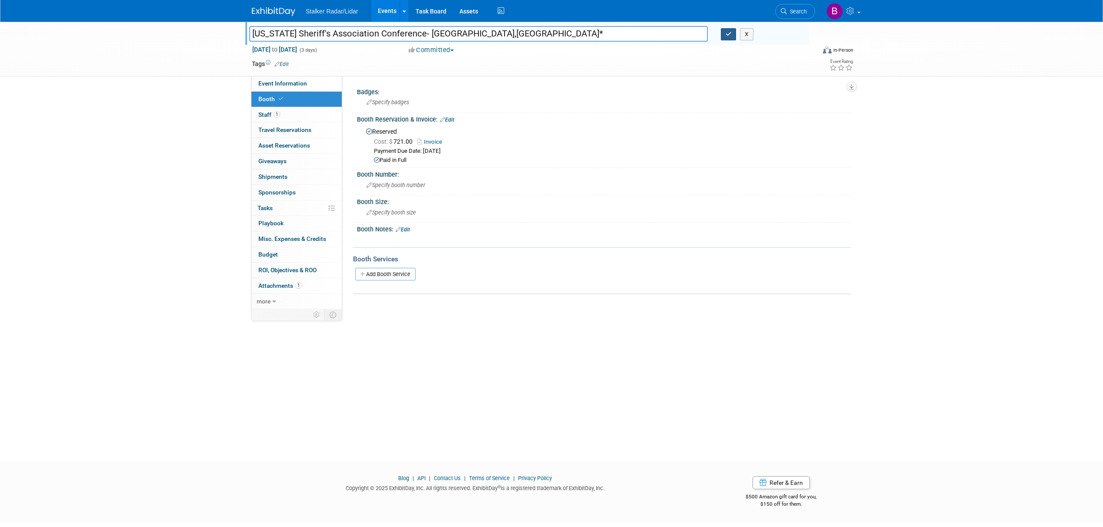
type input "[US_STATE] Sheriff's Association Conference- [GEOGRAPHIC_DATA],[GEOGRAPHIC_DATA…"
click at [726, 31] on icon "button" at bounding box center [729, 34] width 6 height 6
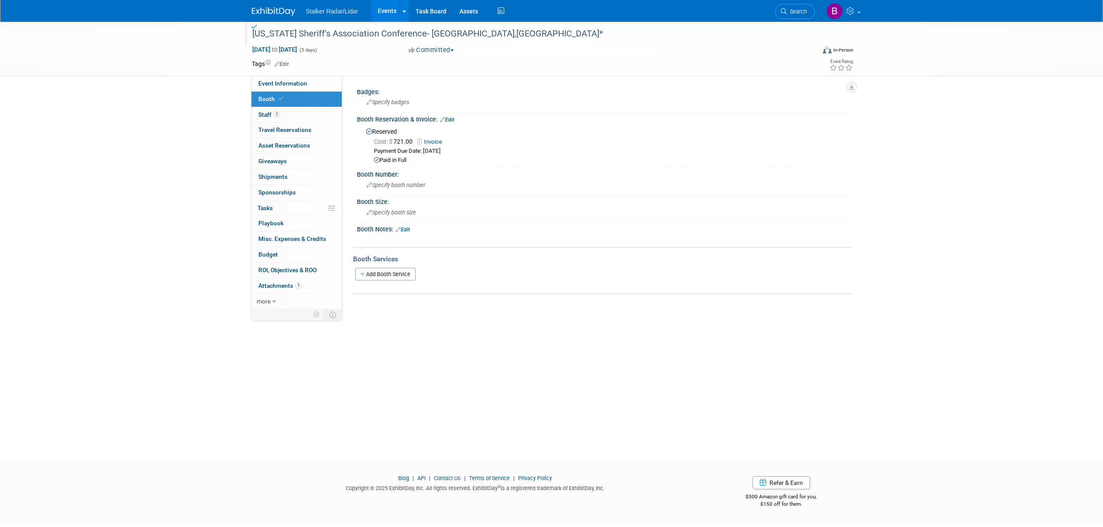
click at [377, 7] on link "Events" at bounding box center [387, 11] width 32 height 22
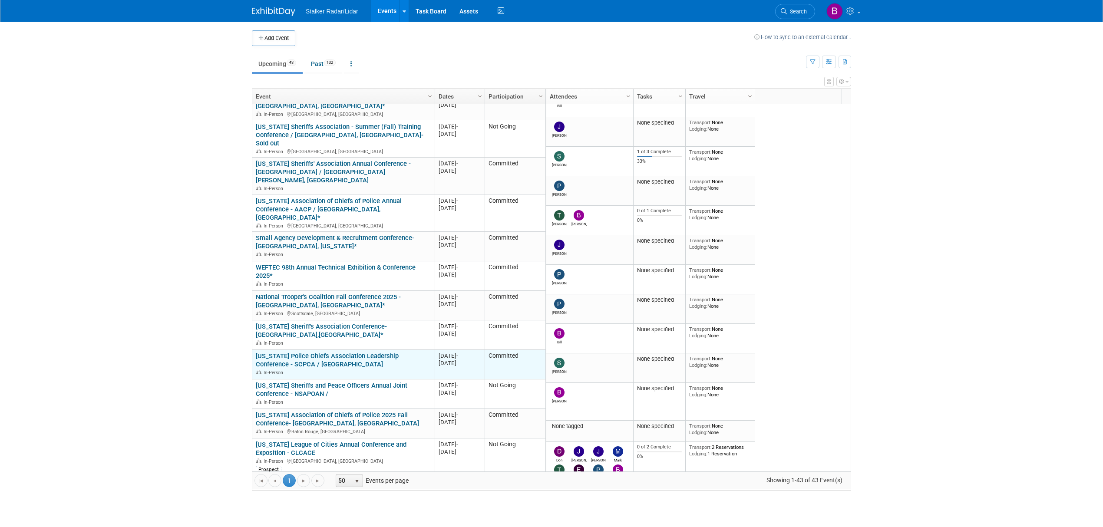
click at [336, 352] on link "[US_STATE] Police Chiefs Association Leadership Conference - SCPCA / [GEOGRAPHI…" at bounding box center [327, 360] width 143 height 16
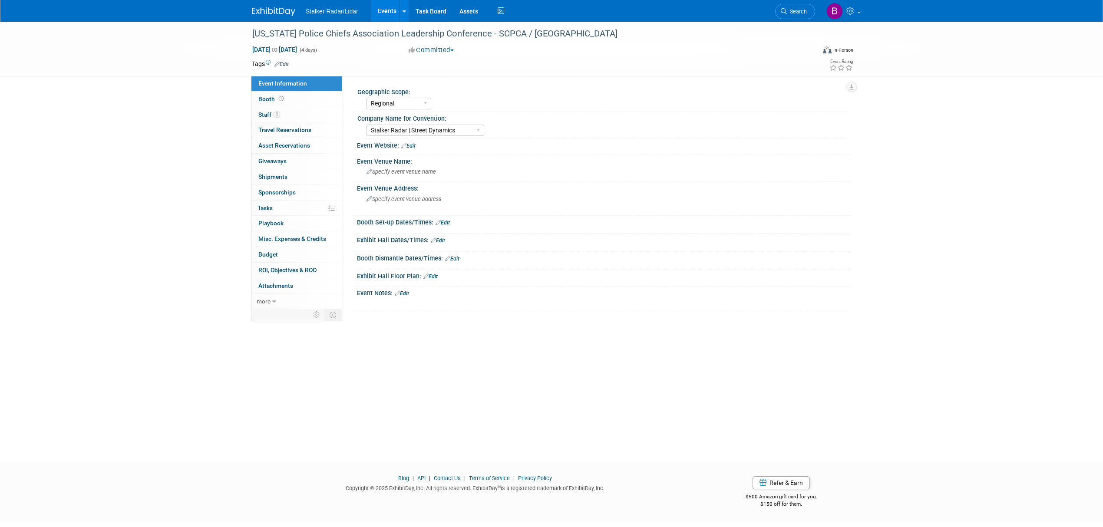
select select "Regional"
select select "Stalker Radar | Street Dynamics"
click at [294, 98] on link "Booth" at bounding box center [296, 99] width 90 height 15
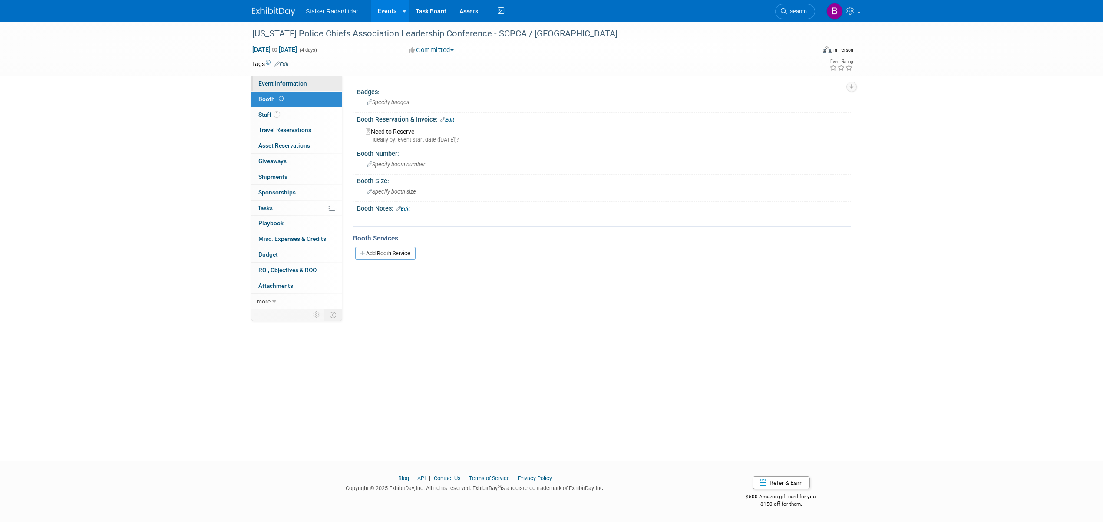
click at [270, 85] on span "Event Information" at bounding box center [282, 83] width 49 height 7
select select "Regional"
select select "Stalker Radar | Street Dynamics"
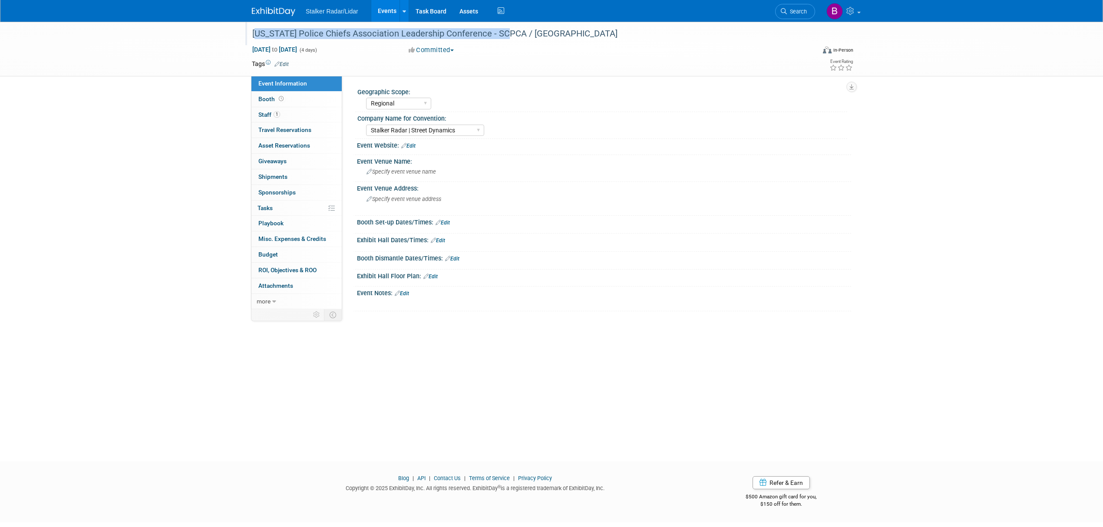
drag, startPoint x: 249, startPoint y: 33, endPoint x: 500, endPoint y: 32, distance: 251.4
click at [500, 32] on div "[US_STATE] Police Chiefs Association Leadership Conference - SCPCA / [GEOGRAPHI…" at bounding box center [525, 34] width 553 height 16
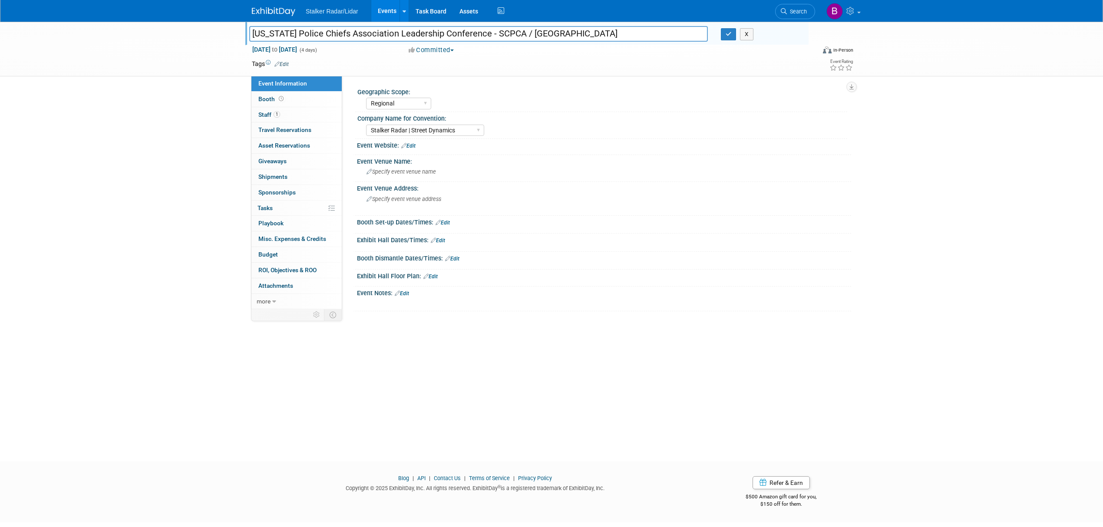
drag, startPoint x: 502, startPoint y: 31, endPoint x: 222, endPoint y: 28, distance: 280.1
click at [222, 28] on div "South Carolina Police Chiefs Association Leadership Conference - SCPCA / Myrtle…" at bounding box center [551, 49] width 1103 height 55
click at [275, 116] on span "1" at bounding box center [277, 114] width 7 height 7
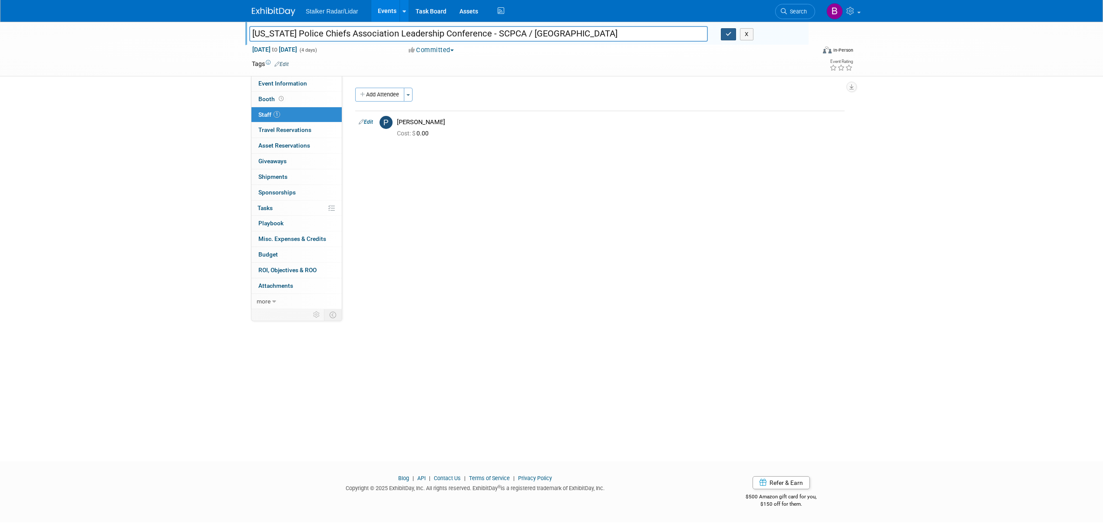
click at [722, 32] on button "button" at bounding box center [729, 34] width 16 height 12
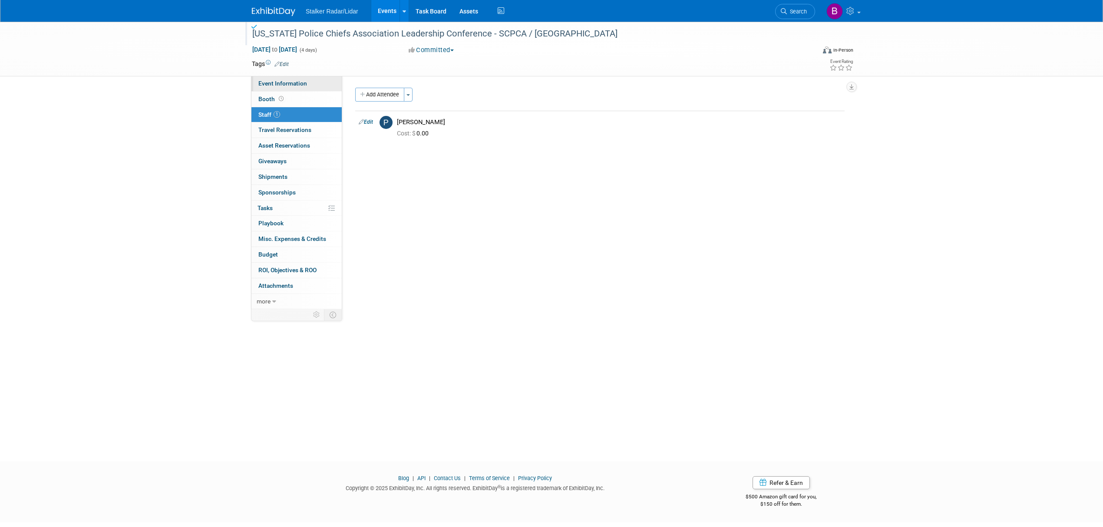
click at [278, 77] on link "Event Information" at bounding box center [296, 83] width 90 height 15
select select "Regional"
select select "Stalker Radar | Street Dynamics"
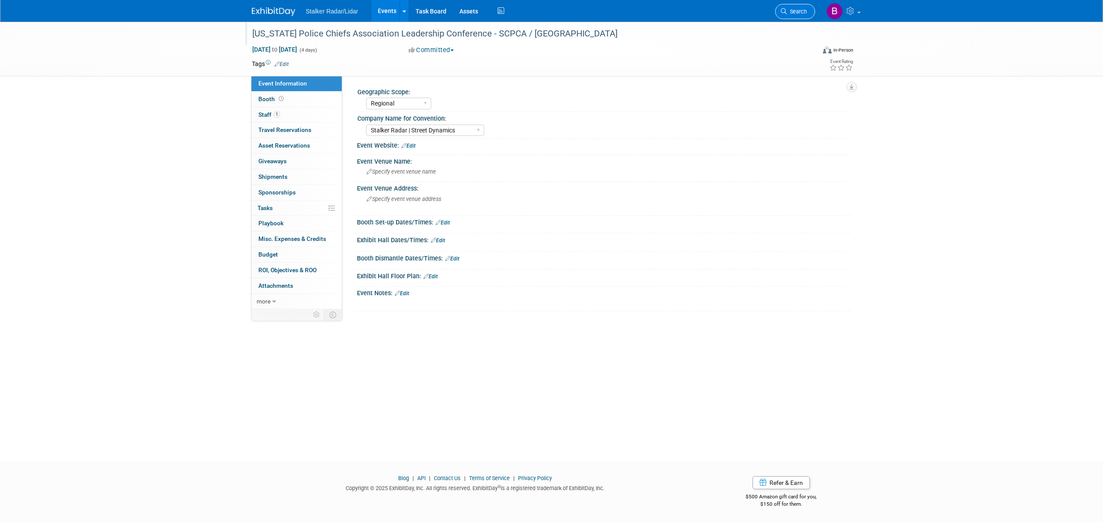
click at [798, 13] on span "Search" at bounding box center [797, 11] width 20 height 7
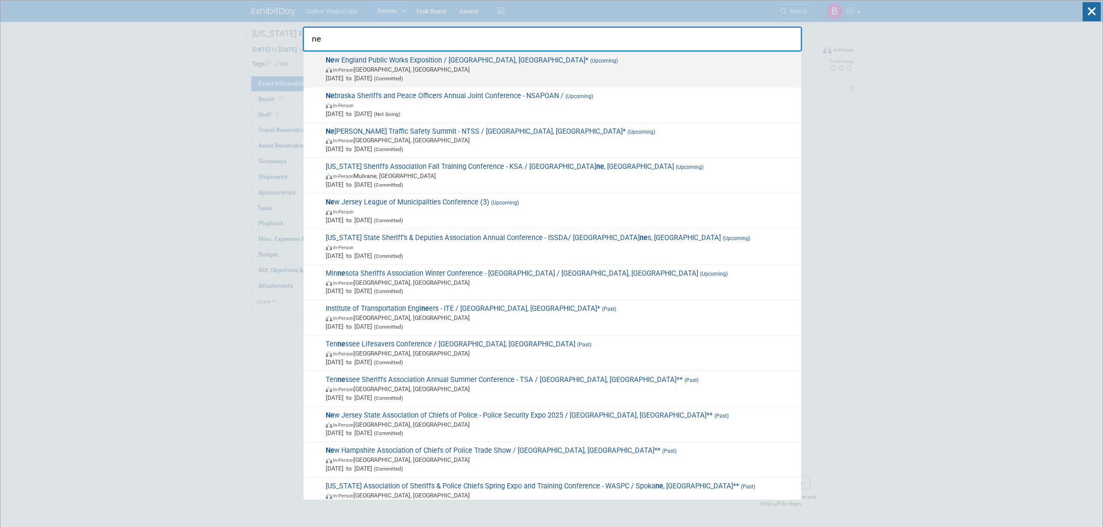
type input "ne"
click at [438, 65] on span "In-Person Marlborough, MA" at bounding box center [561, 69] width 471 height 9
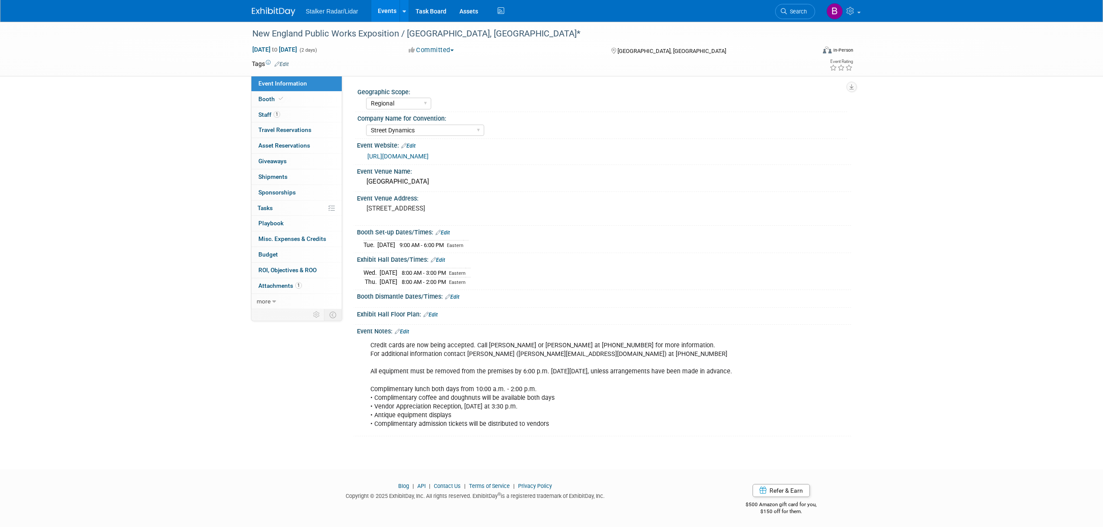
select select "Regional"
select select "Street Dynamics"
click at [377, 8] on link "Events" at bounding box center [387, 11] width 32 height 22
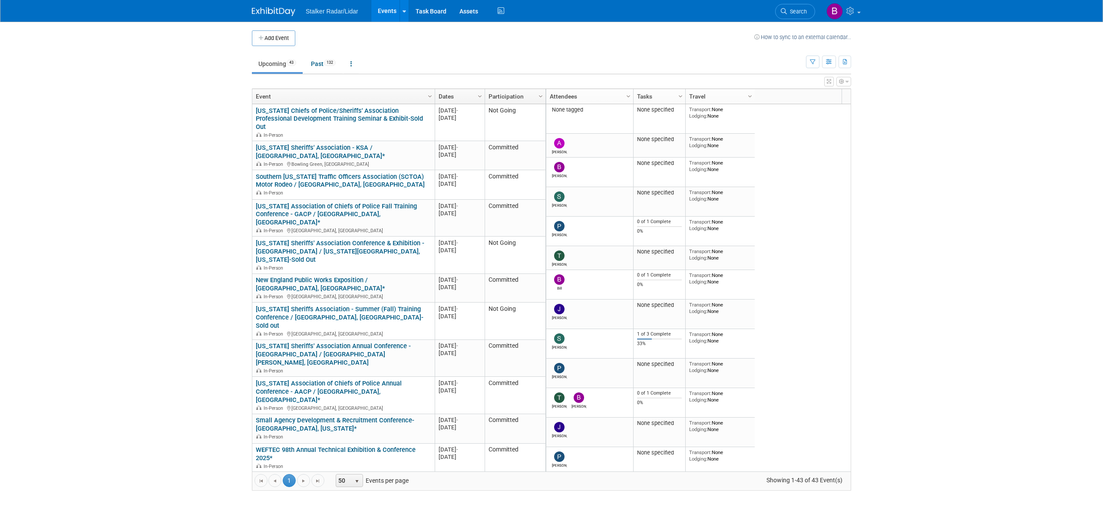
scroll to position [208, 0]
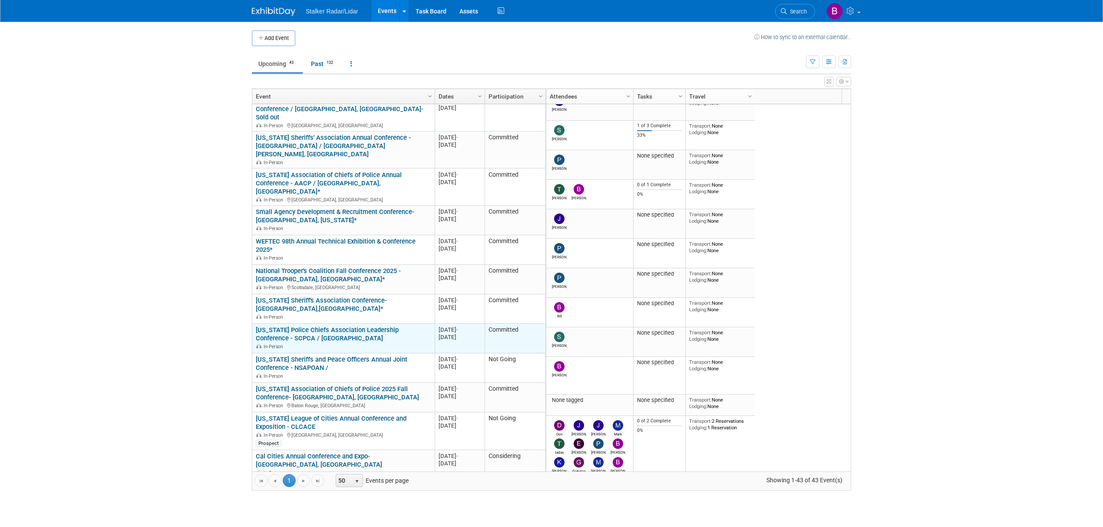
click at [299, 326] on link "South Carolina Police Chiefs Association Leadership Conference - SCPCA / Myrtle…" at bounding box center [327, 334] width 143 height 16
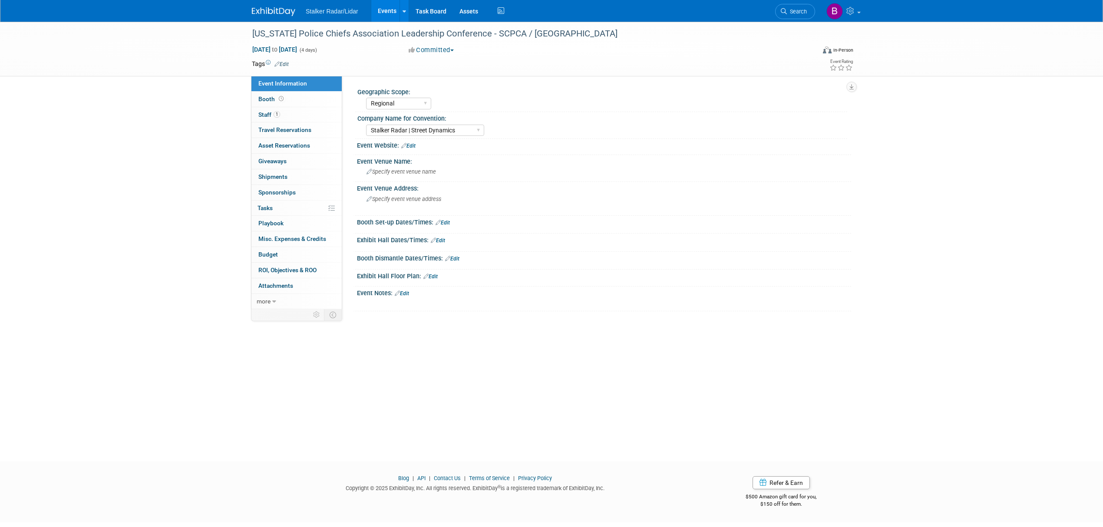
select select "Regional"
select select "Stalker Radar | Street Dynamics"
click at [268, 98] on span "Booth" at bounding box center [271, 99] width 27 height 7
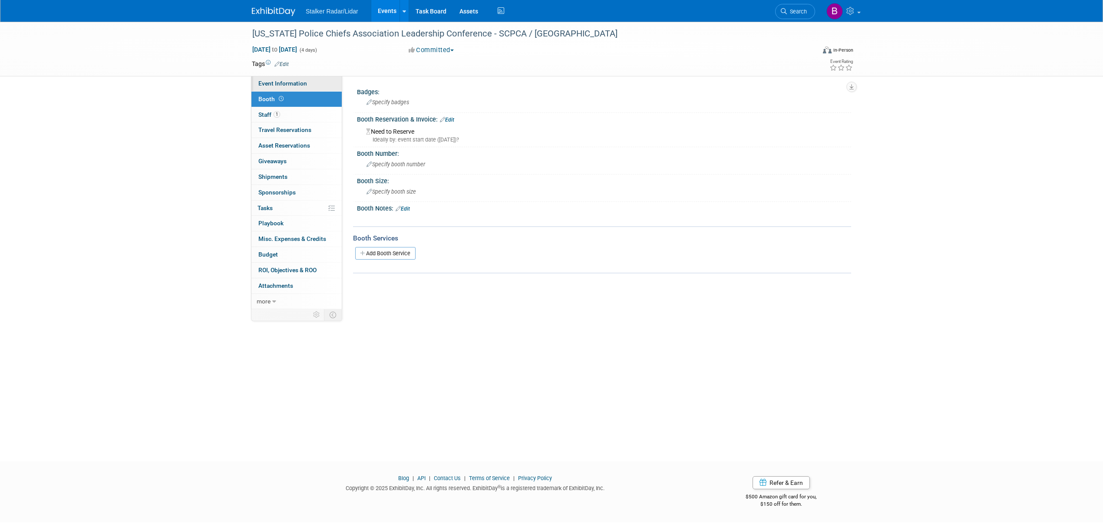
click at [273, 83] on span "Event Information" at bounding box center [282, 83] width 49 height 7
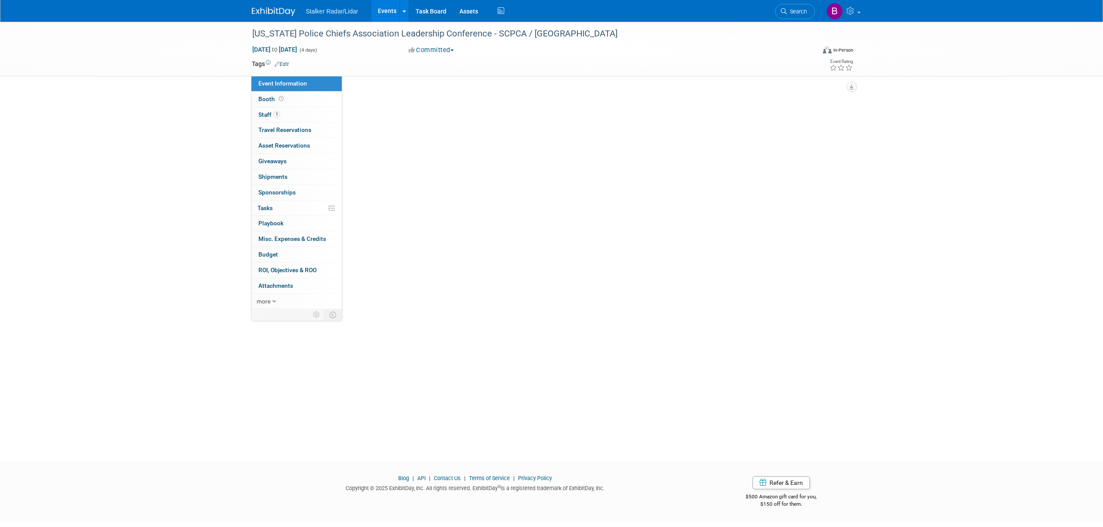
select select "Regional"
select select "Stalker Radar | Street Dynamics"
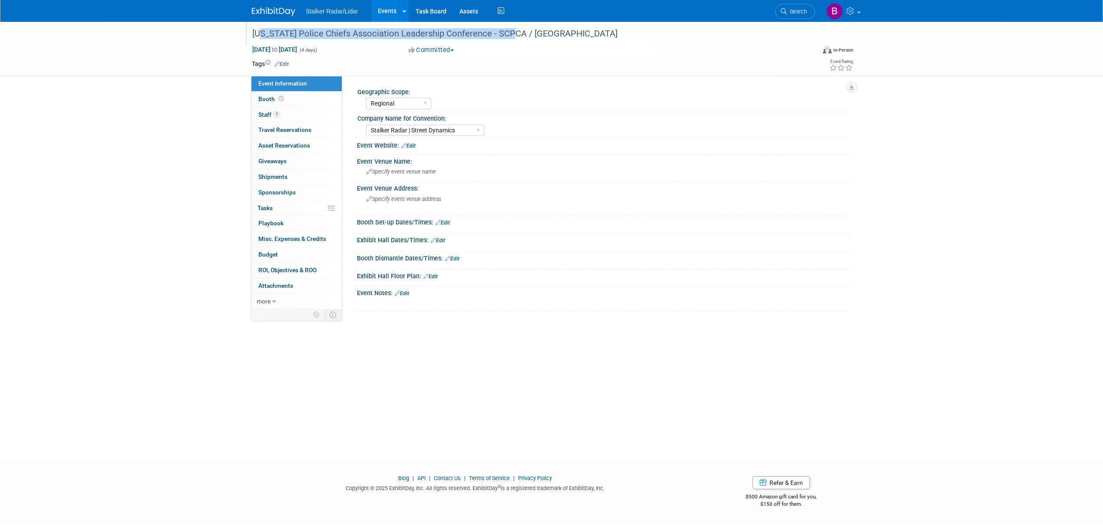
drag, startPoint x: 252, startPoint y: 32, endPoint x: 502, endPoint y: 30, distance: 249.7
click at [502, 30] on div "[US_STATE] Police Chiefs Association Leadership Conference - SCPCA / [GEOGRAPHI…" at bounding box center [525, 34] width 553 height 16
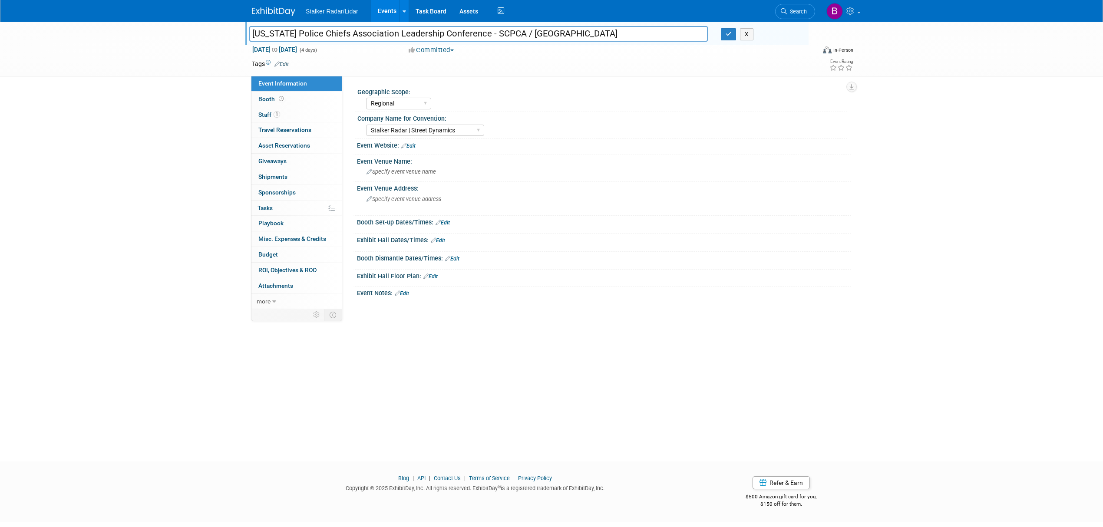
drag, startPoint x: 501, startPoint y: 32, endPoint x: 226, endPoint y: 33, distance: 275.3
click at [226, 33] on div "South Carolina Police Chiefs Association Leadership Conference - SCPCA / Myrtle…" at bounding box center [551, 49] width 1103 height 55
click at [273, 99] on span "Booth" at bounding box center [271, 99] width 27 height 7
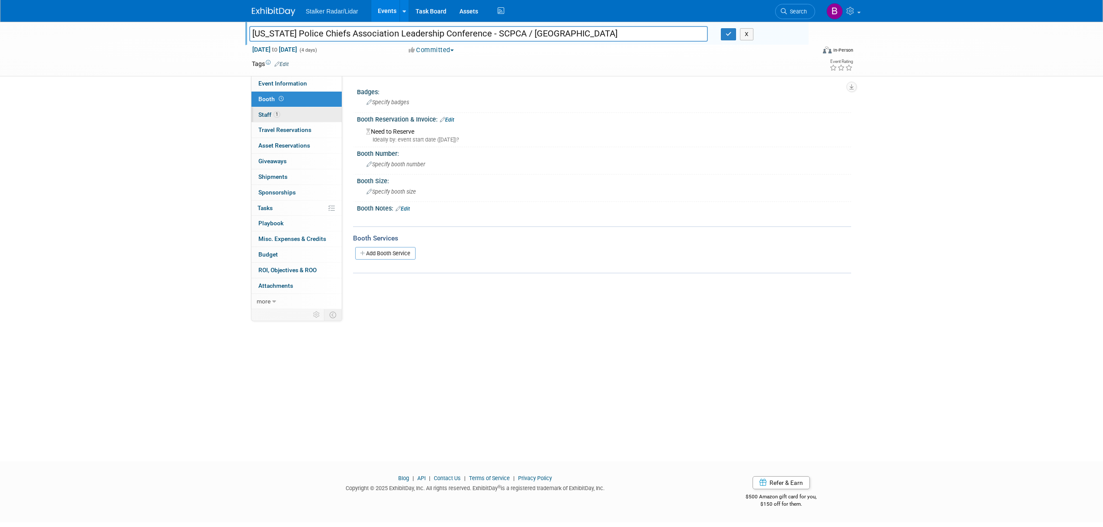
click at [273, 109] on link "1 Staff 1" at bounding box center [296, 114] width 90 height 15
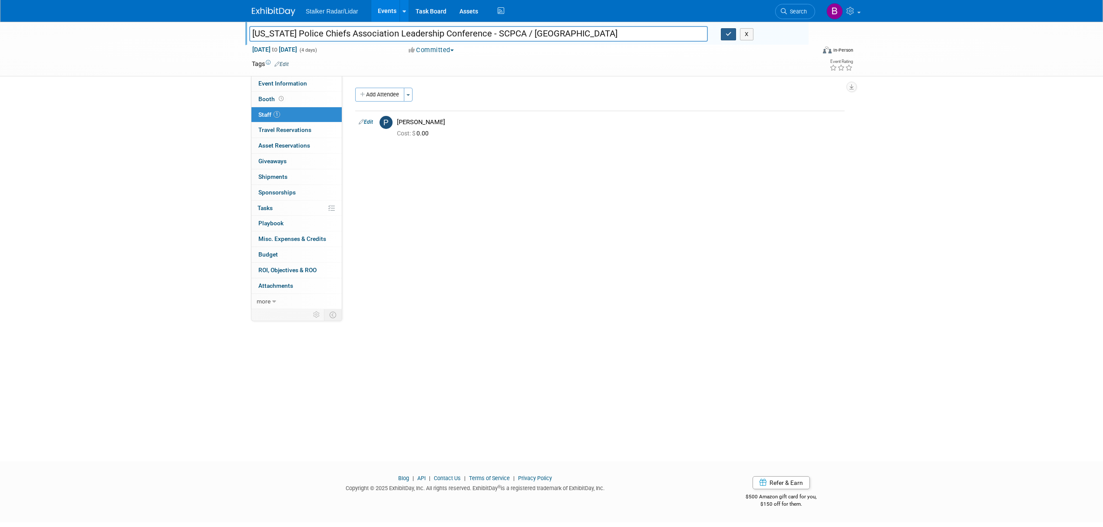
click at [728, 37] on button "button" at bounding box center [729, 34] width 16 height 12
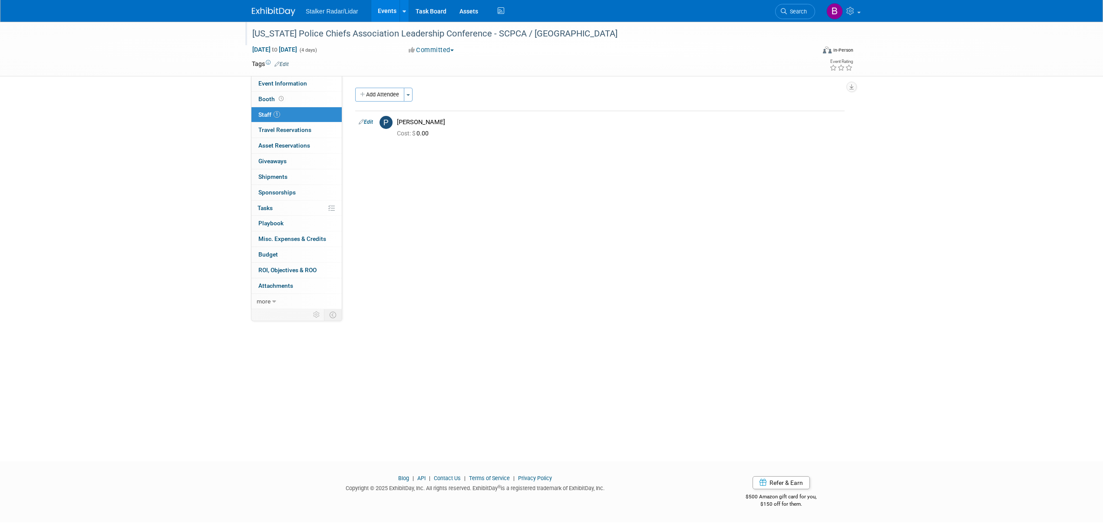
click at [511, 32] on div "South Carolina Police Chiefs Association Leadership Conference - SCPCA / Myrtle…" at bounding box center [525, 34] width 553 height 16
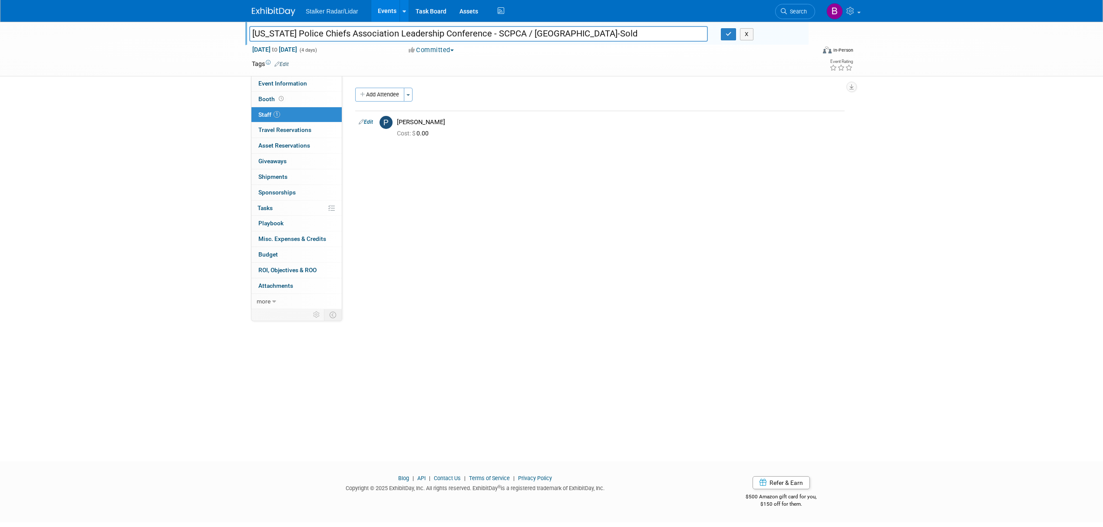
click at [599, 32] on input "South Carolina Police Chiefs Association Leadership Conference - SCPCA / Myrtle…" at bounding box center [478, 33] width 459 height 15
click at [625, 32] on input "South Carolina Police Chiefs Association Leadership Conference - SCPCA / Myrtle…" at bounding box center [478, 33] width 459 height 15
type input "[US_STATE] Police Chiefs Association Leadership Conference - SCPCA / [GEOGRAPHI…"
click at [722, 33] on button "button" at bounding box center [729, 34] width 16 height 12
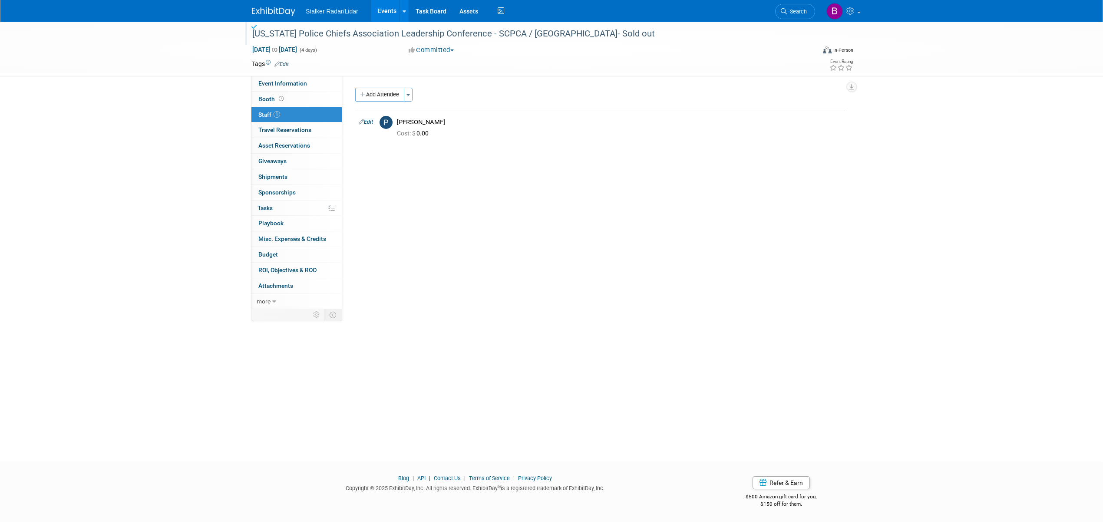
click at [393, 16] on link "Events" at bounding box center [387, 11] width 32 height 22
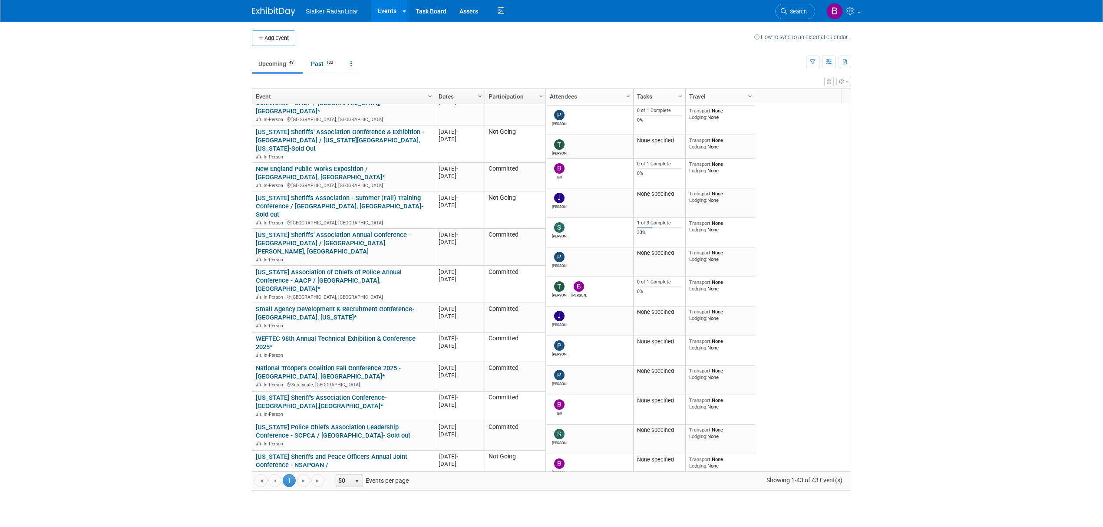
scroll to position [129, 0]
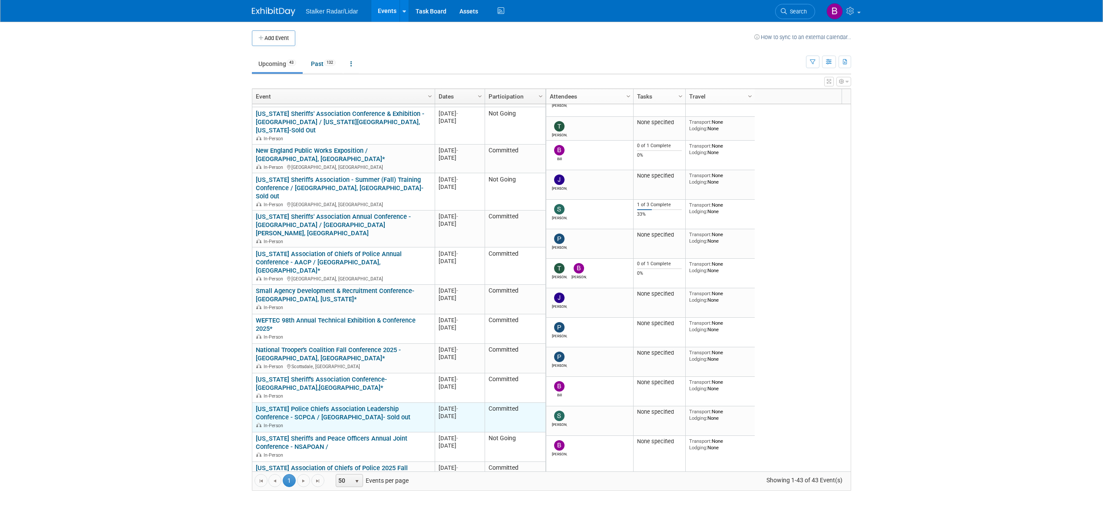
click at [296, 405] on link "[US_STATE] Police Chiefs Association Leadership Conference - SCPCA / [GEOGRAPHI…" at bounding box center [333, 413] width 155 height 16
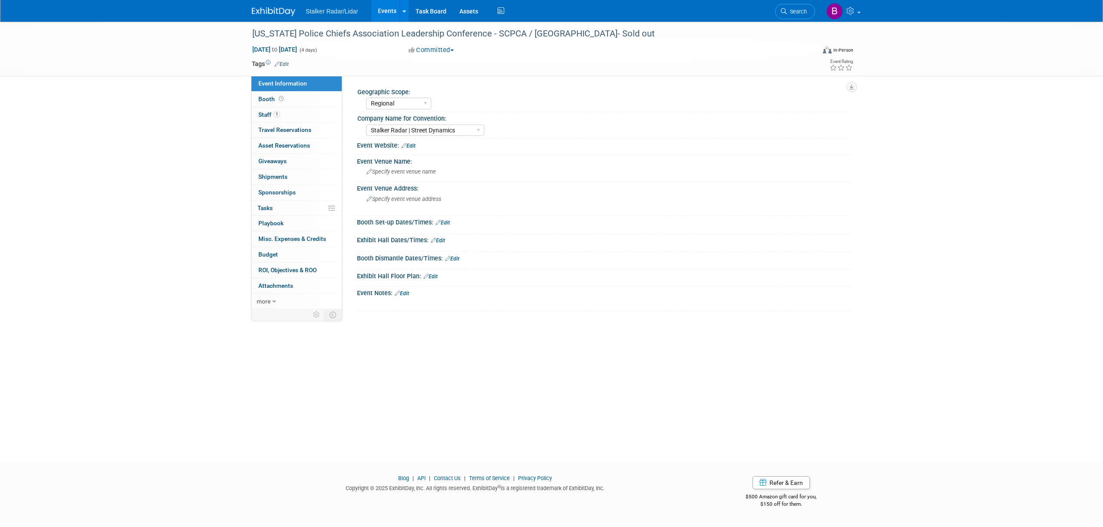
select select "Regional"
select select "Stalker Radar | Street Dynamics"
click at [380, 9] on link "Events" at bounding box center [387, 11] width 32 height 22
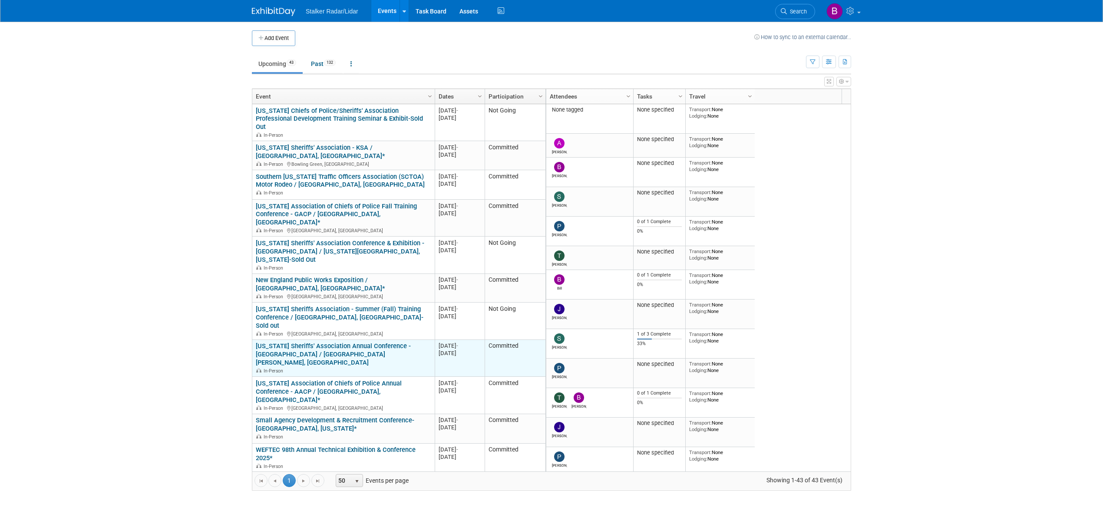
click at [341, 342] on link "[US_STATE] Sheriffs' Association Annual Conference - [GEOGRAPHIC_DATA] / [GEOGR…" at bounding box center [333, 354] width 155 height 24
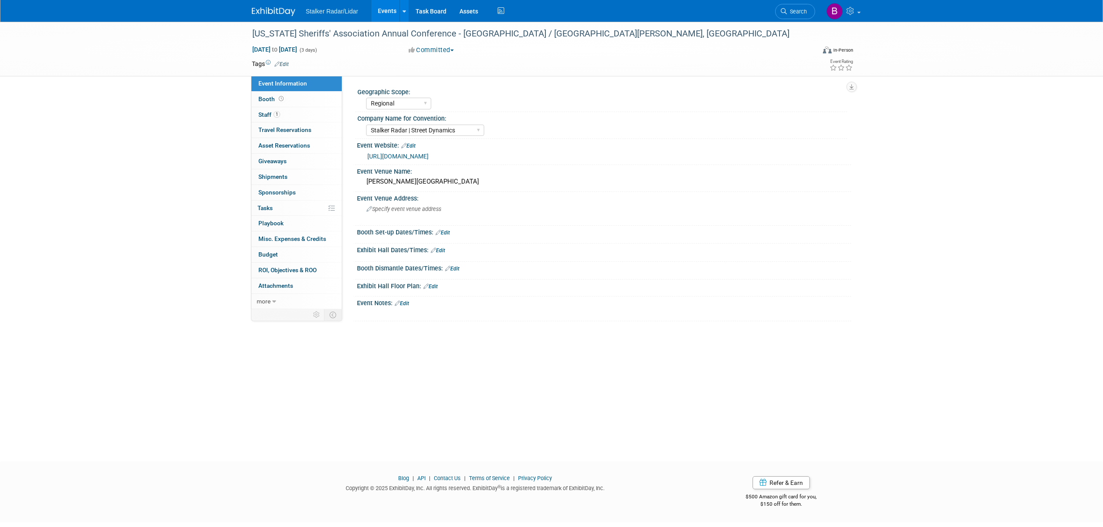
select select "Regional"
select select "Stalker Radar | Street Dynamics"
drag, startPoint x: 277, startPoint y: 97, endPoint x: 297, endPoint y: 97, distance: 20.4
click at [278, 97] on span at bounding box center [281, 99] width 8 height 7
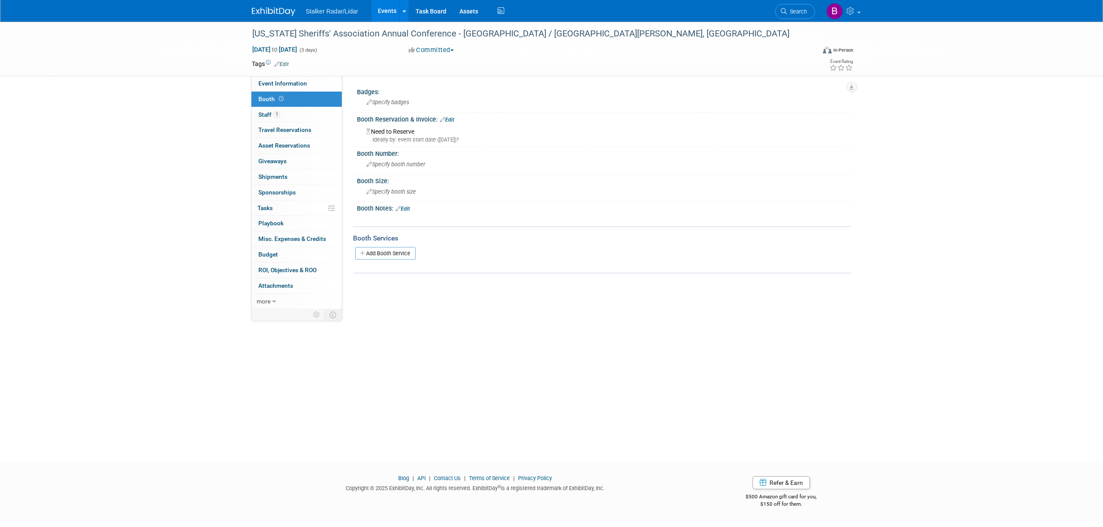
click at [454, 117] on link "Edit" at bounding box center [447, 120] width 14 height 6
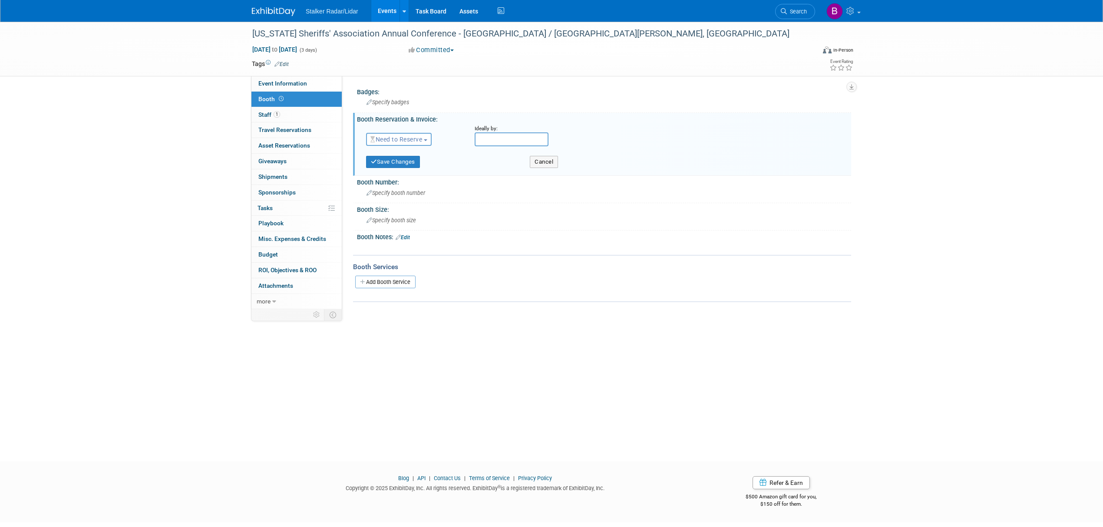
click at [406, 141] on span "Need to Reserve" at bounding box center [396, 139] width 52 height 7
click at [398, 166] on link "Reserved" at bounding box center [412, 166] width 93 height 12
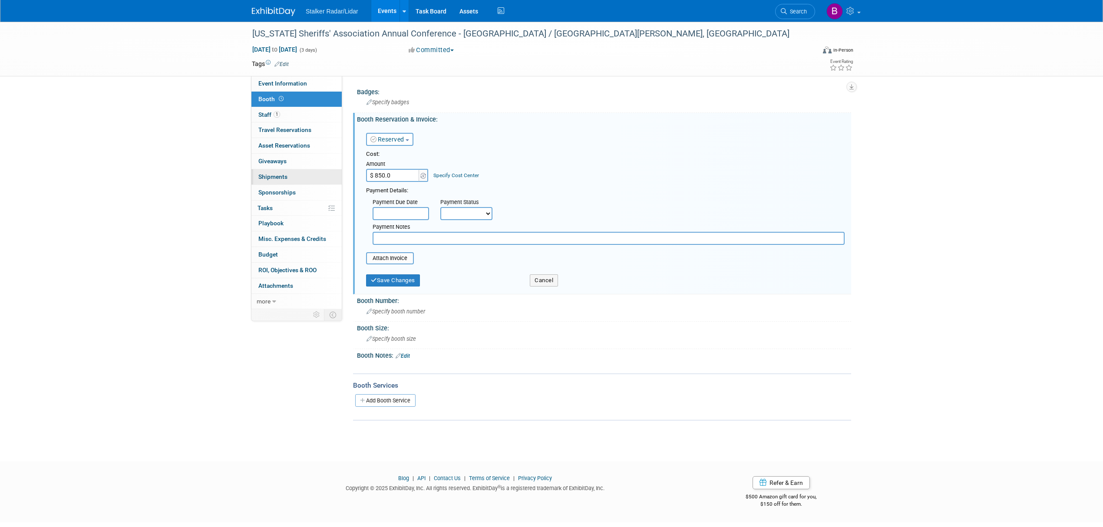
type input "$ 850.00"
click at [410, 216] on input "text" at bounding box center [401, 213] width 56 height 13
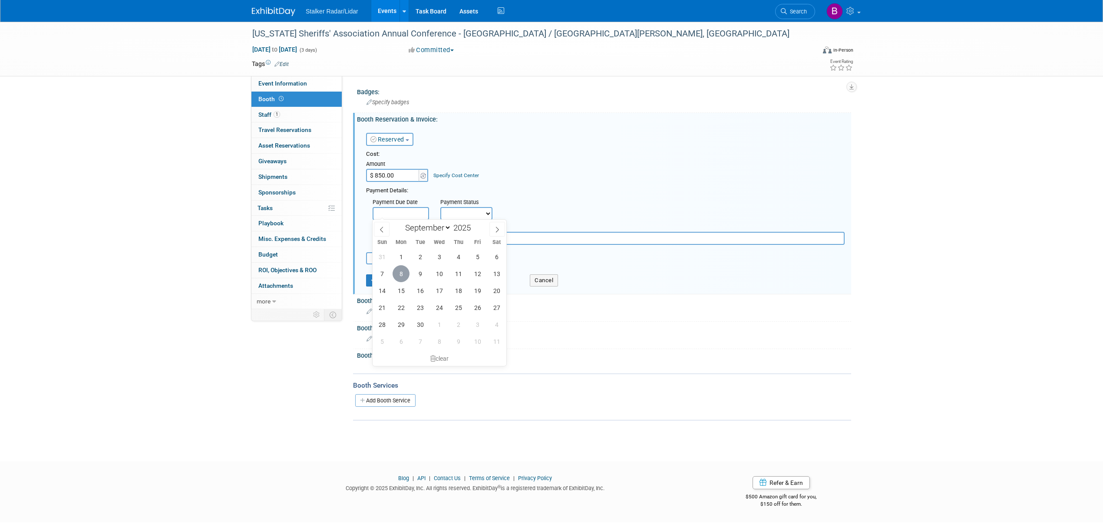
click at [398, 277] on span "8" at bounding box center [401, 273] width 17 height 17
type input "Sep 8, 2025"
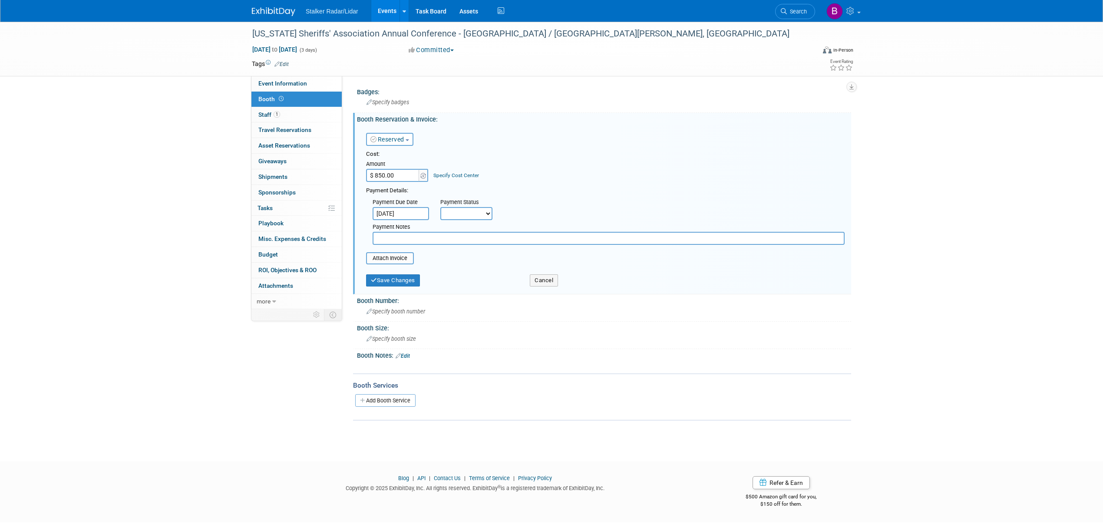
click at [476, 210] on select "Not Paid Yet Partially Paid Paid in Full" at bounding box center [466, 213] width 52 height 13
select select "1"
click at [440, 207] on select "Not Paid Yet Partially Paid Paid in Full" at bounding box center [466, 213] width 52 height 13
click at [399, 282] on button "Save Changes" at bounding box center [393, 286] width 54 height 12
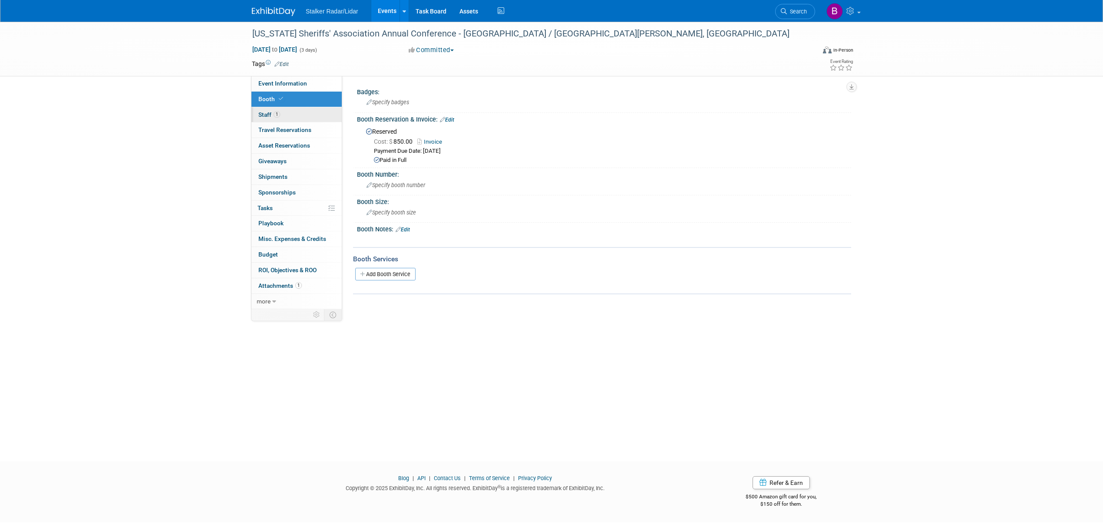
drag, startPoint x: 287, startPoint y: 110, endPoint x: 315, endPoint y: 115, distance: 28.6
click at [287, 111] on link "1 Staff 1" at bounding box center [296, 114] width 90 height 15
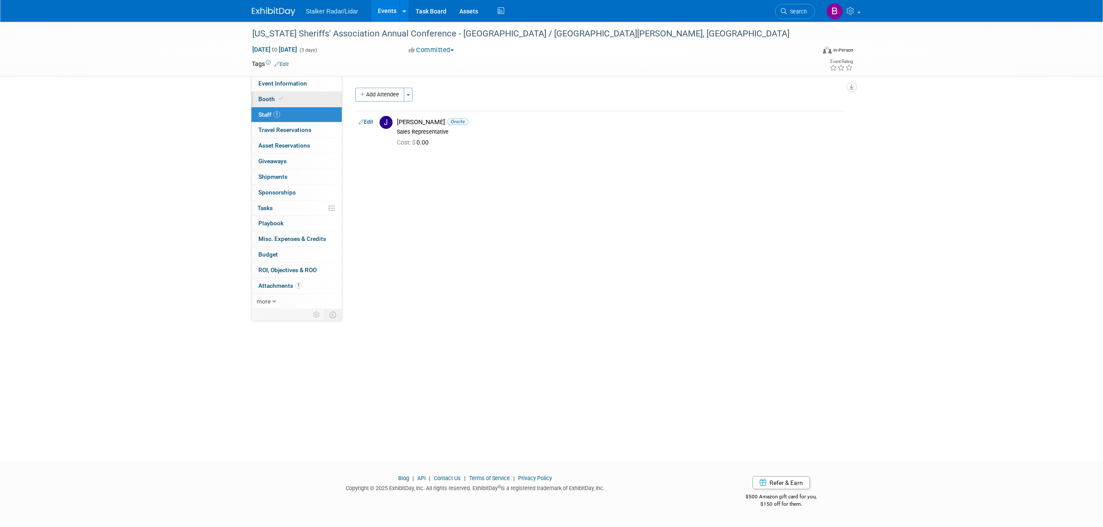
click at [281, 92] on link "Booth" at bounding box center [296, 99] width 90 height 15
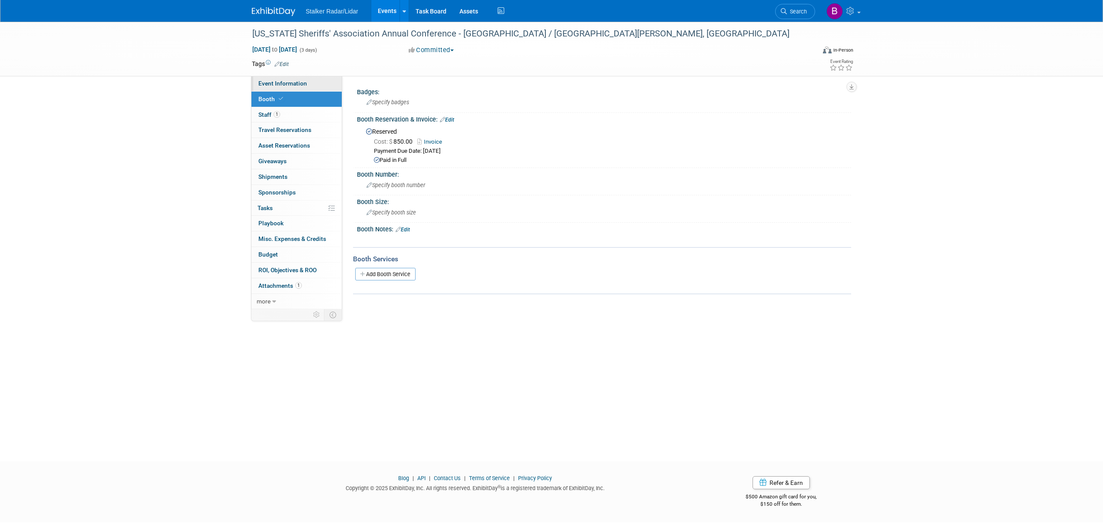
click at [282, 83] on span "Event Information" at bounding box center [282, 83] width 49 height 7
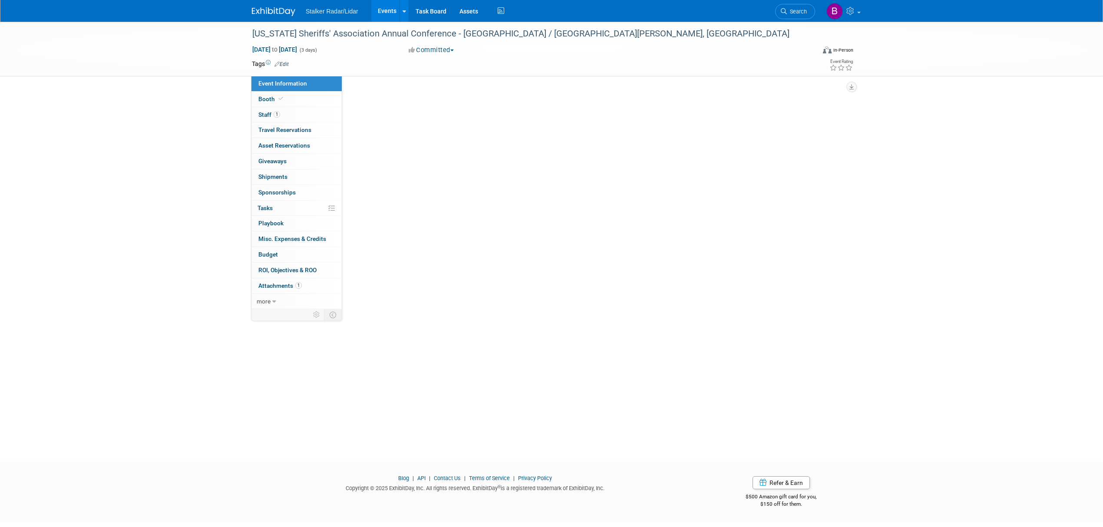
select select "Regional"
select select "Stalker Radar | Street Dynamics"
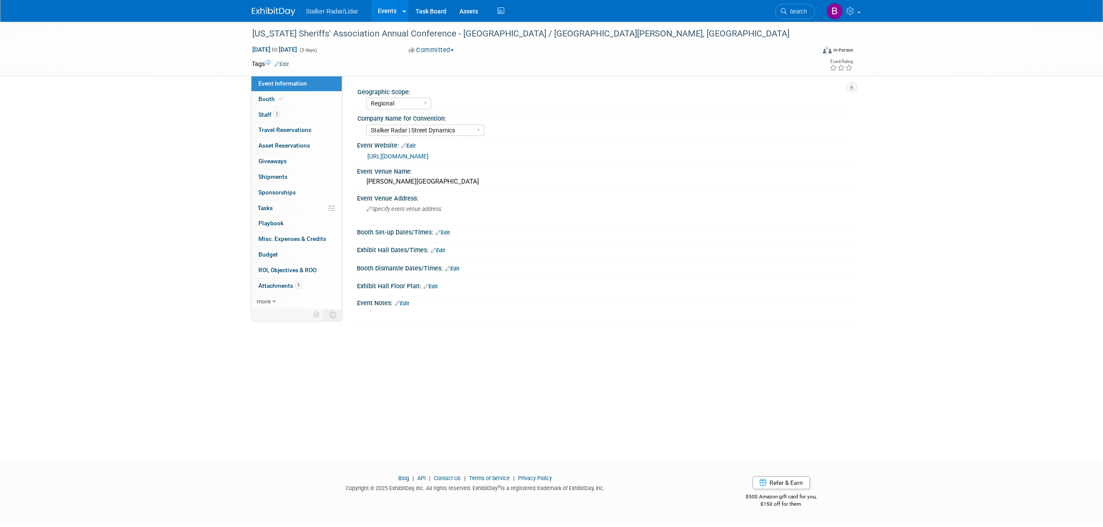
click at [386, 7] on link "Events" at bounding box center [387, 11] width 32 height 22
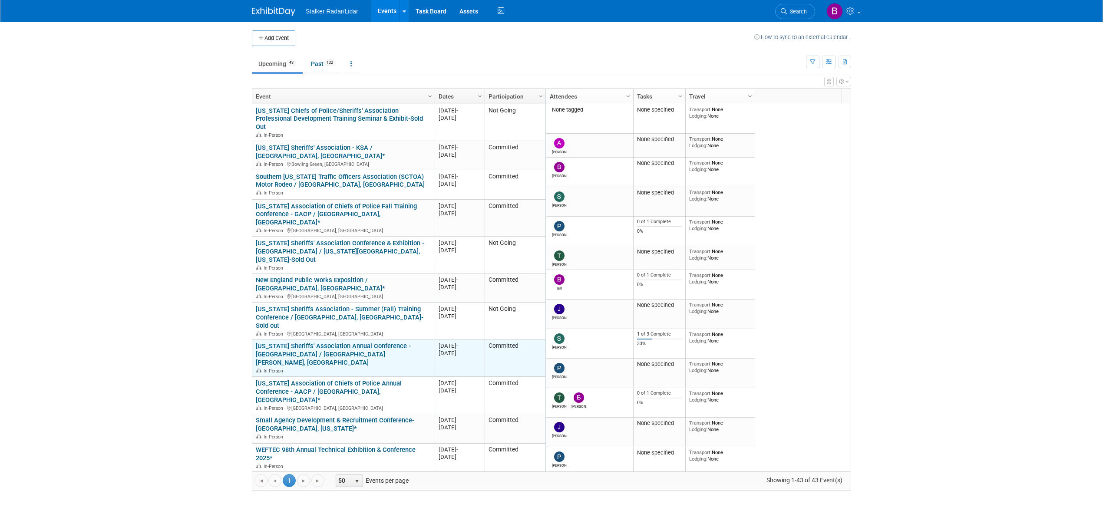
click at [358, 342] on div "Utah Sheriffs' Association Annual Conference - USA / St. George, UT In-Person" at bounding box center [343, 358] width 175 height 32
click at [360, 342] on link "[US_STATE] Sheriffs' Association Annual Conference - [GEOGRAPHIC_DATA] / [GEOGR…" at bounding box center [333, 354] width 155 height 24
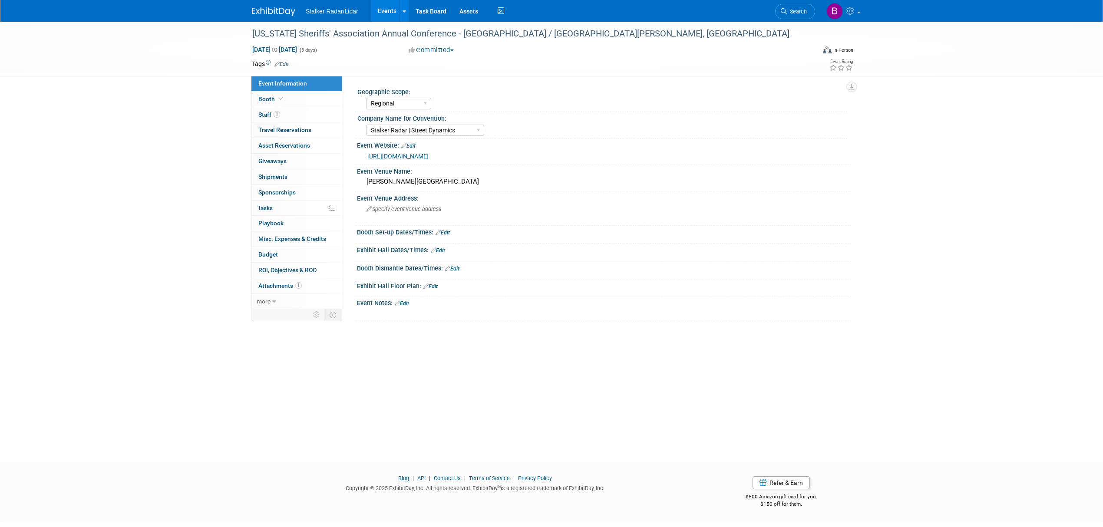
select select "Regional"
select select "Stalker Radar | Street Dynamics"
click at [497, 34] on div "[US_STATE] Sheriffs' Association Annual Conference - [GEOGRAPHIC_DATA] / [GEOGR…" at bounding box center [525, 34] width 553 height 16
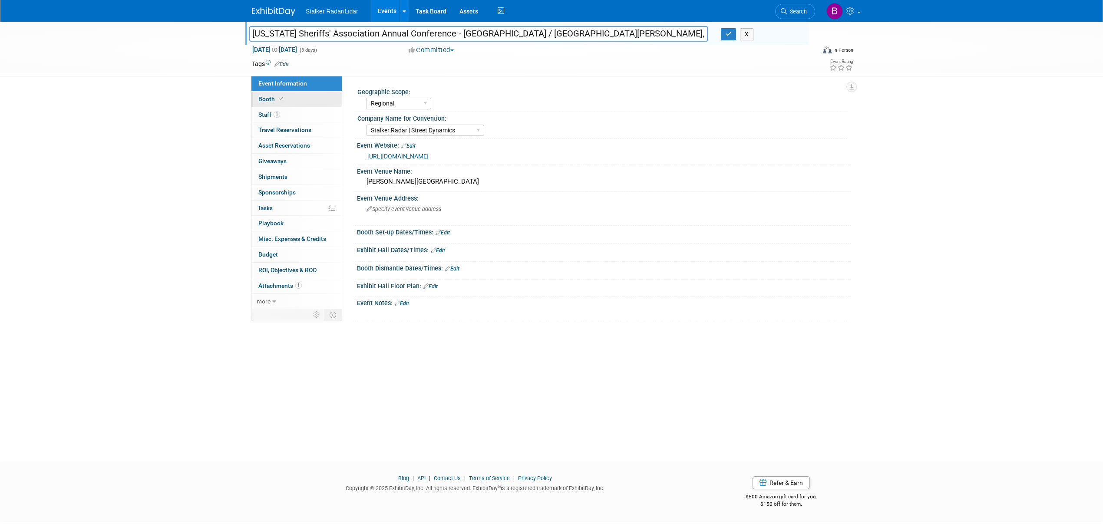
type input "[US_STATE] Sheriffs' Association Annual Conference - [GEOGRAPHIC_DATA] / [GEOGR…"
click at [282, 98] on span at bounding box center [281, 99] width 8 height 7
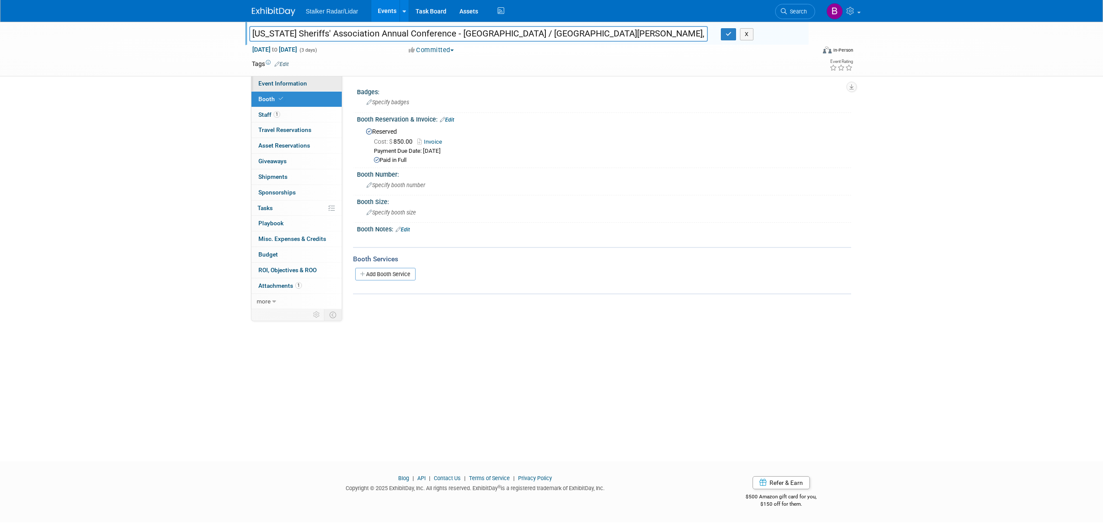
click at [292, 83] on span "Event Information" at bounding box center [282, 83] width 49 height 7
select select "Regional"
select select "Stalker Radar | Street Dynamics"
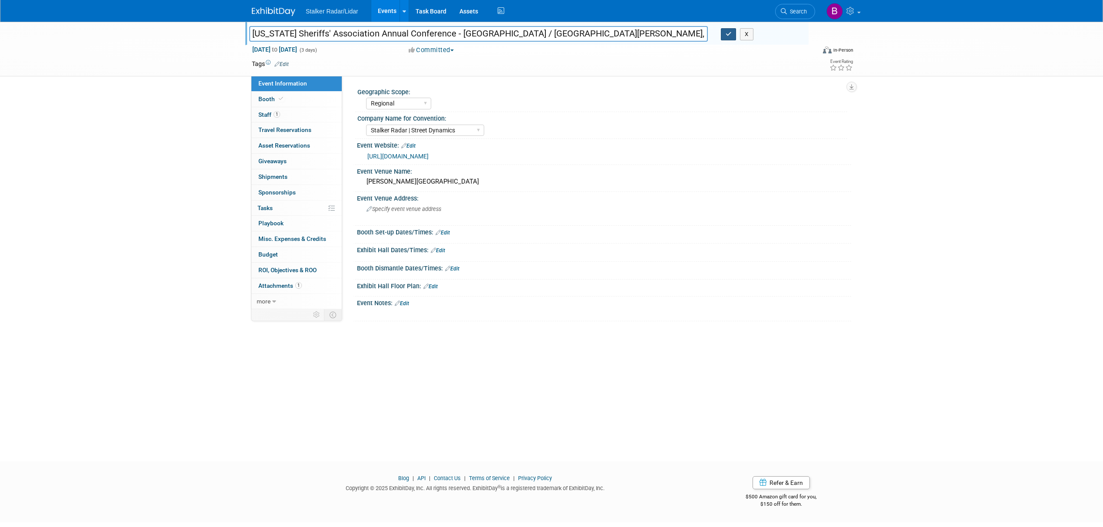
click at [726, 35] on icon "button" at bounding box center [729, 34] width 6 height 6
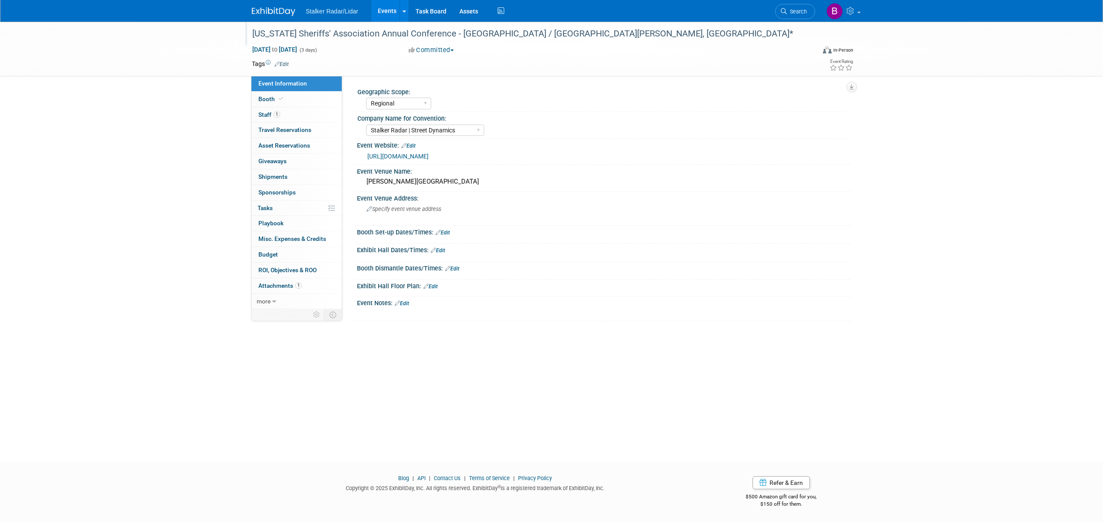
click at [388, 5] on link "Events" at bounding box center [387, 11] width 32 height 22
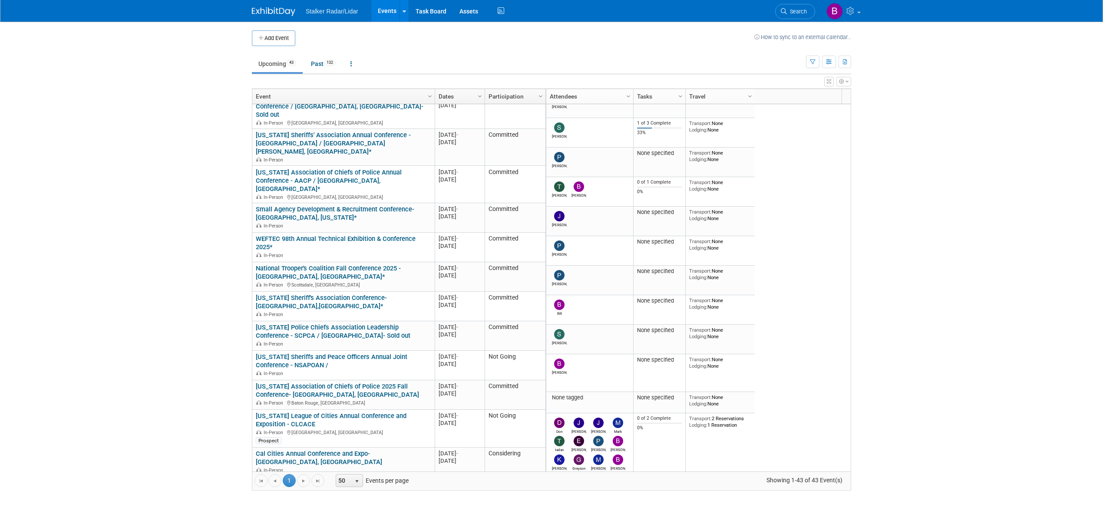
scroll to position [218, 0]
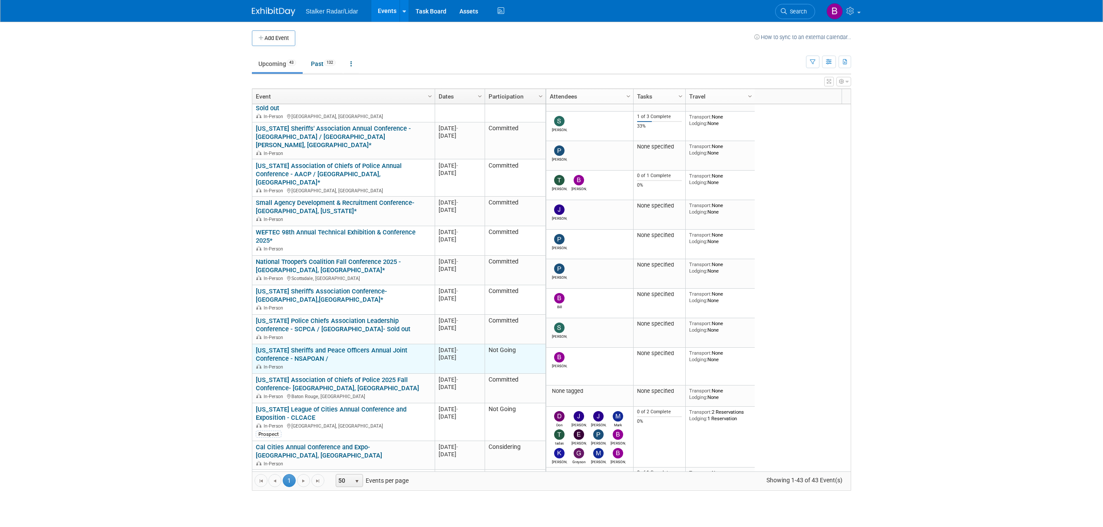
click at [353, 347] on link "[US_STATE] Sheriffs and Peace Officers Annual Joint Conference - NSAPOAN /" at bounding box center [332, 355] width 152 height 16
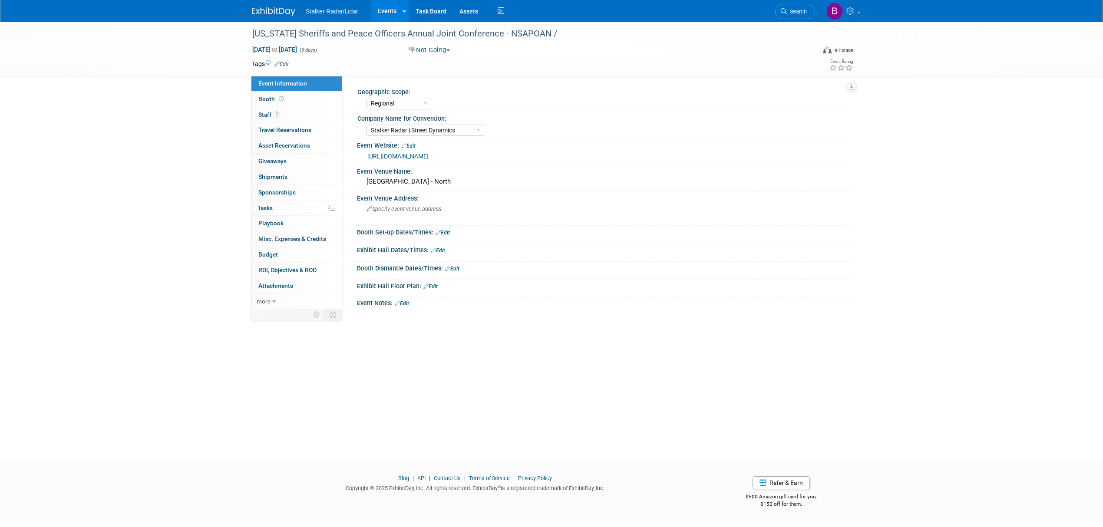
select select "Regional"
select select "Stalker Radar | Street Dynamics"
click at [524, 28] on div "[US_STATE] Sheriffs and Peace Officers Annual Joint Conference - NSAPOAN /" at bounding box center [525, 34] width 553 height 16
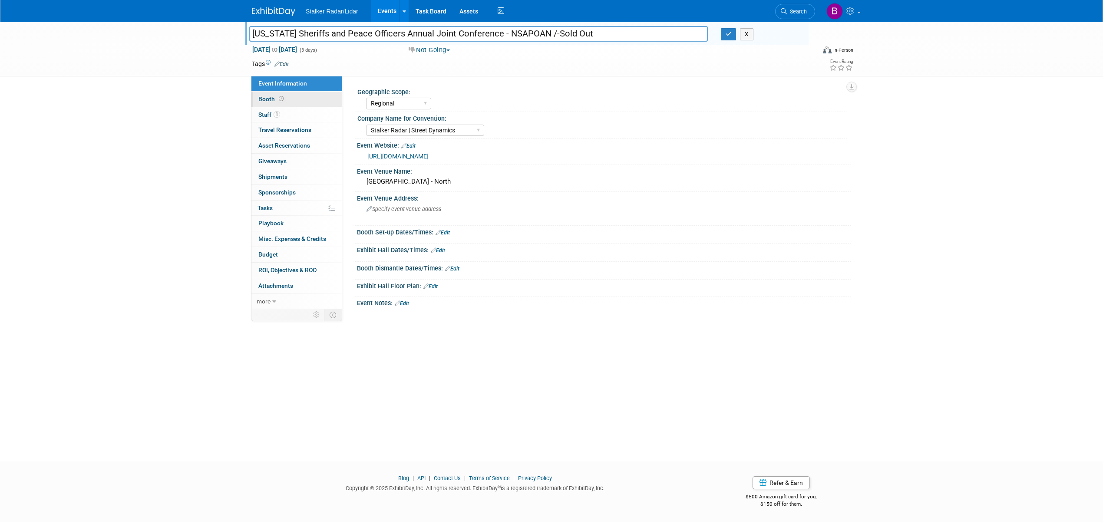
type input "[US_STATE] Sheriffs and Peace Officers Annual Joint Conference - NSAPOAN /-Sold…"
click at [302, 103] on link "Booth" at bounding box center [296, 99] width 90 height 15
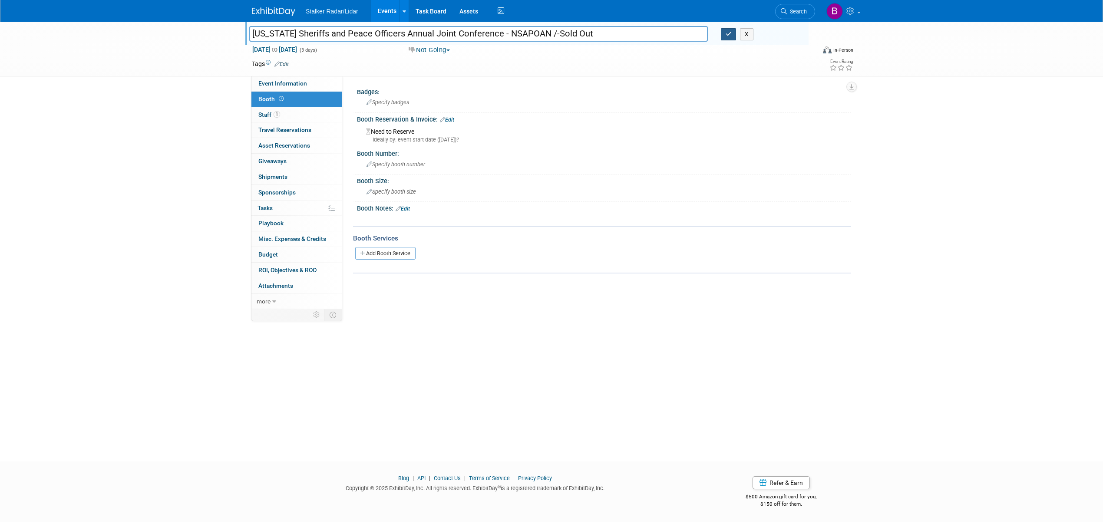
click at [723, 30] on button "button" at bounding box center [729, 34] width 16 height 12
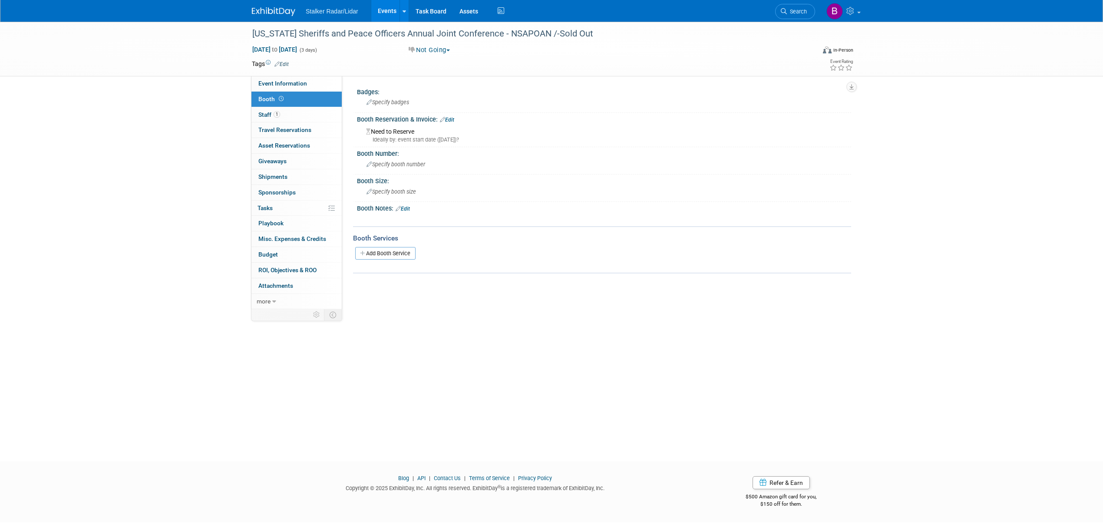
click at [384, 10] on link "Events" at bounding box center [387, 11] width 32 height 22
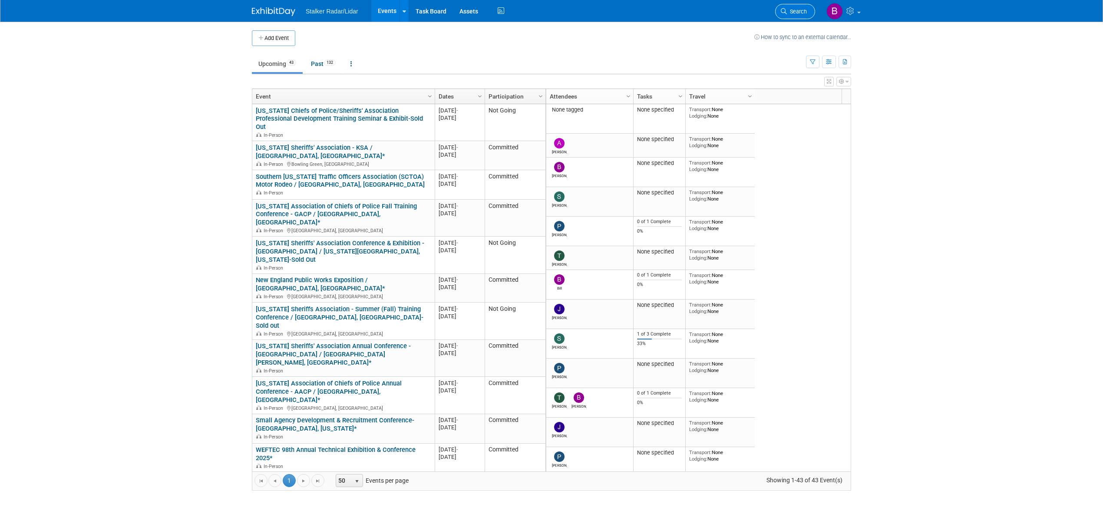
click at [791, 15] on link "Search" at bounding box center [795, 11] width 40 height 15
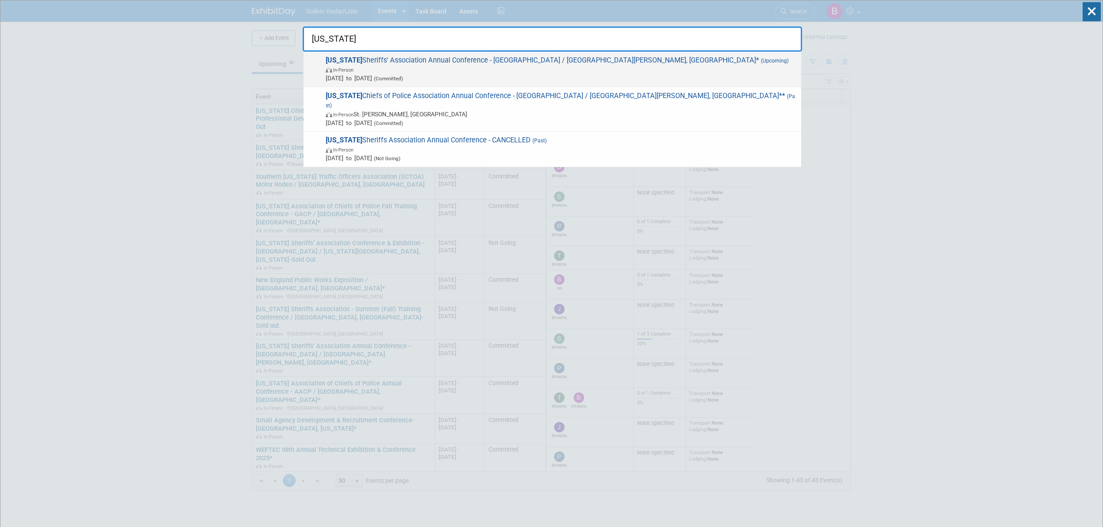
type input "utah"
click at [409, 72] on span "In-Person" at bounding box center [561, 69] width 471 height 9
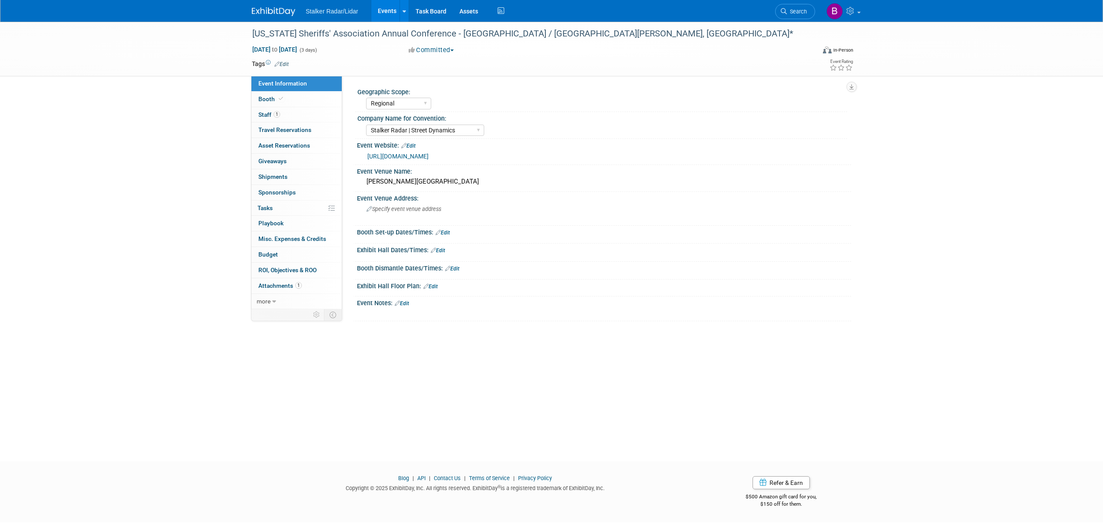
select select "Regional"
select select "Stalker Radar | Street Dynamics"
click at [393, 208] on span "Specify event venue address" at bounding box center [403, 209] width 75 height 7
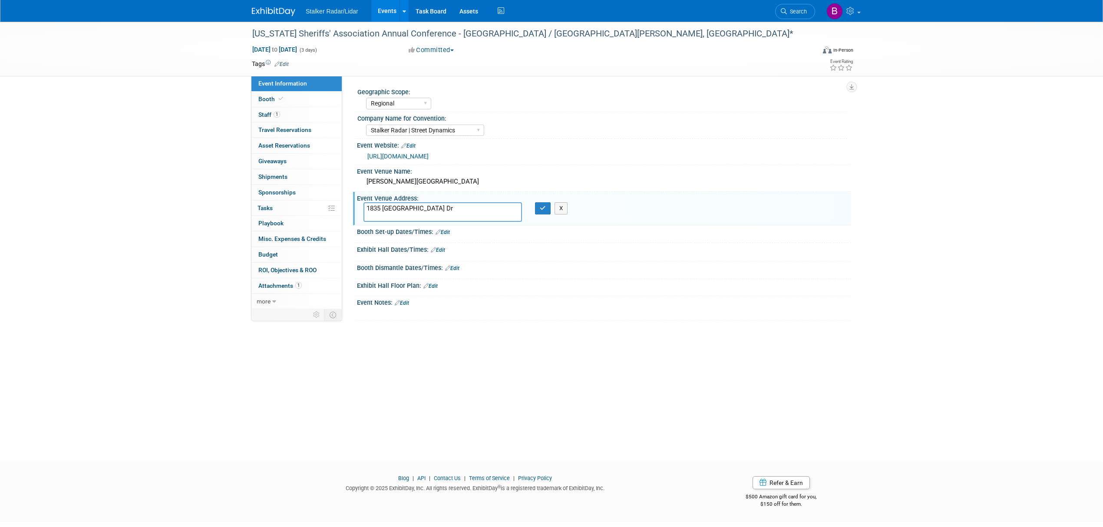
paste textarea "[GEOGRAPHIC_DATA][PERSON_NAME]"
type textarea "[STREET_ADDRESS][PERSON_NAME]"
click at [540, 210] on icon "button" at bounding box center [543, 208] width 6 height 6
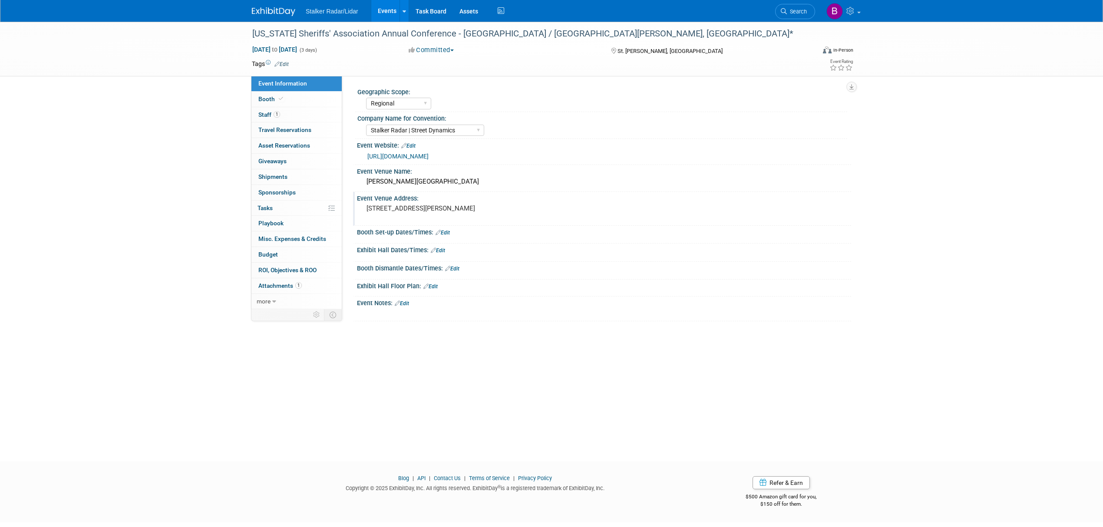
click at [446, 234] on link "Edit" at bounding box center [443, 233] width 14 height 6
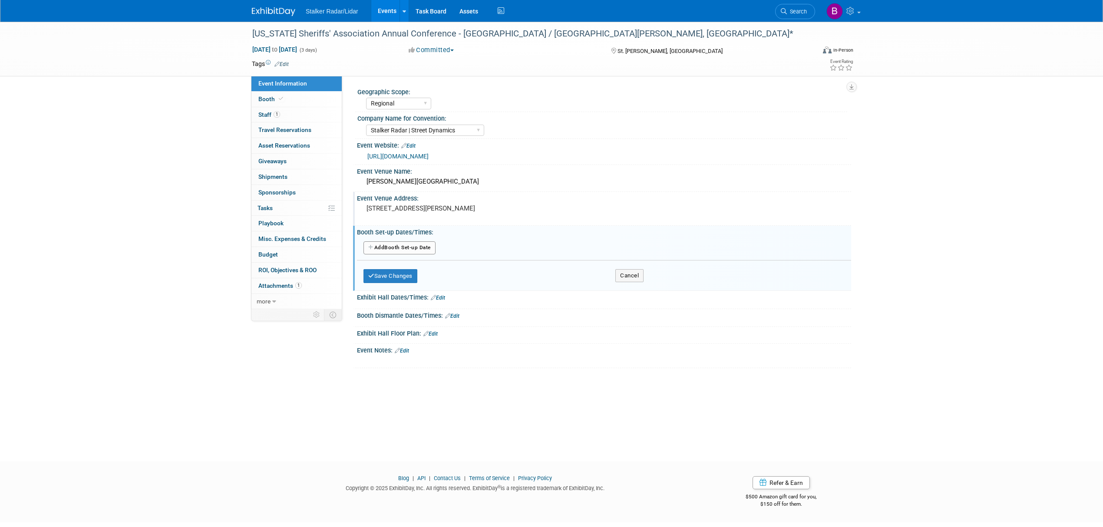
click at [412, 240] on div "Add Another Booth Set-up Date" at bounding box center [604, 248] width 494 height 17
click at [412, 248] on button "Add Another Booth Set-up Date" at bounding box center [399, 247] width 72 height 13
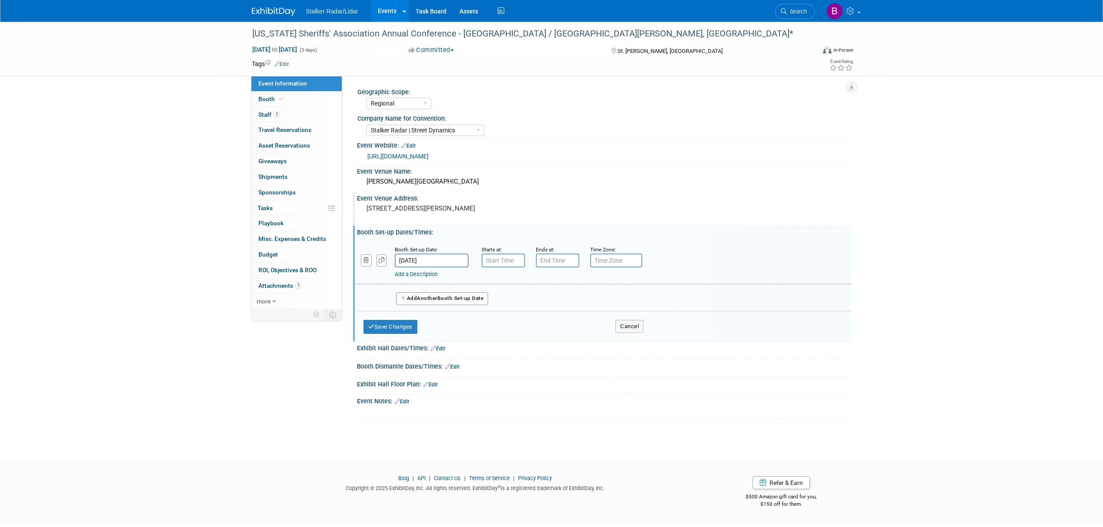
click at [419, 261] on input "[DATE]" at bounding box center [432, 261] width 74 height 14
click at [442, 355] on span "23" at bounding box center [442, 356] width 17 height 17
type input "[DATE]"
click at [502, 257] on input "7:00 AM" at bounding box center [503, 261] width 43 height 14
click at [505, 285] on span at bounding box center [501, 281] width 15 height 15
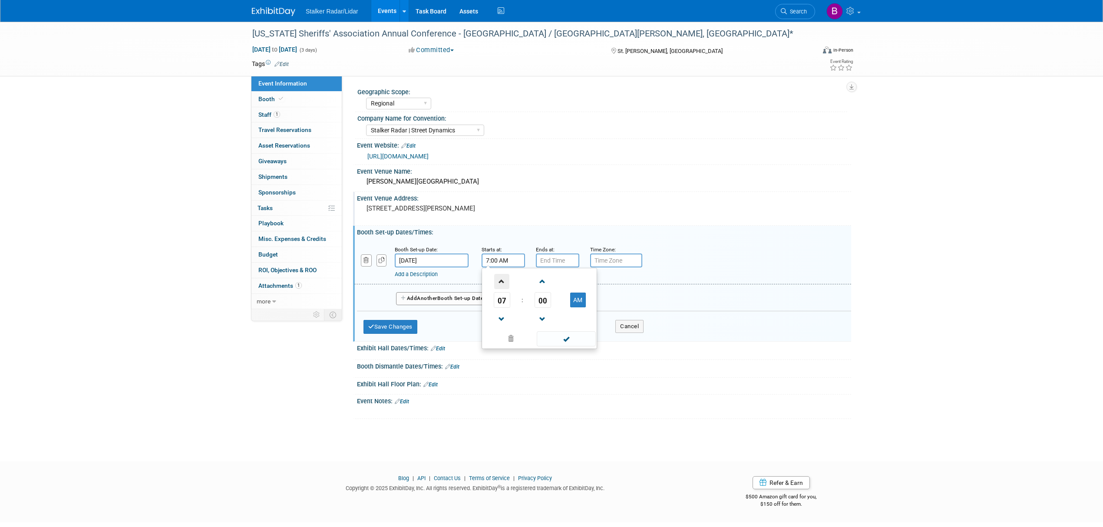
type input "8:00 AM"
click at [556, 337] on span at bounding box center [566, 338] width 59 height 15
click at [549, 263] on input "7:00 PM" at bounding box center [557, 261] width 43 height 14
click at [554, 298] on span "07" at bounding box center [556, 300] width 17 height 16
click at [555, 306] on td "04" at bounding box center [552, 305] width 28 height 23
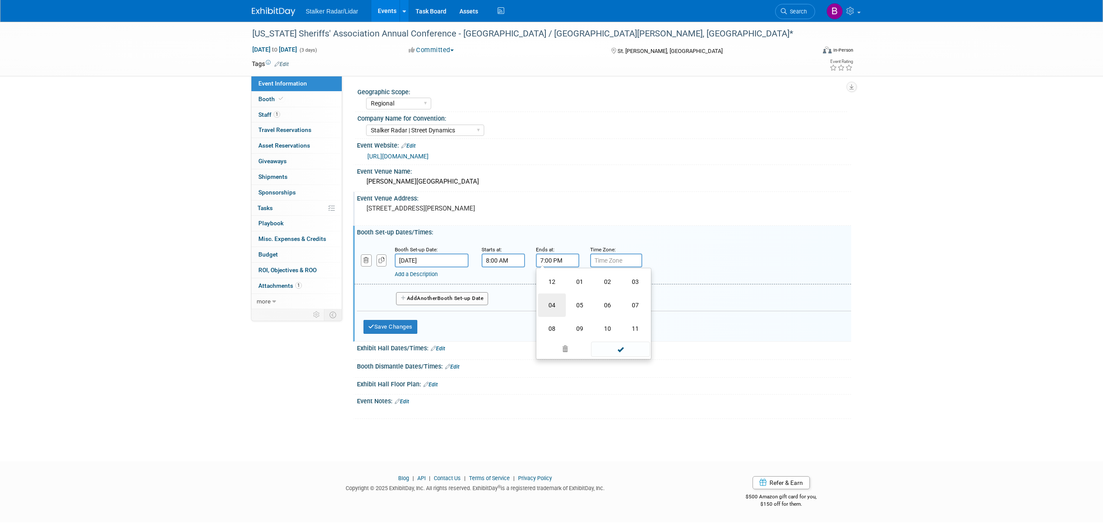
type input "4:00 PM"
click at [611, 339] on span at bounding box center [620, 338] width 59 height 15
click at [393, 325] on button "Save Changes" at bounding box center [390, 327] width 54 height 14
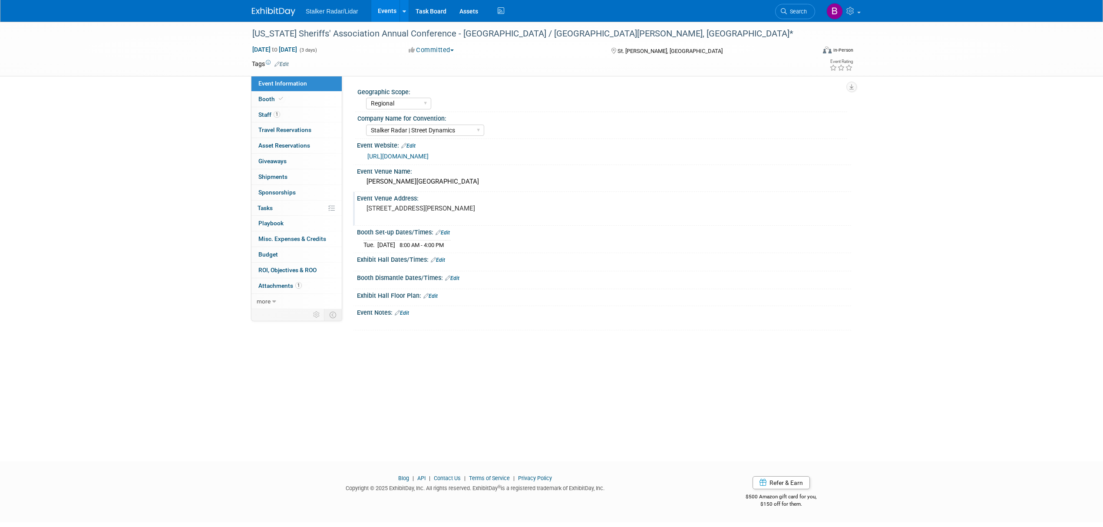
click at [443, 261] on link "Edit" at bounding box center [438, 260] width 14 height 6
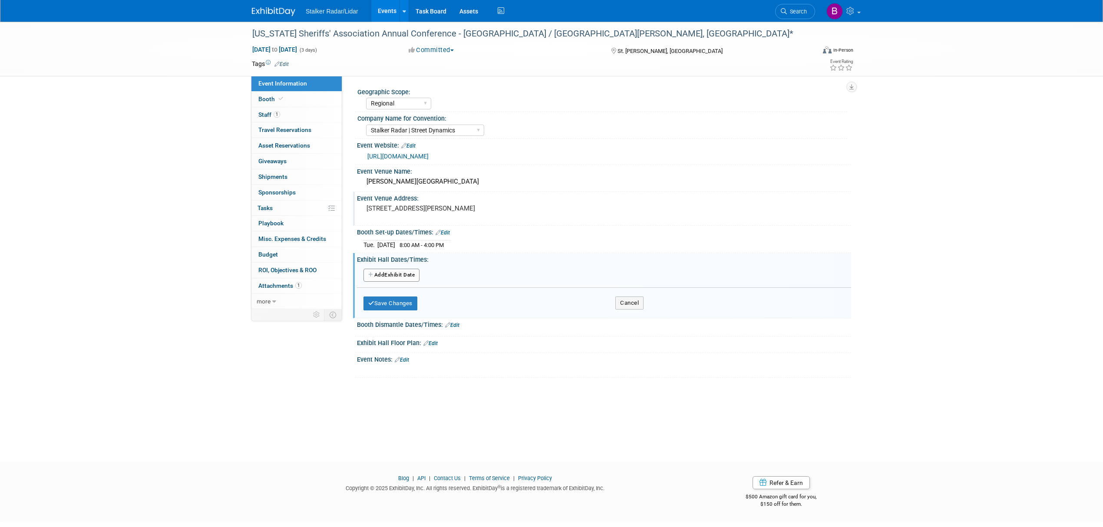
click at [399, 278] on button "Add Another Exhibit Date" at bounding box center [391, 275] width 56 height 13
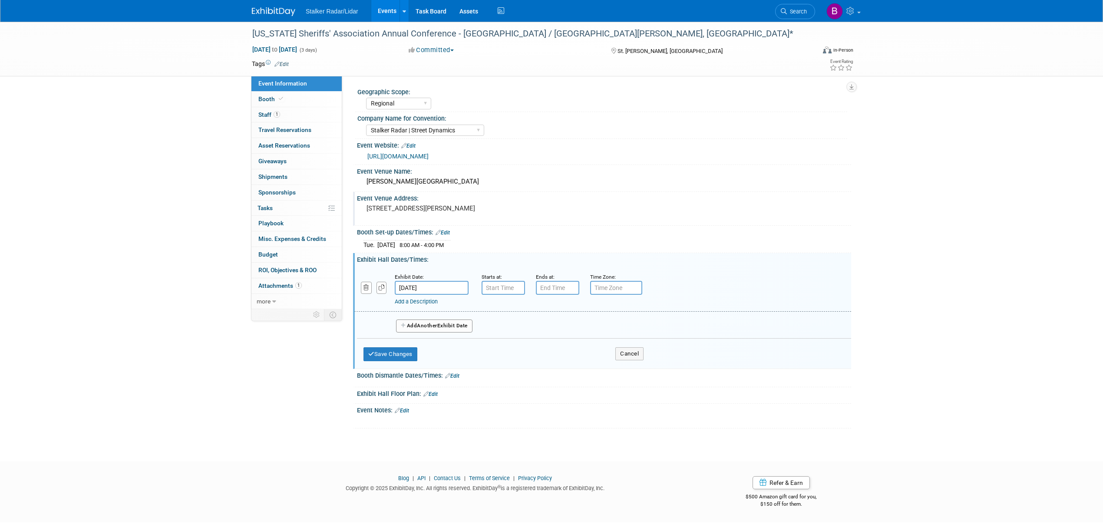
click at [436, 289] on body "Stalker Radar/Lidar Events Add Event Bulk Upload Events Shareable Event Boards …" at bounding box center [551, 263] width 1103 height 527
click at [457, 383] on span "24" at bounding box center [461, 383] width 17 height 17
type input "[DATE]"
type input "7:00 AM"
click at [498, 286] on input "7:00 AM" at bounding box center [503, 288] width 43 height 14
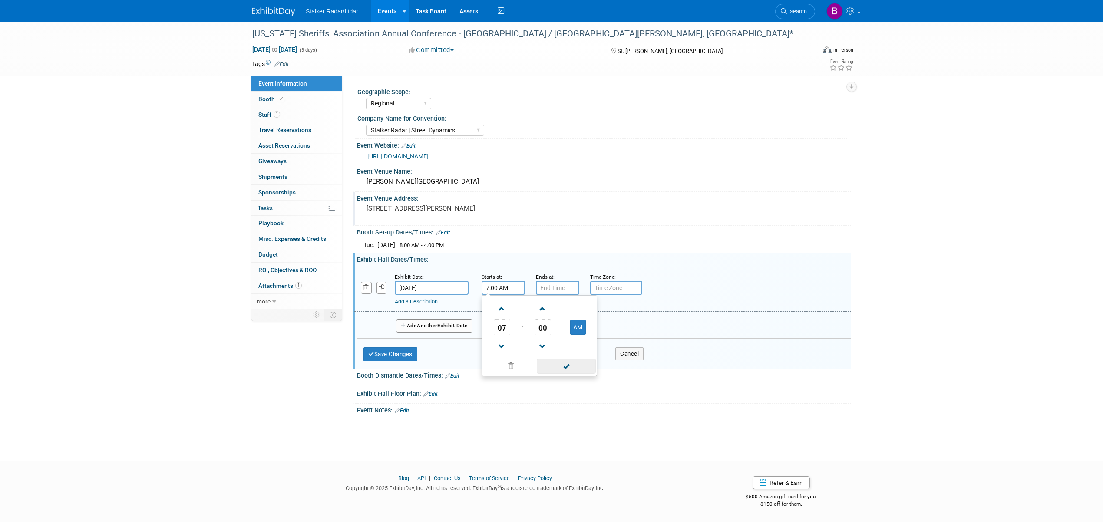
click at [549, 373] on span at bounding box center [566, 366] width 59 height 15
click at [551, 288] on input "7:00 PM" at bounding box center [557, 288] width 43 height 14
click at [553, 346] on span at bounding box center [555, 346] width 15 height 15
type input "5:00 PM"
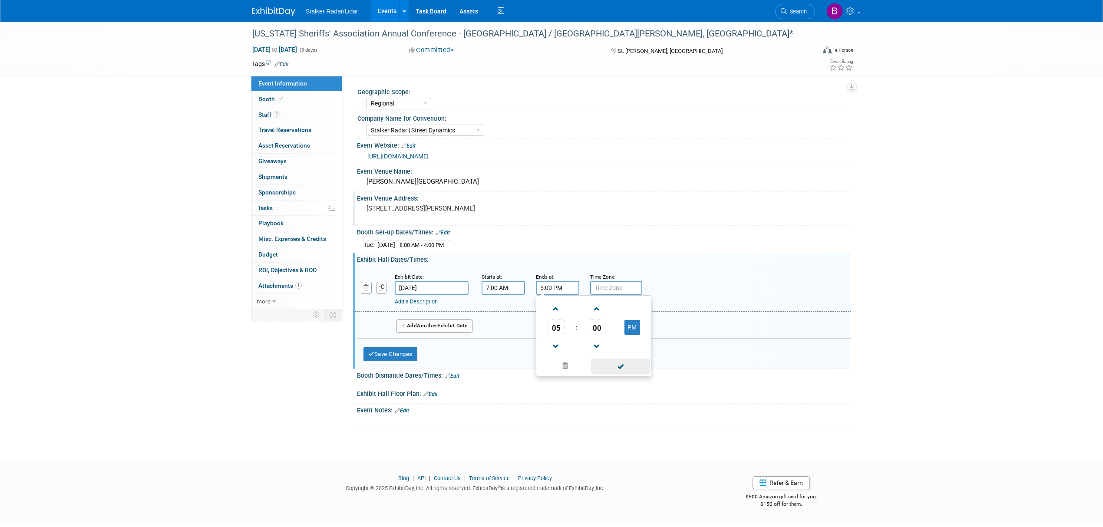
click at [595, 366] on span at bounding box center [620, 366] width 59 height 15
click at [443, 325] on button "Add Another Exhibit Date" at bounding box center [434, 326] width 76 height 13
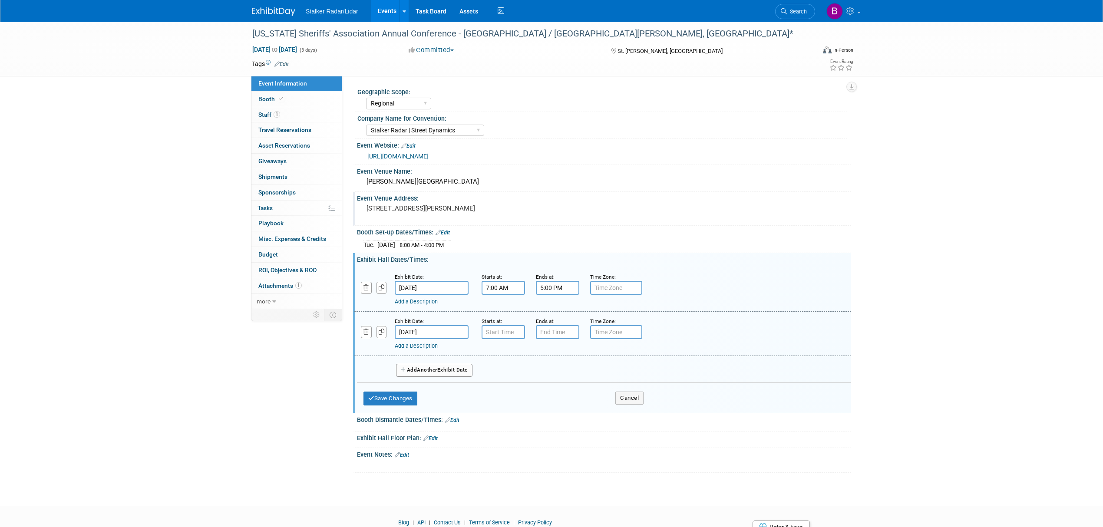
type input "7:00 AM"
click at [515, 330] on input "7:00 AM" at bounding box center [503, 332] width 43 height 14
click at [551, 410] on span at bounding box center [566, 410] width 59 height 15
click at [552, 334] on input "7:00 PM" at bounding box center [557, 332] width 43 height 14
click at [556, 392] on span at bounding box center [555, 390] width 15 height 15
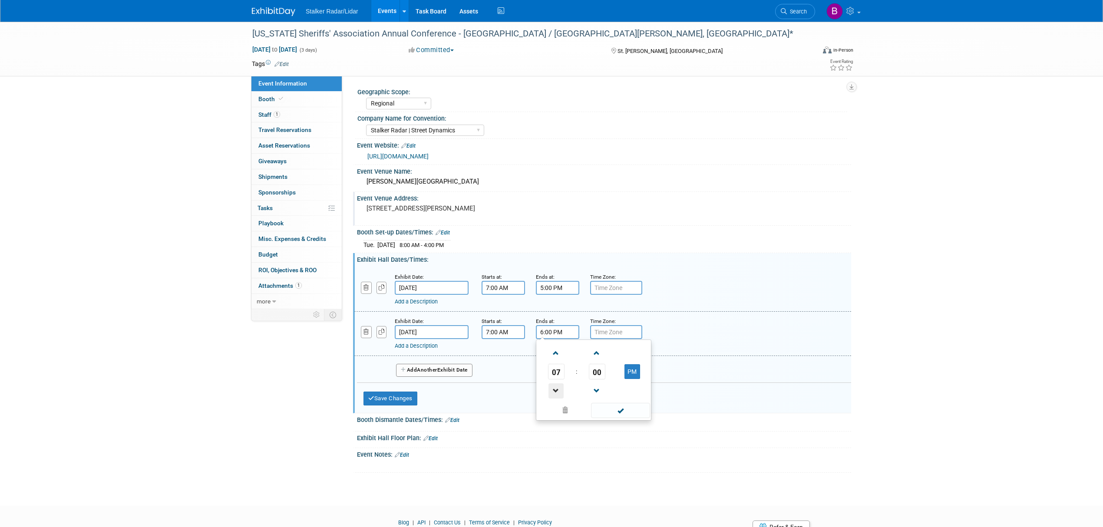
click at [556, 392] on span at bounding box center [555, 390] width 15 height 15
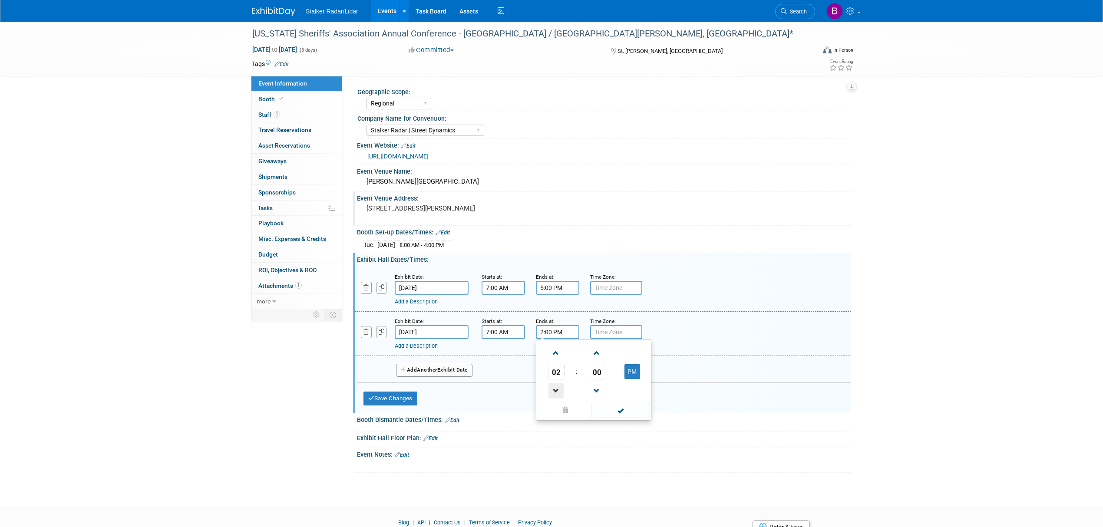
type input "1:00 PM"
click at [613, 416] on span at bounding box center [620, 410] width 59 height 15
click at [399, 394] on button "Save Changes" at bounding box center [390, 399] width 54 height 14
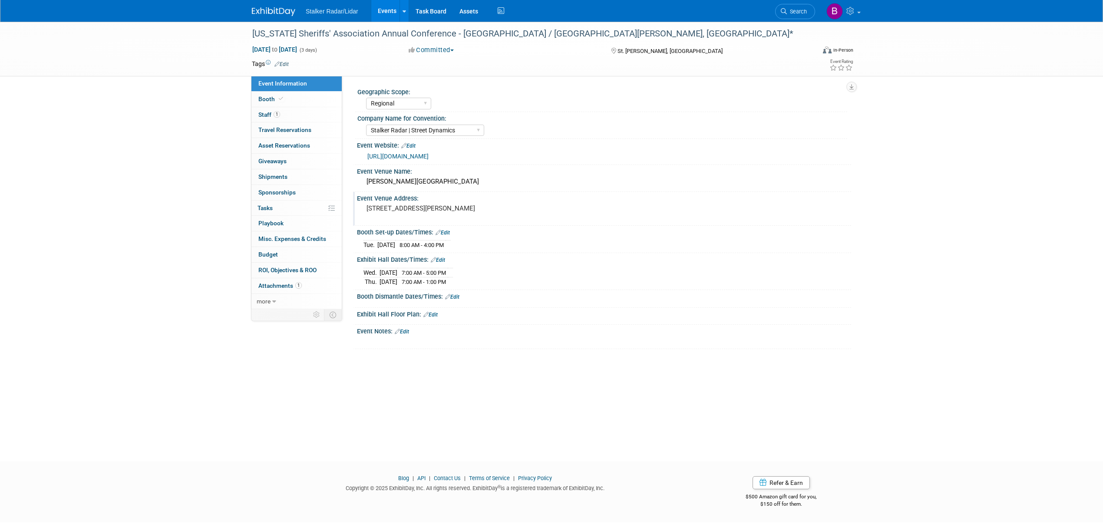
click at [407, 333] on link "Edit" at bounding box center [402, 332] width 14 height 6
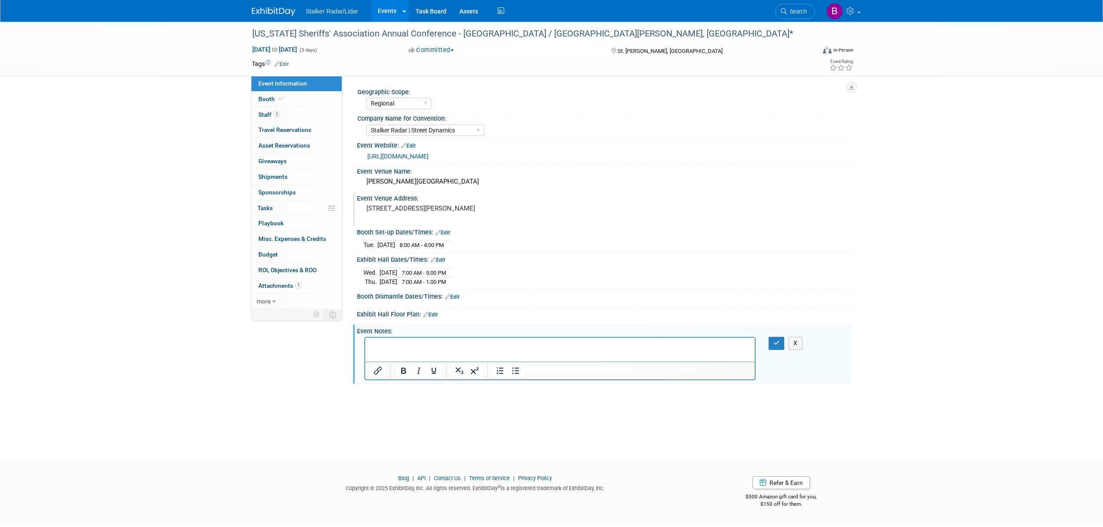
click at [379, 350] on html at bounding box center [560, 344] width 390 height 12
click at [775, 341] on icon "button" at bounding box center [776, 343] width 7 height 6
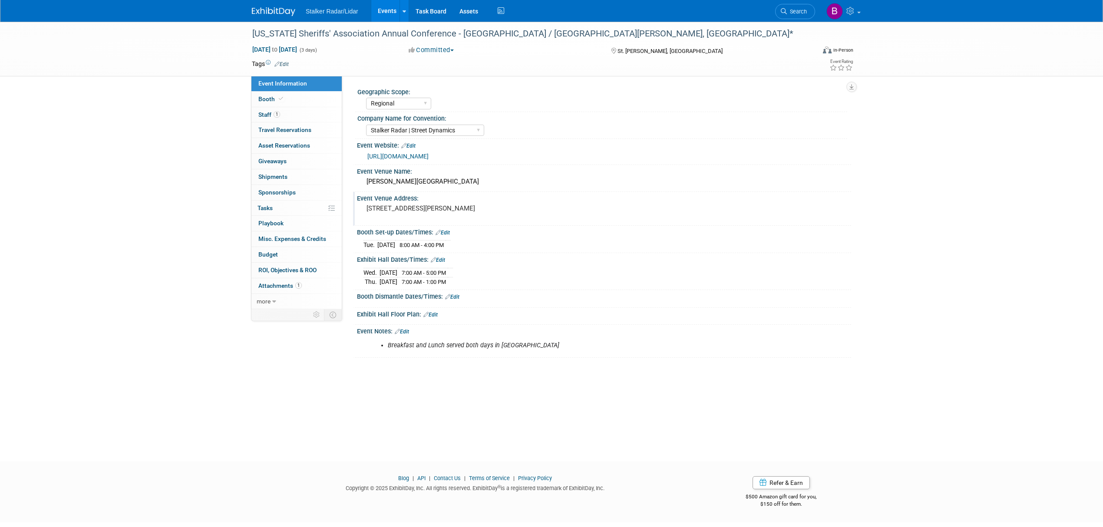
click at [450, 295] on icon at bounding box center [447, 297] width 5 height 6
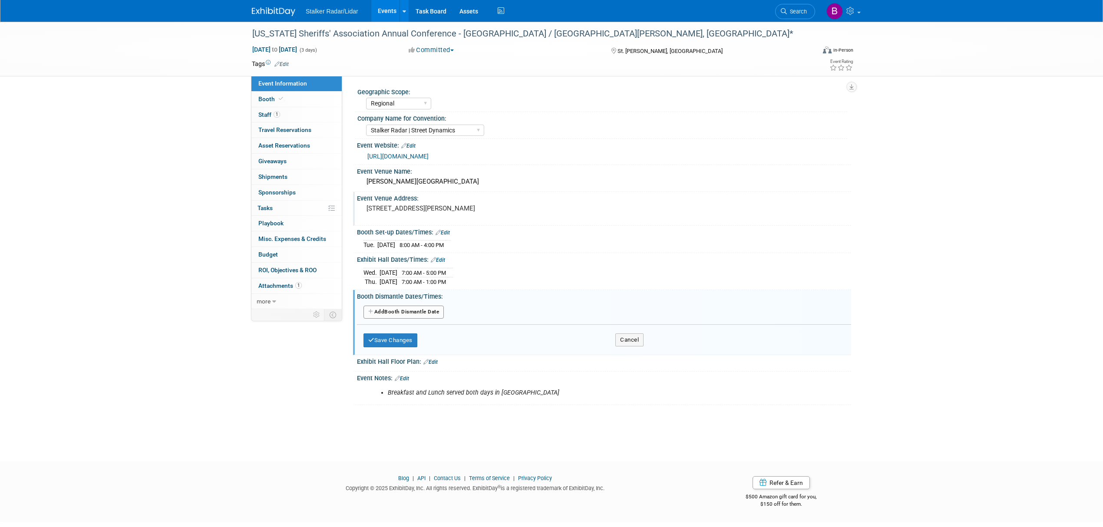
click at [403, 314] on button "Add Another Booth Dismantle Date" at bounding box center [403, 312] width 80 height 13
select select "8"
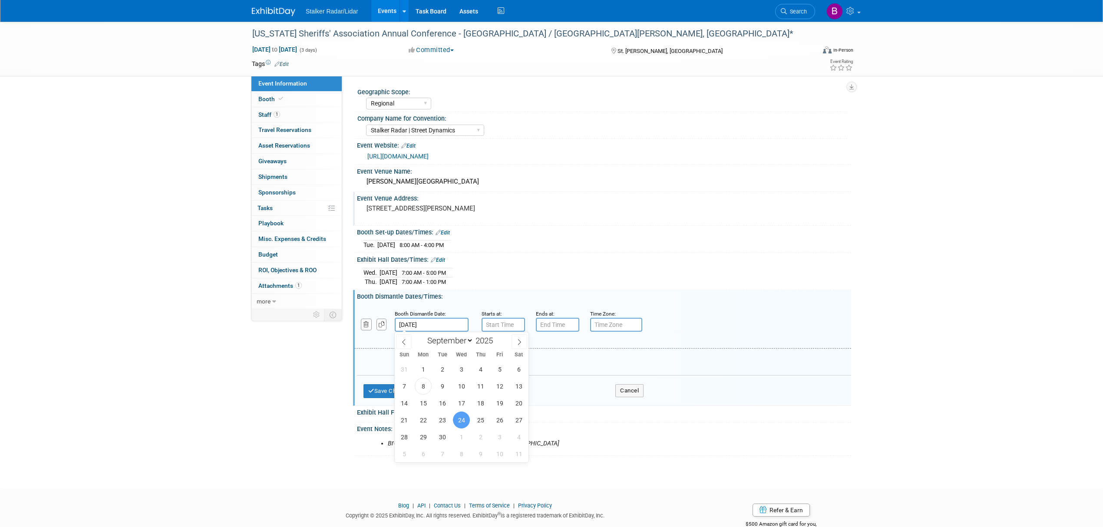
click at [418, 320] on input "[DATE]" at bounding box center [432, 325] width 74 height 14
click at [475, 423] on span "25" at bounding box center [480, 420] width 17 height 17
type input "[DATE]"
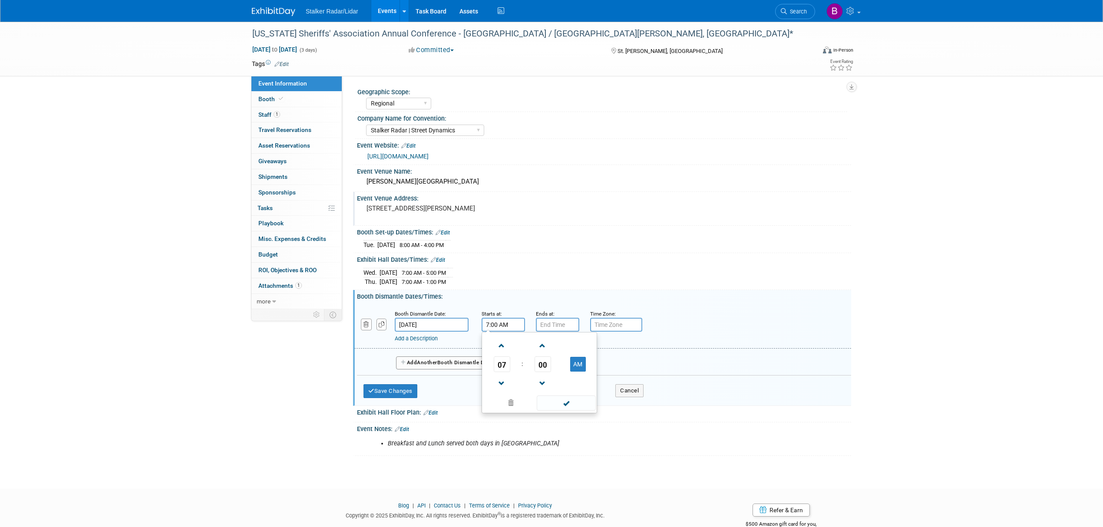
click at [507, 327] on input "7:00 AM" at bounding box center [503, 325] width 43 height 14
click at [501, 349] on span at bounding box center [501, 345] width 15 height 15
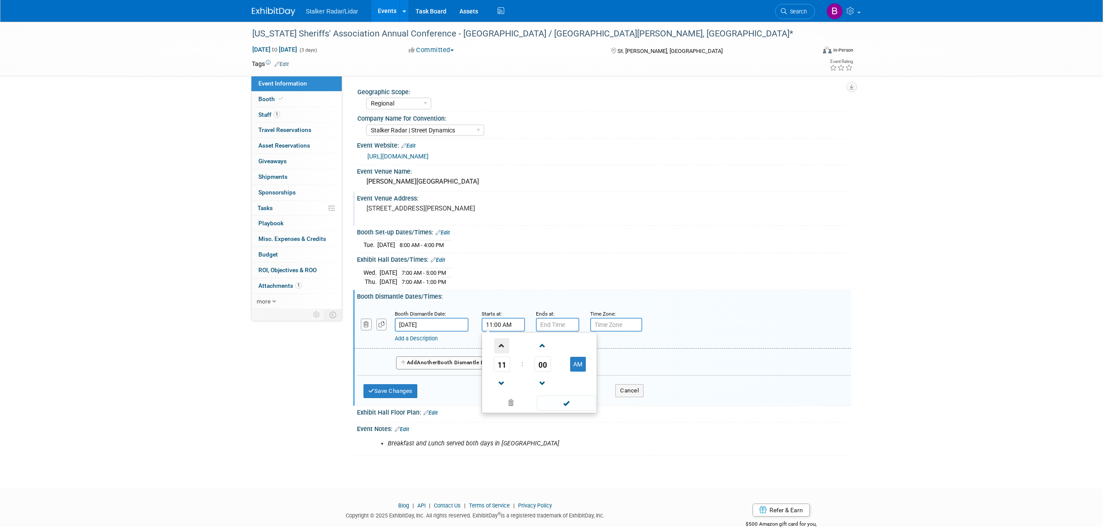
click at [501, 349] on span at bounding box center [501, 345] width 15 height 15
click at [574, 358] on button "PM" at bounding box center [578, 364] width 16 height 15
click at [575, 363] on button "AM" at bounding box center [578, 364] width 16 height 15
click at [500, 368] on span "12" at bounding box center [502, 364] width 17 height 16
click at [525, 346] on td "01" at bounding box center [526, 345] width 28 height 23
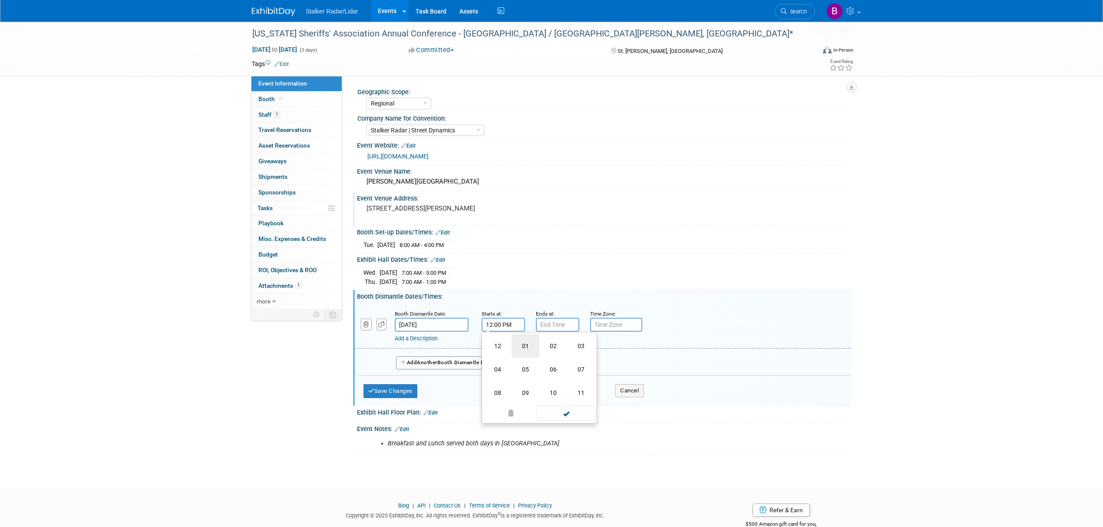
type input "1:00 PM"
click at [570, 406] on span at bounding box center [566, 403] width 59 height 15
click at [388, 397] on button "Save Changes" at bounding box center [390, 391] width 54 height 14
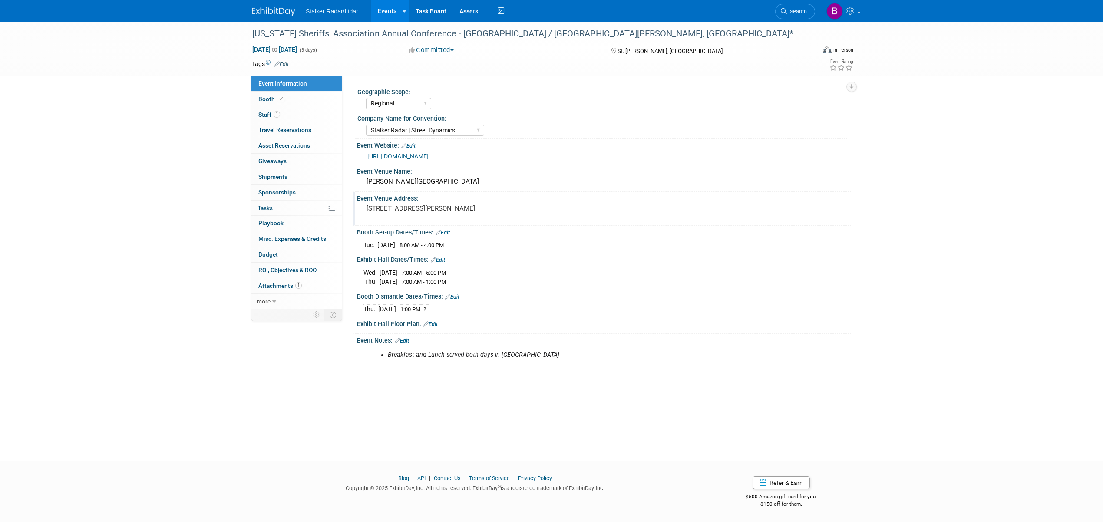
click at [285, 90] on link "Event Information" at bounding box center [296, 83] width 90 height 15
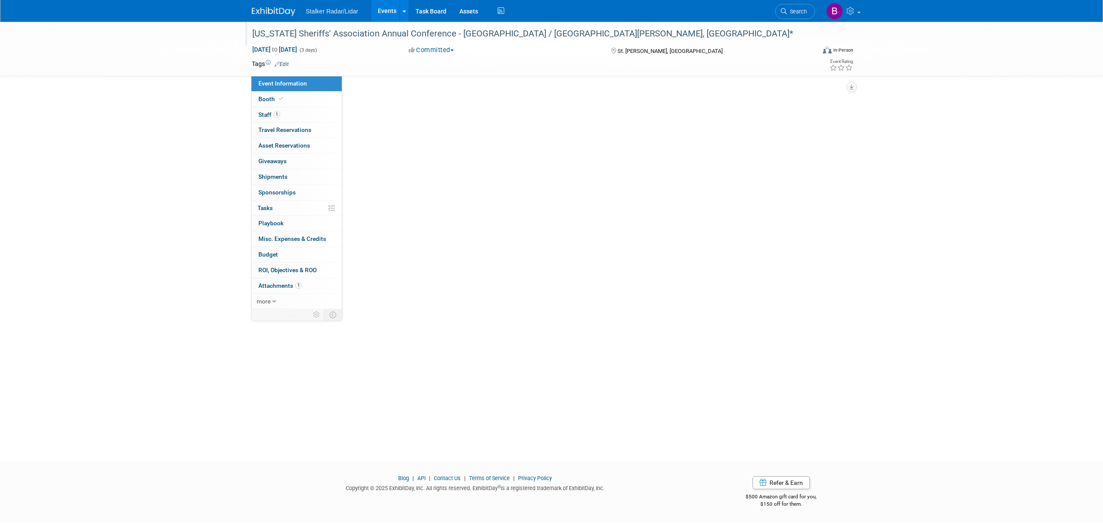
select select "Regional"
select select "Stalker Radar | Street Dynamics"
